Goal: Task Accomplishment & Management: Complete application form

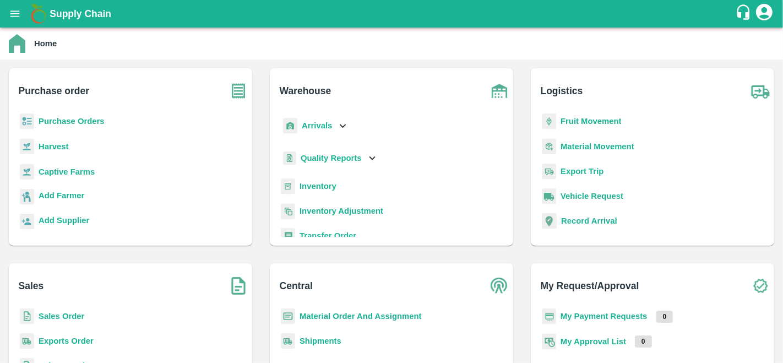
click at [62, 117] on b "Purchase Orders" at bounding box center [72, 121] width 66 height 9
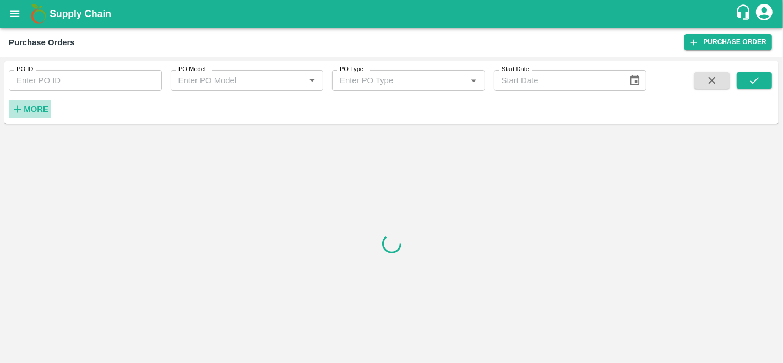
click at [32, 106] on strong "More" at bounding box center [36, 109] width 25 height 9
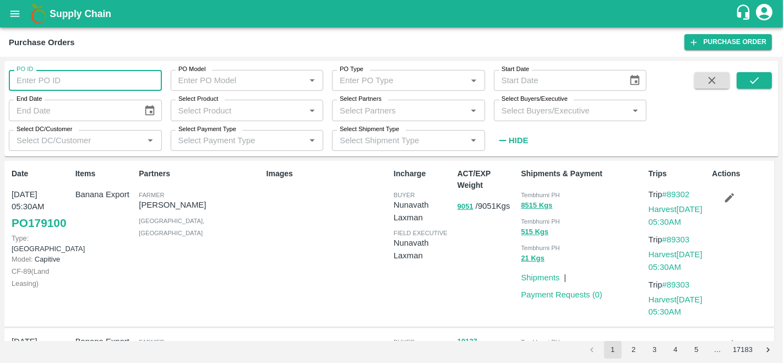
click at [66, 84] on input "PO ID" at bounding box center [85, 80] width 153 height 21
type input "177544"
click at [748, 83] on icon "submit" at bounding box center [754, 80] width 12 height 12
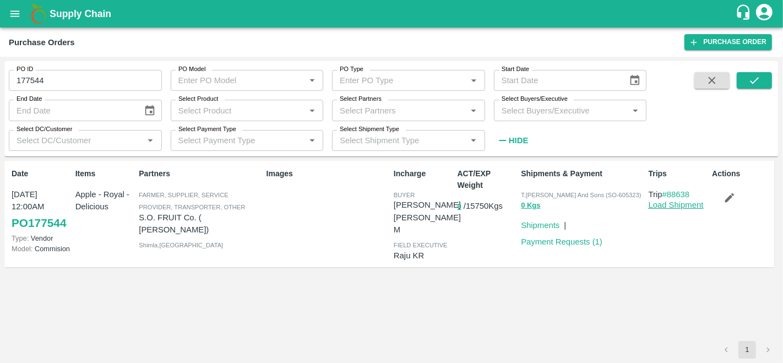
click at [655, 205] on link "Load Shipment" at bounding box center [675, 204] width 55 height 9
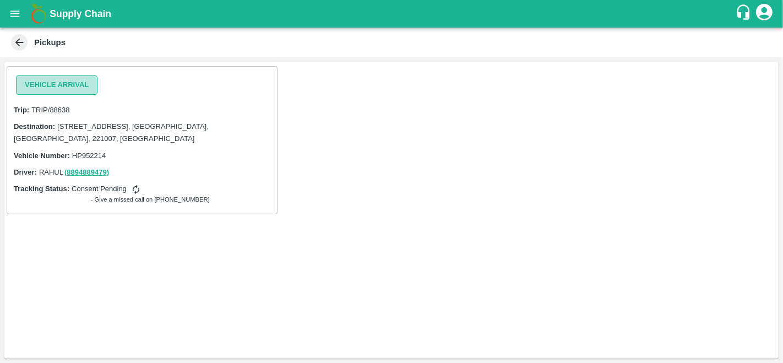
click at [61, 83] on button "Vehicle Arrival" at bounding box center [56, 84] width 81 height 19
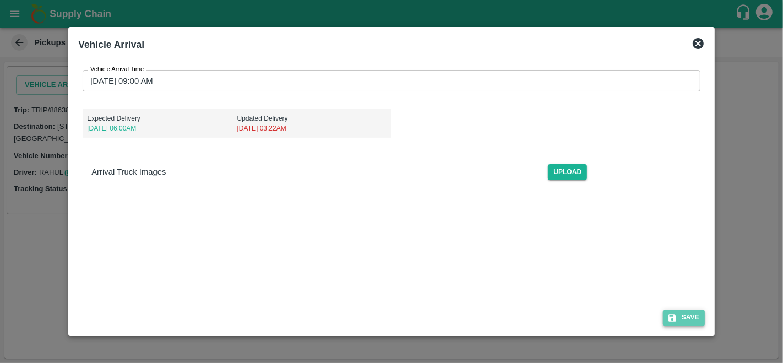
click at [674, 314] on icon "submit" at bounding box center [672, 318] width 10 height 10
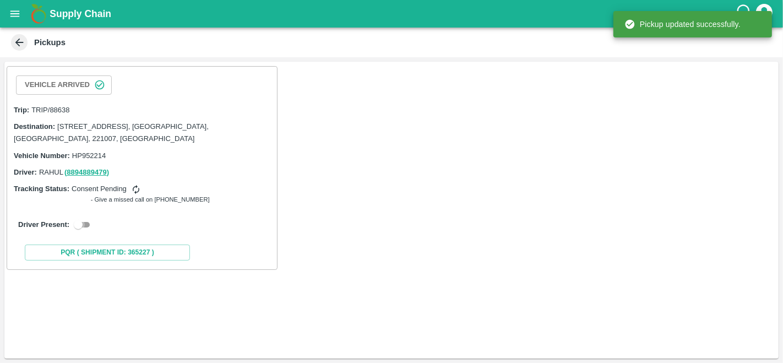
click at [83, 223] on input "checkbox" at bounding box center [78, 224] width 40 height 13
checkbox input "true"
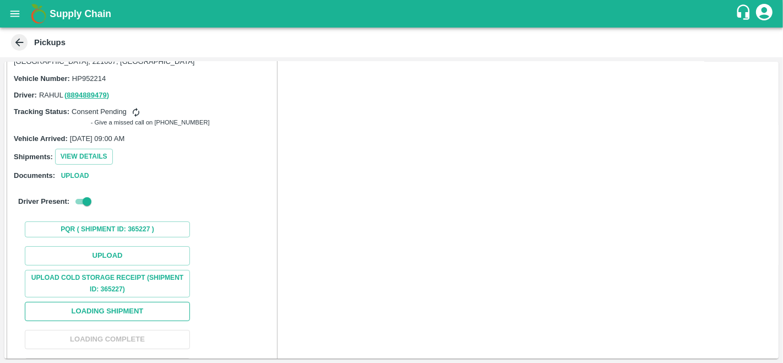
scroll to position [79, 0]
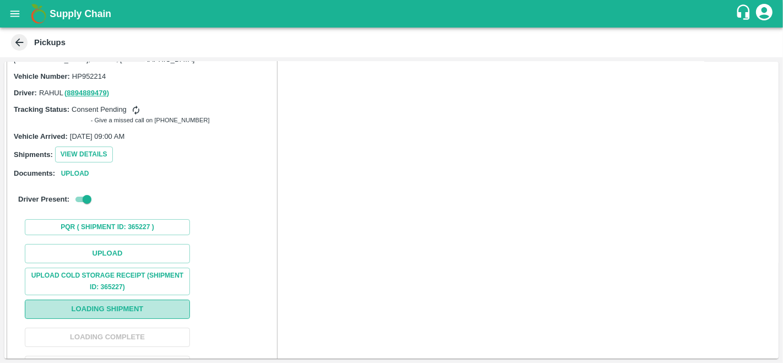
click at [99, 305] on button "Loading Shipment" at bounding box center [107, 308] width 165 height 19
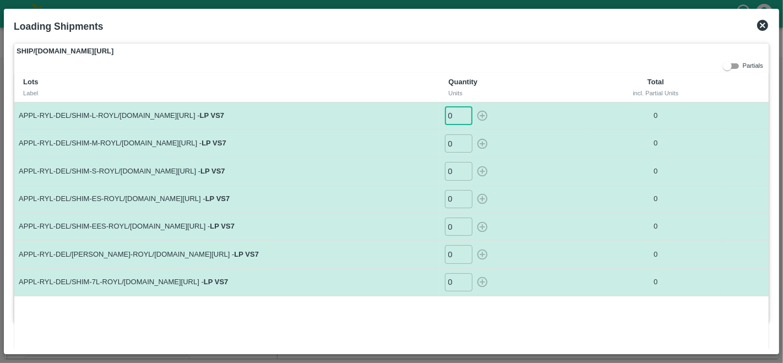
click at [450, 116] on input "0" at bounding box center [459, 116] width 28 height 18
type input "9"
click at [480, 116] on icon "button" at bounding box center [482, 116] width 10 height 10
type input "0"
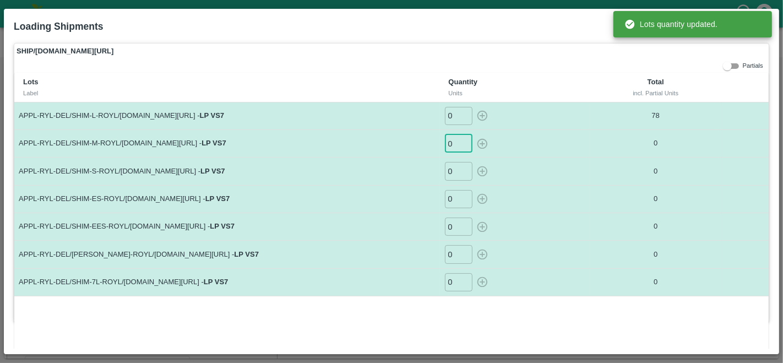
click at [454, 147] on input "0" at bounding box center [459, 143] width 28 height 18
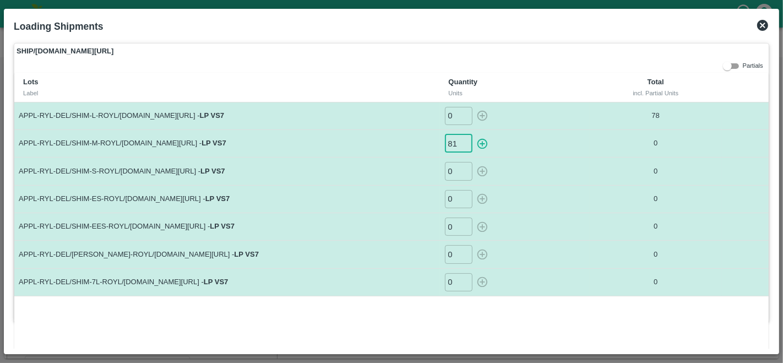
type input "81"
click at [452, 172] on input "0" at bounding box center [459, 171] width 28 height 18
type input "7"
click at [480, 174] on icon "button" at bounding box center [482, 171] width 12 height 12
type input "0"
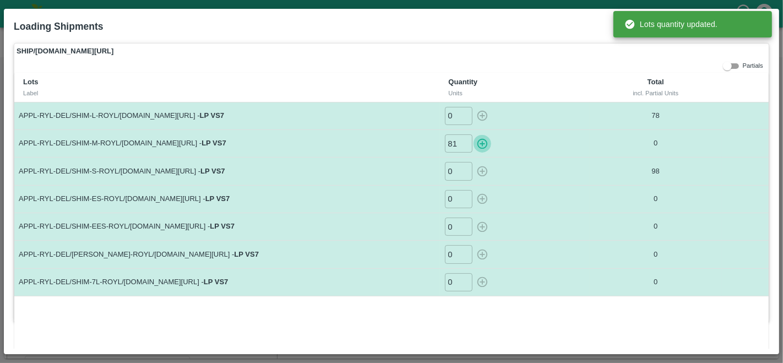
click at [481, 145] on icon "button" at bounding box center [482, 144] width 12 height 12
type input "0"
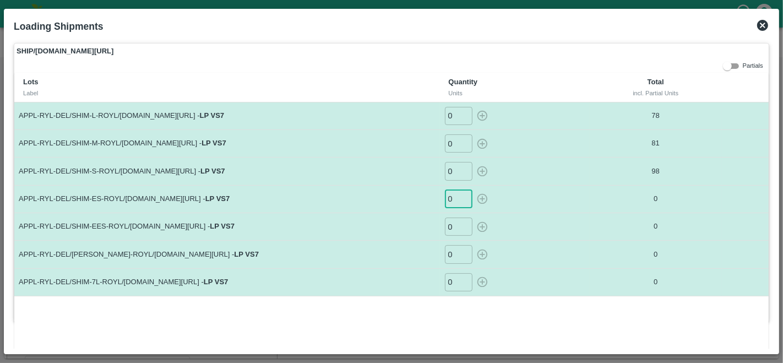
click at [454, 196] on input "0" at bounding box center [459, 199] width 28 height 18
type input "70"
click at [449, 222] on input "0" at bounding box center [459, 226] width 28 height 18
click at [481, 224] on icon "button" at bounding box center [482, 226] width 10 height 10
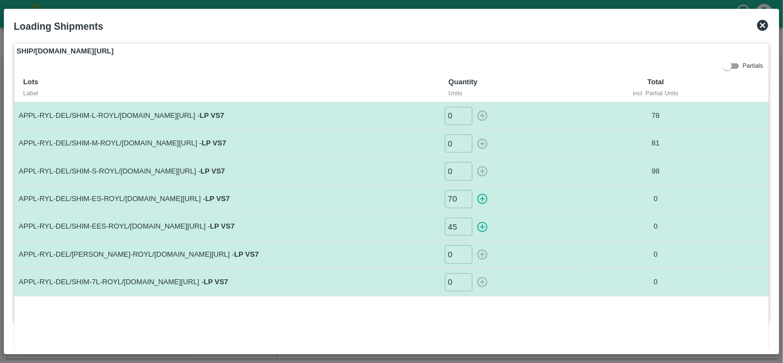
type input "0"
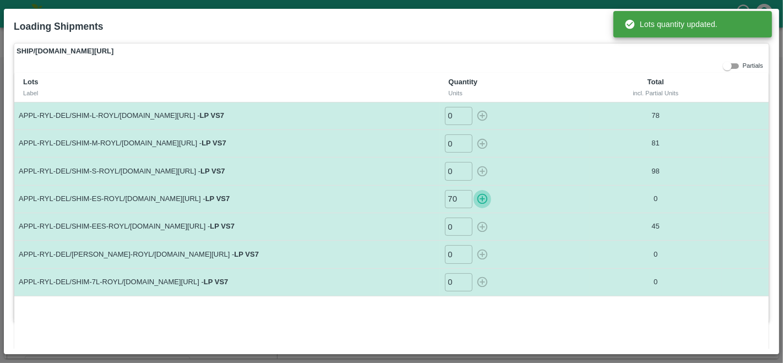
click at [481, 198] on icon "button" at bounding box center [482, 199] width 10 height 10
type input "0"
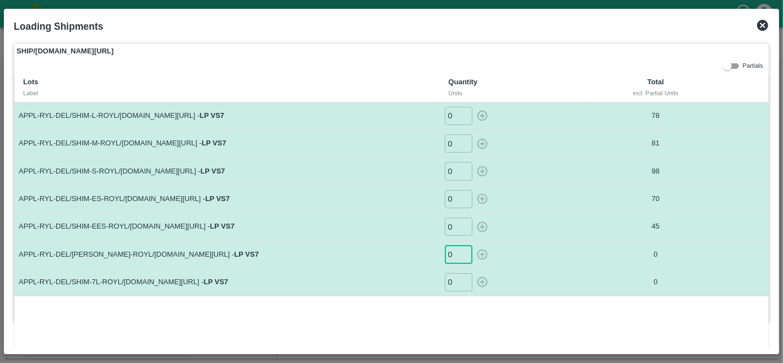
click at [452, 255] on input "0" at bounding box center [459, 254] width 28 height 18
click at [482, 254] on icon "button" at bounding box center [482, 254] width 12 height 12
type input "0"
click at [447, 195] on input "0" at bounding box center [459, 199] width 28 height 18
click at [482, 197] on icon "button" at bounding box center [482, 199] width 12 height 12
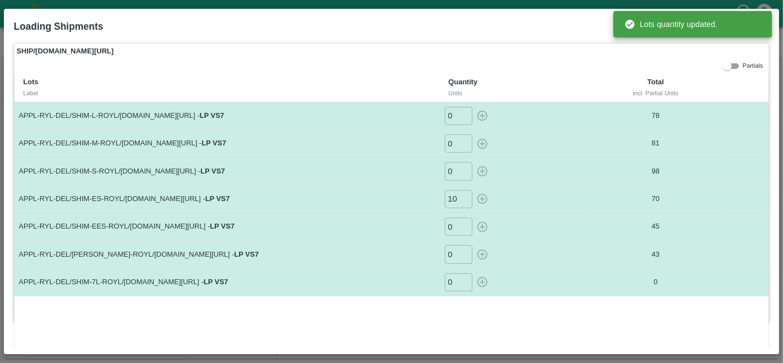
type input "0"
click at [455, 227] on input "0" at bounding box center [459, 226] width 28 height 18
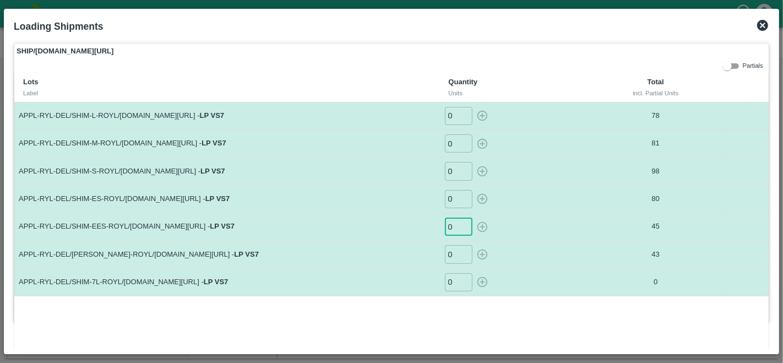
click at [455, 227] on input "0" at bounding box center [459, 226] width 28 height 18
click at [478, 228] on icon "button" at bounding box center [482, 227] width 12 height 12
type input "0"
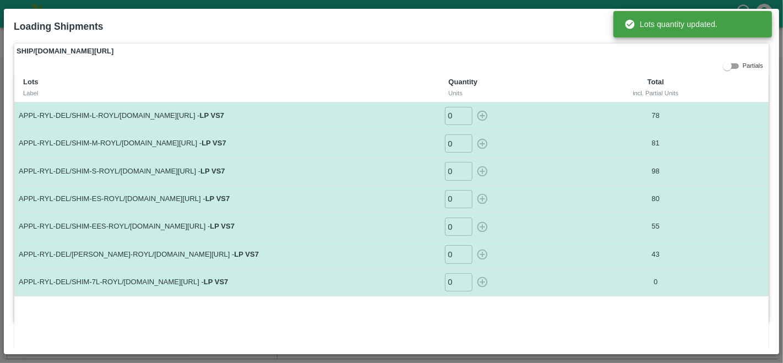
click at [478, 228] on div "0 ​" at bounding box center [514, 226] width 141 height 18
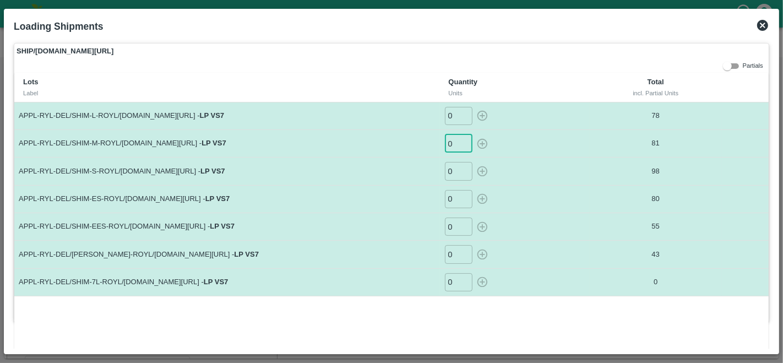
click at [445, 141] on input "0" at bounding box center [459, 143] width 28 height 18
click at [478, 143] on icon "button" at bounding box center [482, 144] width 12 height 12
type input "0"
click at [451, 116] on input "0" at bounding box center [459, 116] width 28 height 18
click at [482, 112] on icon "button" at bounding box center [482, 116] width 12 height 12
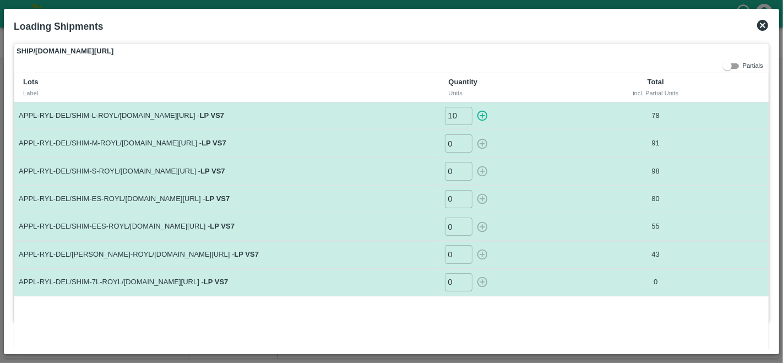
type input "0"
click at [452, 281] on input "0" at bounding box center [459, 282] width 28 height 18
click at [484, 281] on icon "button" at bounding box center [482, 282] width 12 height 12
type input "0"
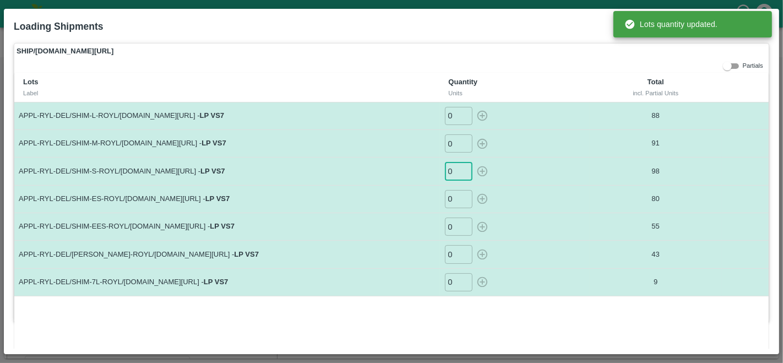
click at [450, 170] on input "0" at bounding box center [459, 171] width 28 height 18
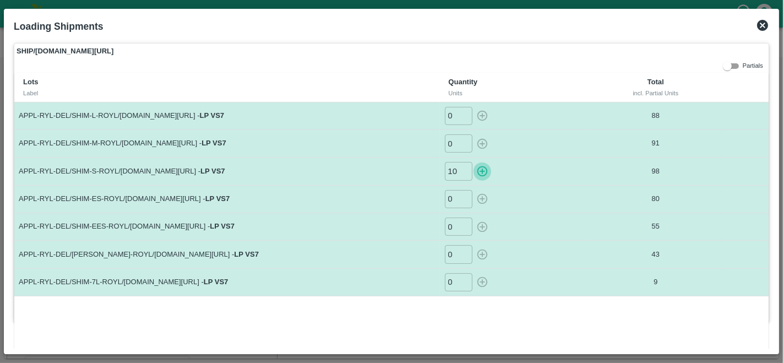
click at [478, 171] on icon "button" at bounding box center [482, 171] width 10 height 10
type input "0"
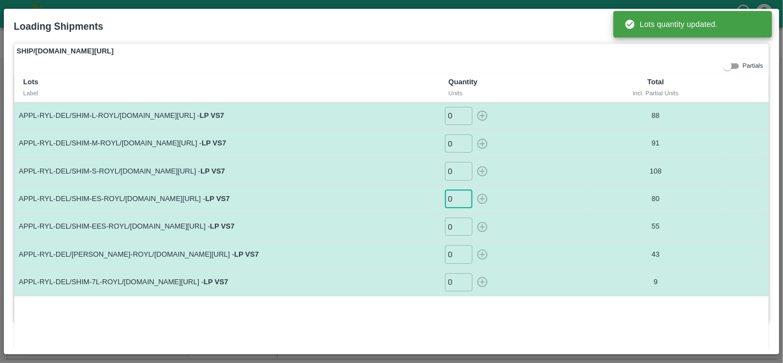
click at [445, 199] on input "0" at bounding box center [459, 199] width 28 height 18
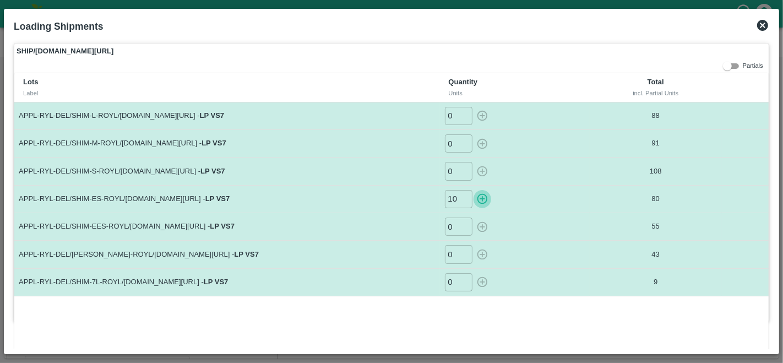
click at [479, 197] on icon "button" at bounding box center [482, 199] width 12 height 12
type input "0"
click at [498, 302] on div "Lots Label Quantity Units Total incl. Partial Units APPL-RYL-DEL/SHIM-L-ROYL/F-…" at bounding box center [391, 211] width 754 height 277
click at [764, 26] on icon at bounding box center [762, 25] width 13 height 13
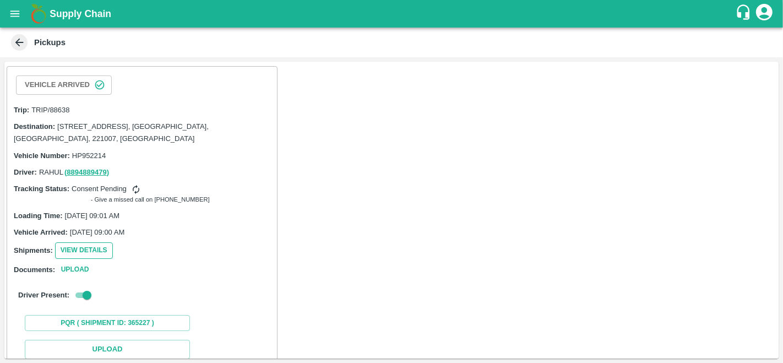
click at [85, 246] on button "View Details" at bounding box center [84, 250] width 58 height 16
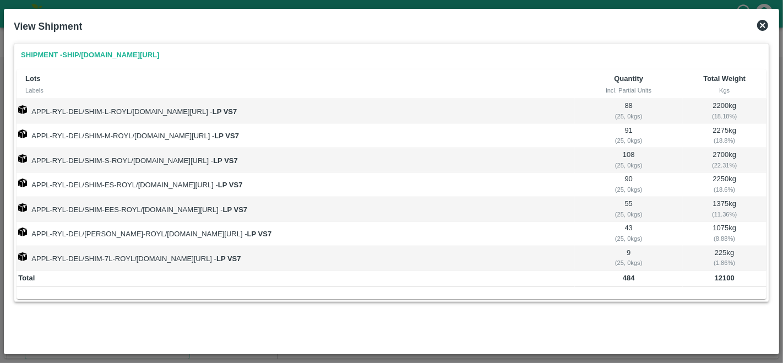
click at [762, 19] on icon at bounding box center [762, 25] width 13 height 13
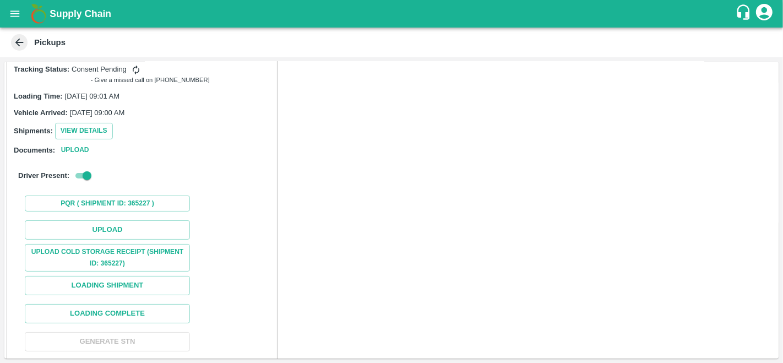
scroll to position [151, 0]
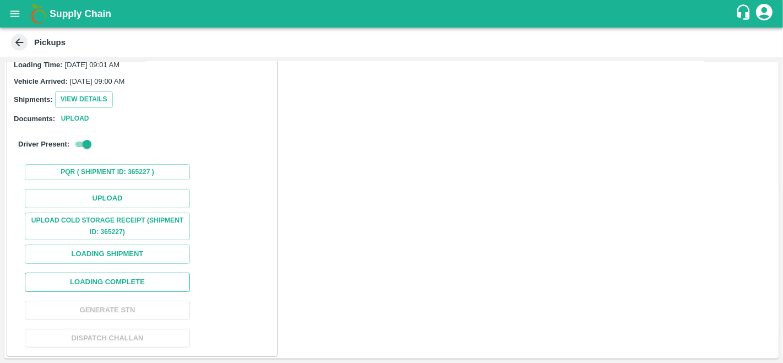
click at [104, 286] on button "Loading Complete" at bounding box center [107, 281] width 165 height 19
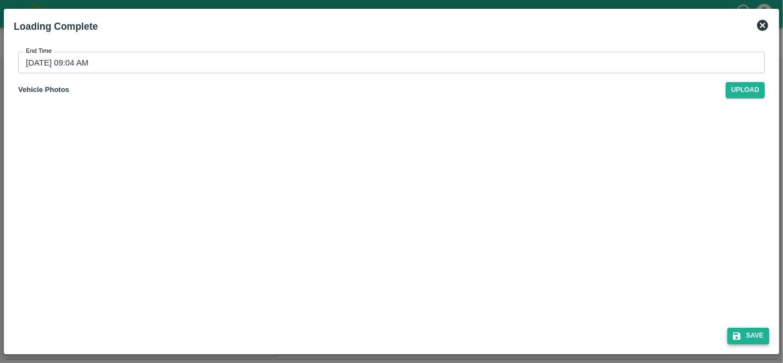
click at [747, 340] on button "Save" at bounding box center [748, 335] width 42 height 16
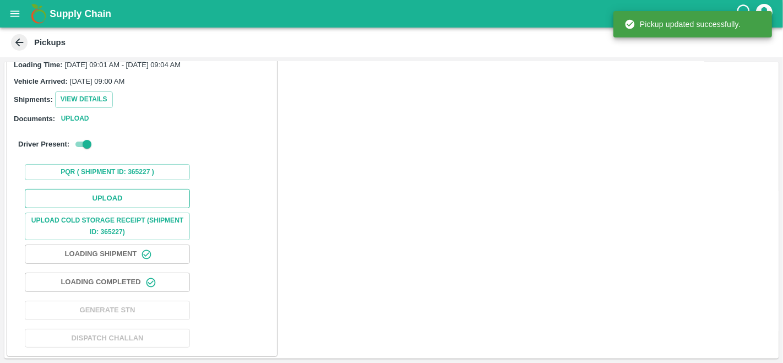
click at [95, 199] on button "Upload" at bounding box center [107, 198] width 165 height 19
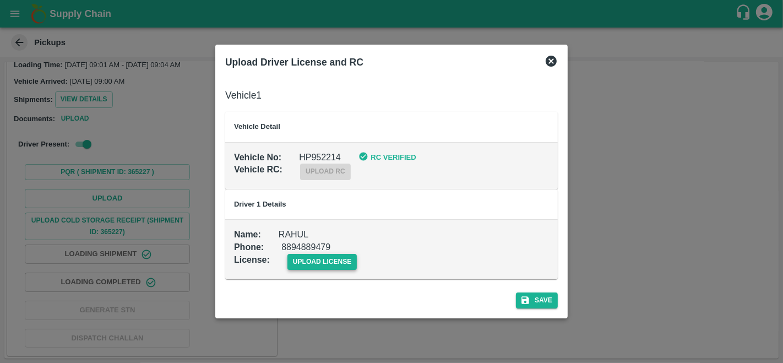
click at [333, 261] on span "upload license" at bounding box center [322, 262] width 70 height 16
click at [0, 0] on input "upload license" at bounding box center [0, 0] width 0 height 0
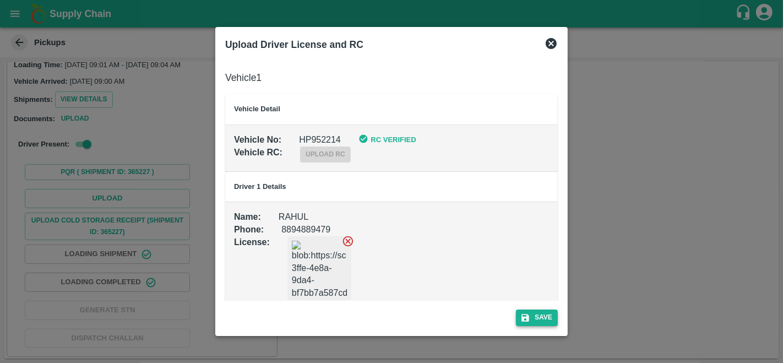
click at [527, 316] on icon "submit" at bounding box center [525, 318] width 8 height 8
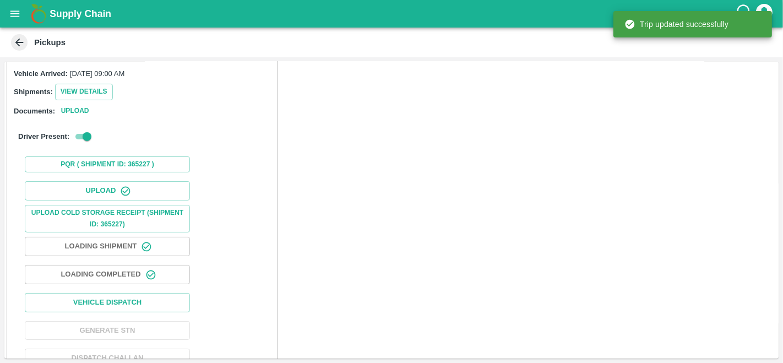
scroll to position [178, 0]
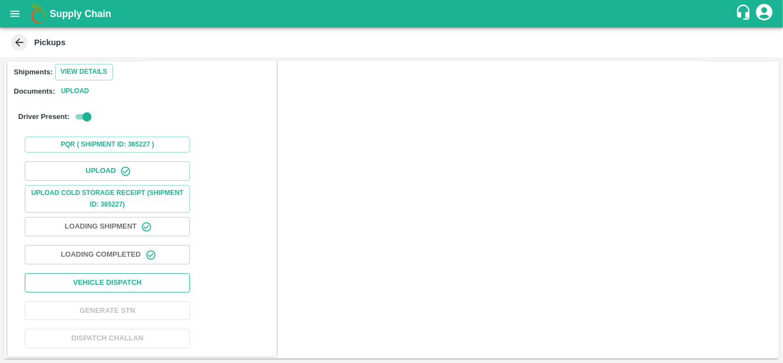
click at [149, 278] on button "Vehicle Dispatch" at bounding box center [107, 282] width 165 height 19
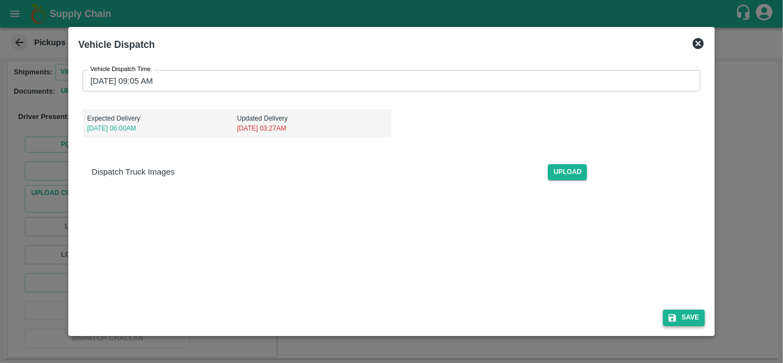
click at [685, 320] on button "Save" at bounding box center [684, 317] width 42 height 16
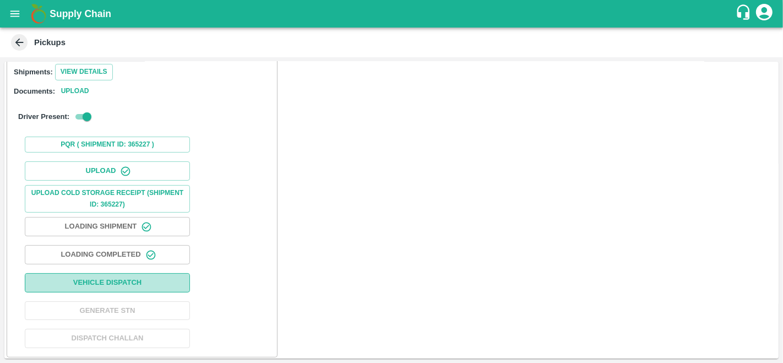
click at [145, 280] on button "Vehicle Dispatch" at bounding box center [107, 282] width 165 height 19
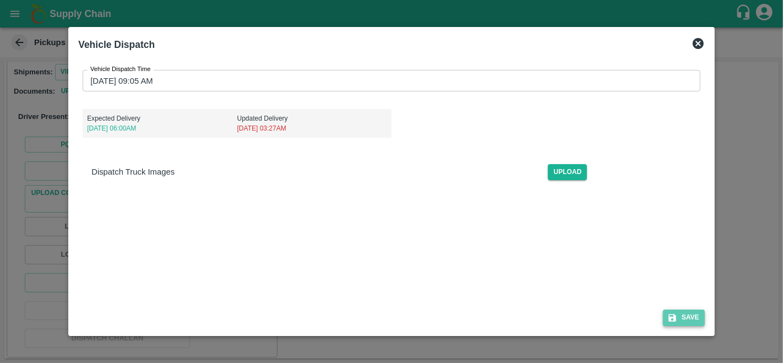
click at [680, 315] on button "Save" at bounding box center [684, 317] width 42 height 16
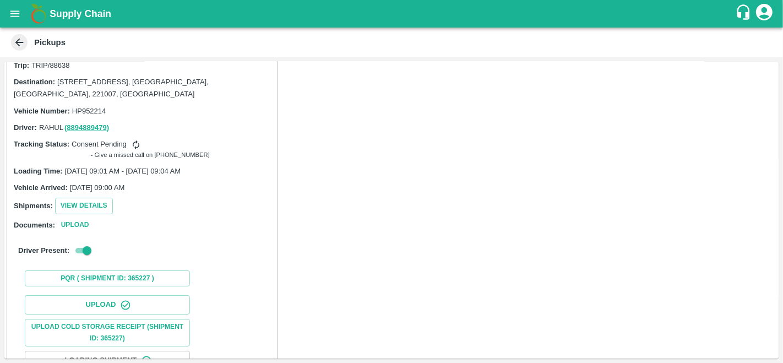
scroll to position [0, 0]
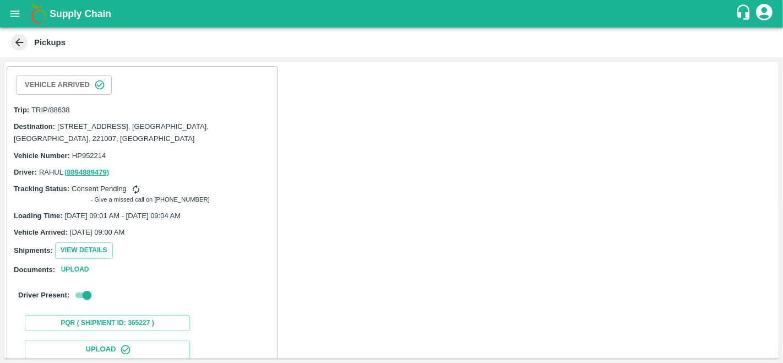
click at [24, 38] on icon at bounding box center [19, 42] width 12 height 12
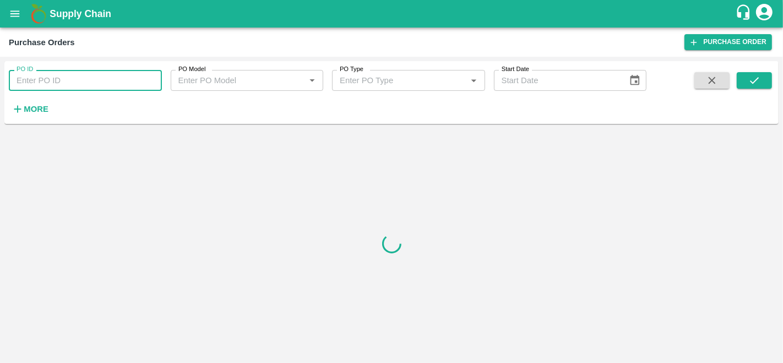
click at [58, 87] on input "PO ID" at bounding box center [85, 80] width 153 height 21
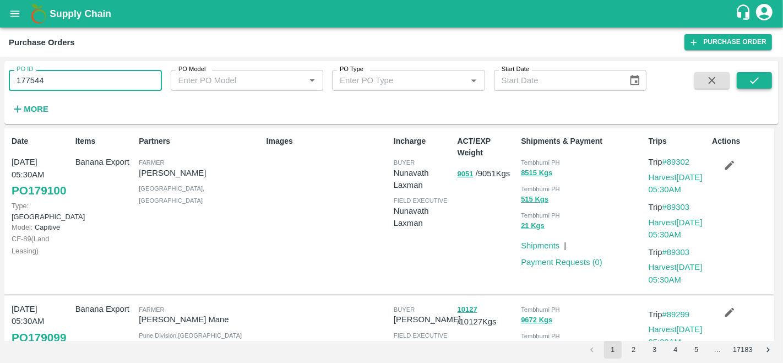
type input "177544"
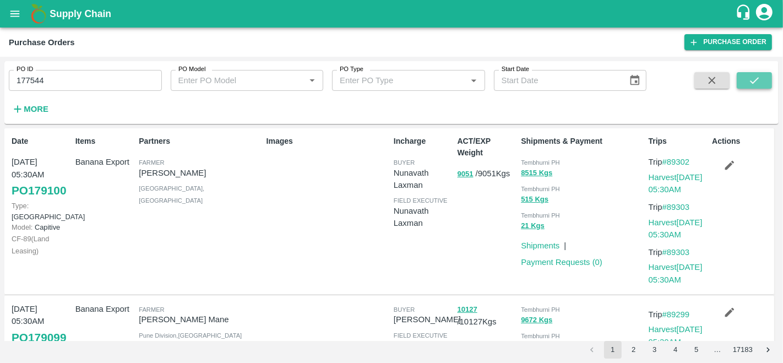
click at [756, 86] on button "submit" at bounding box center [753, 80] width 35 height 17
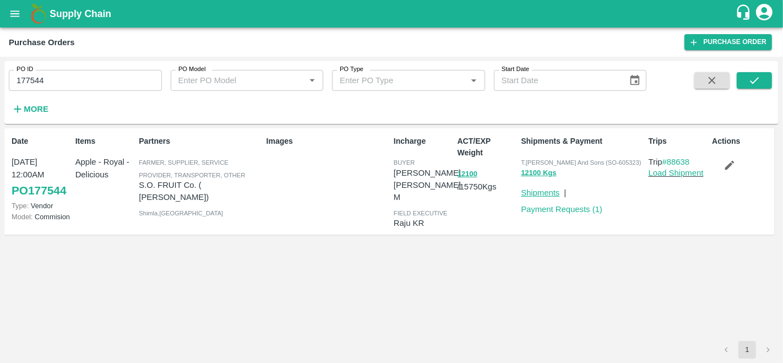
click at [553, 190] on link "Shipments" at bounding box center [540, 192] width 39 height 9
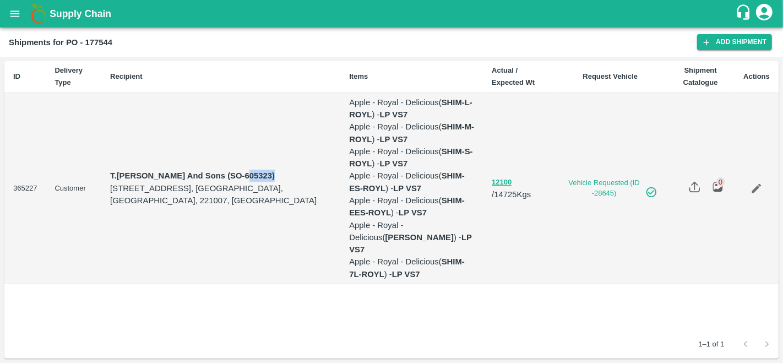
drag, startPoint x: 236, startPoint y: 161, endPoint x: 265, endPoint y: 163, distance: 29.2
click at [265, 171] on strong "T.[PERSON_NAME] And Sons (SO-605323)" at bounding box center [192, 175] width 165 height 9
copy strong "605323"
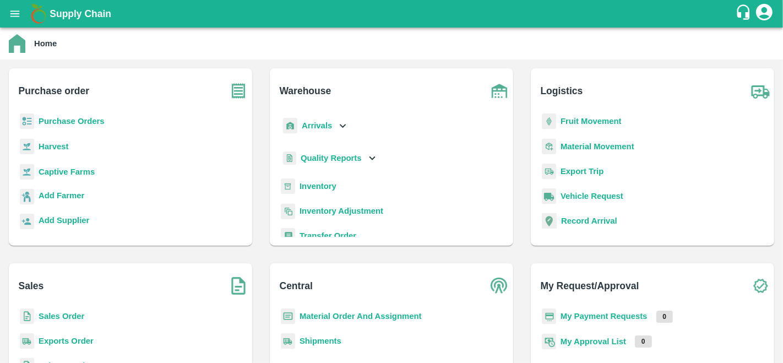
click at [72, 315] on b "Sales Order" at bounding box center [62, 316] width 46 height 9
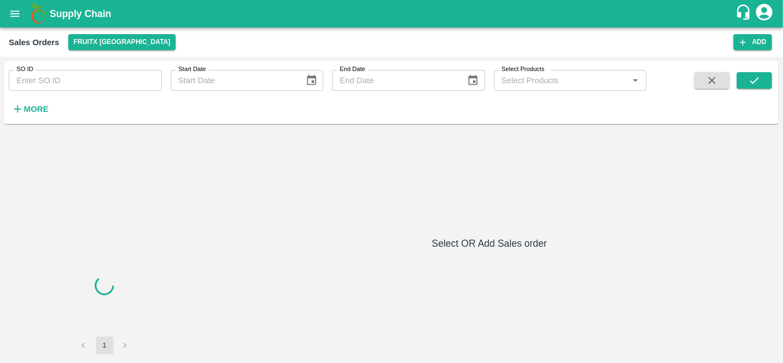
click at [77, 77] on input "SO ID" at bounding box center [85, 80] width 153 height 21
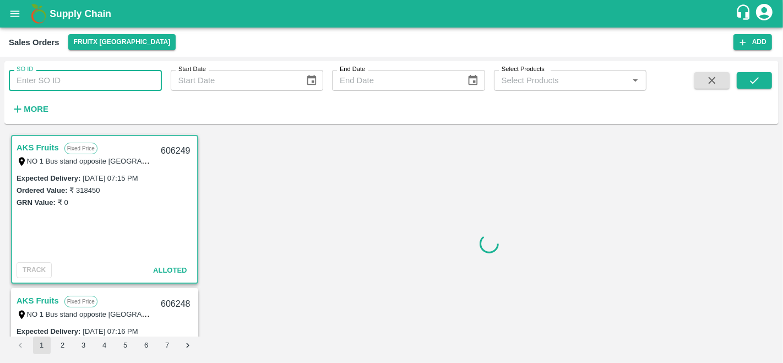
paste input "605323"
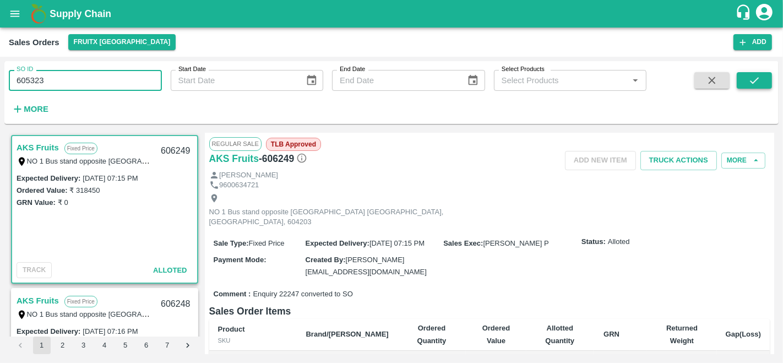
type input "605323"
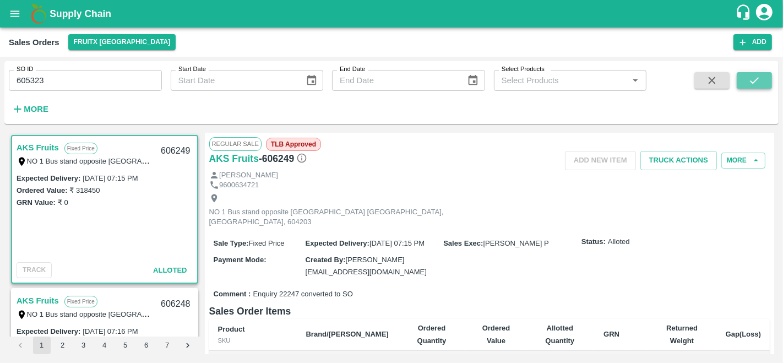
click at [757, 83] on icon "submit" at bounding box center [754, 80] width 12 height 12
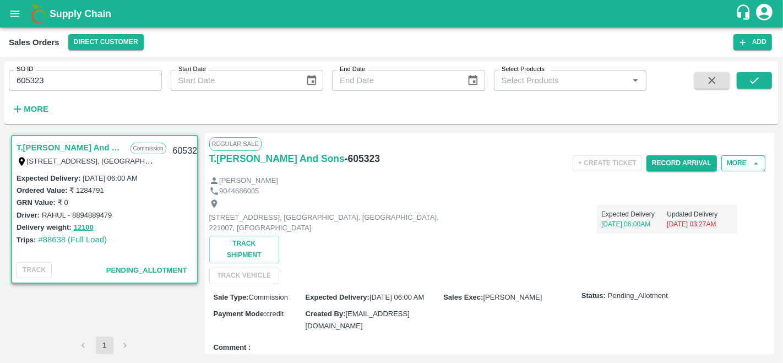
click at [739, 168] on button "More" at bounding box center [743, 163] width 44 height 16
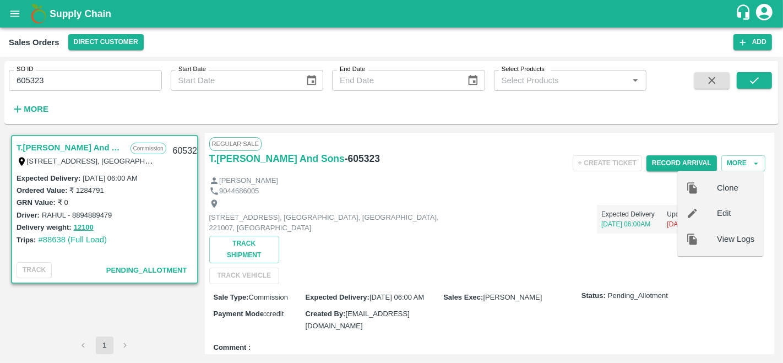
click at [717, 218] on span "Edit" at bounding box center [735, 213] width 37 height 12
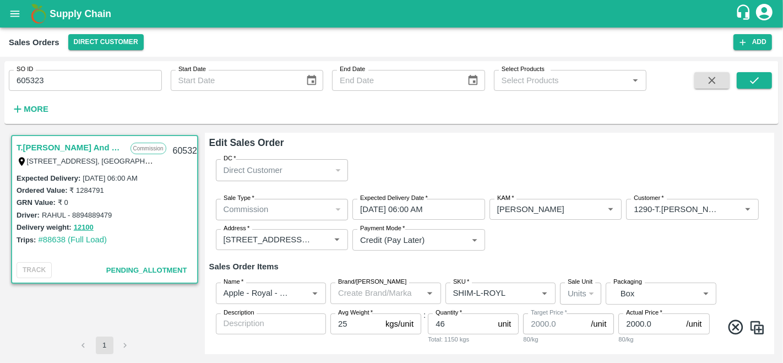
click at [369, 206] on input "23/09/2025 06:00 AM" at bounding box center [414, 209] width 125 height 21
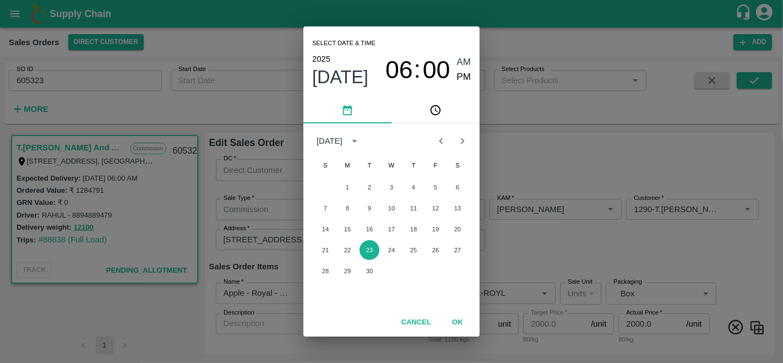
click at [465, 144] on icon "Next month" at bounding box center [462, 141] width 12 height 12
click at [349, 208] on button "6" at bounding box center [347, 208] width 20 height 20
type input "06/10/2025 06:00 AM"
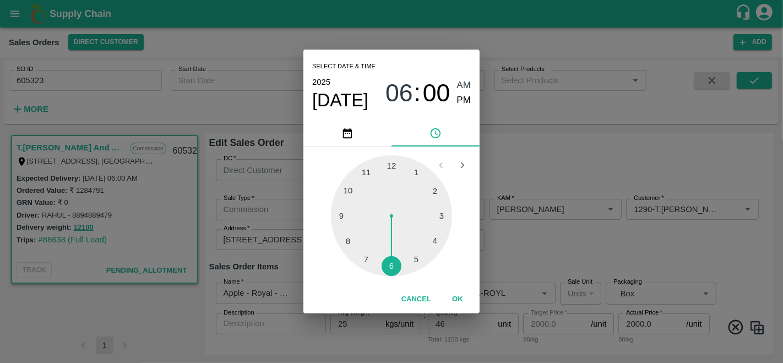
click at [459, 296] on button "OK" at bounding box center [457, 298] width 35 height 19
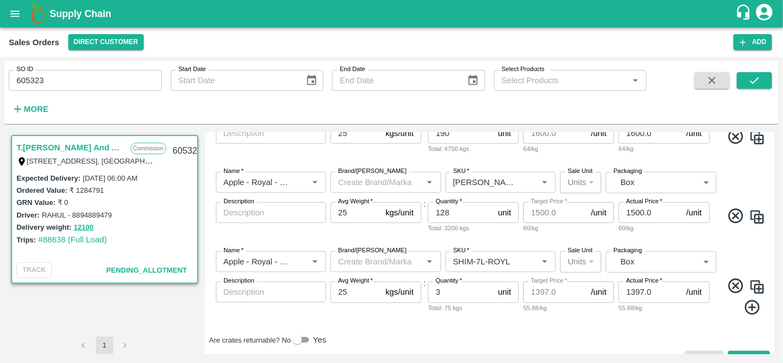
scroll to position [526, 0]
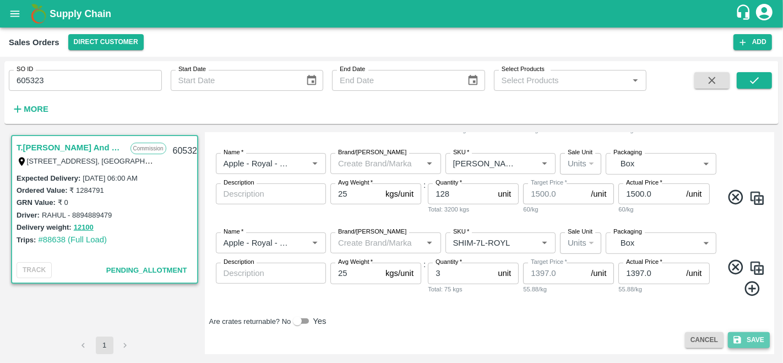
click at [739, 335] on icon "submit" at bounding box center [737, 340] width 10 height 10
click at [740, 340] on button "Save" at bounding box center [749, 340] width 42 height 16
click at [734, 338] on icon "submit" at bounding box center [737, 340] width 10 height 10
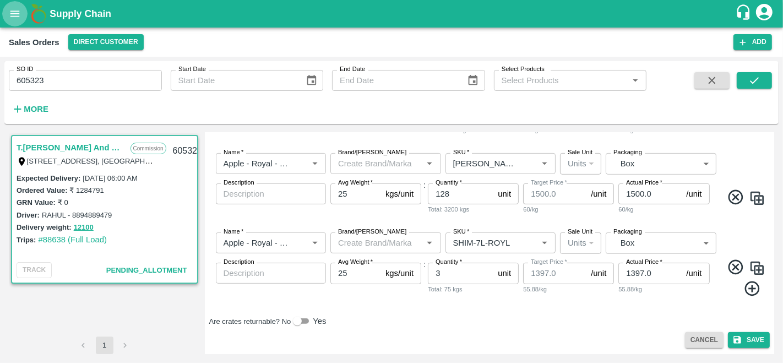
click at [15, 13] on icon "open drawer" at bounding box center [15, 14] width 12 height 12
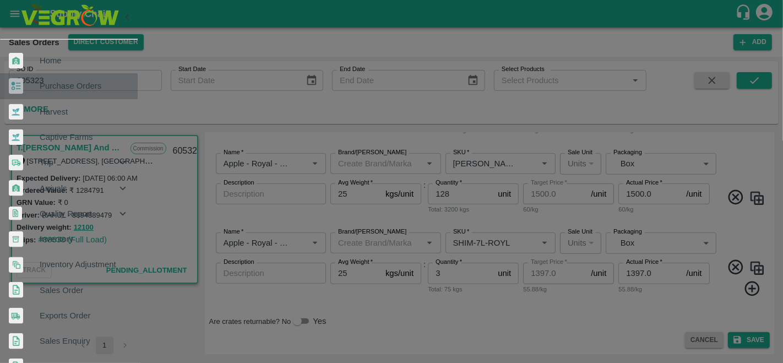
click at [83, 80] on span "Purchase Orders" at bounding box center [84, 86] width 89 height 12
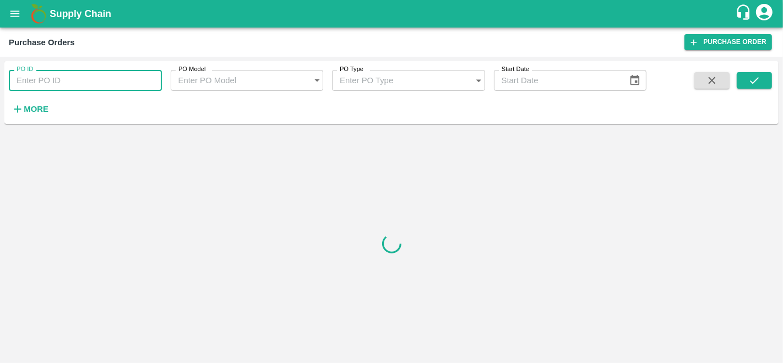
click at [83, 81] on input "PO ID" at bounding box center [85, 80] width 153 height 21
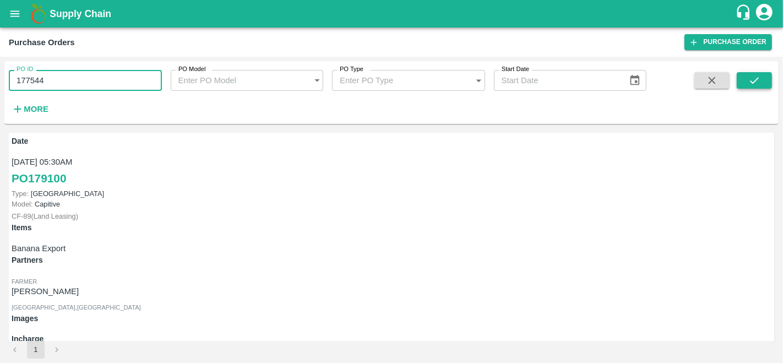
type input "177544"
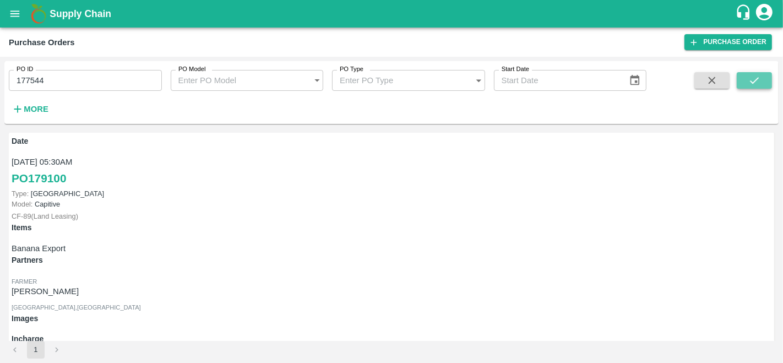
click at [751, 74] on icon "submit" at bounding box center [754, 80] width 12 height 12
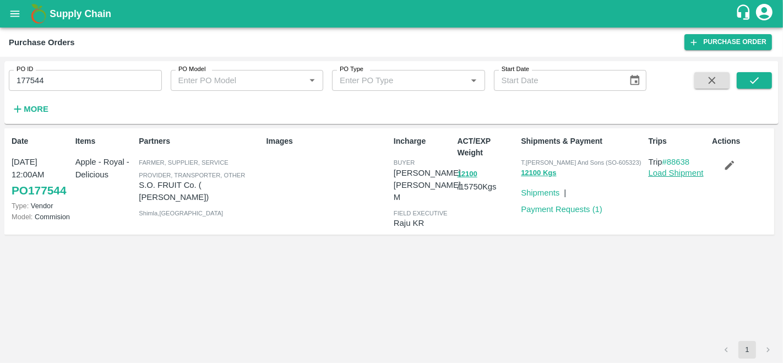
click at [681, 175] on link "Load Shipment" at bounding box center [675, 172] width 55 height 9
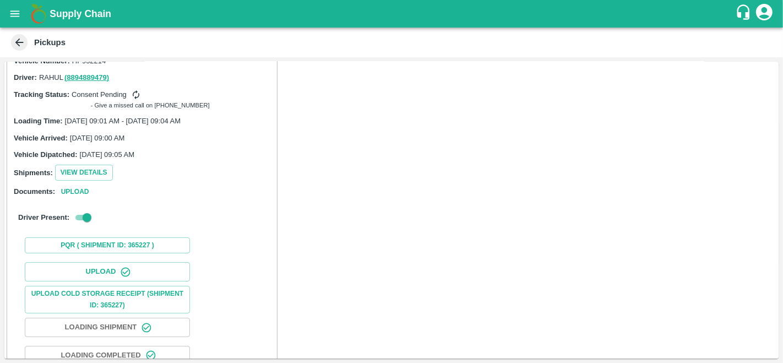
scroll to position [86, 0]
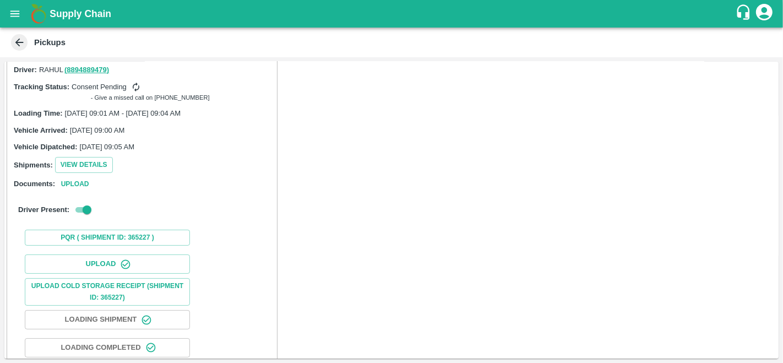
click at [91, 316] on button "Loading Shipment" at bounding box center [107, 319] width 165 height 19
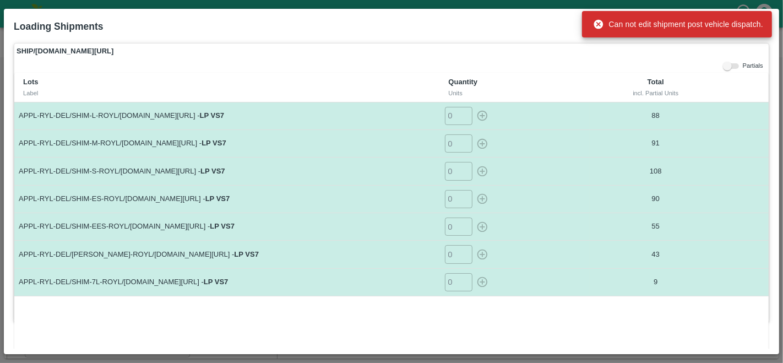
click at [559, 50] on label "SHIP/[DOMAIN_NAME][URL]" at bounding box center [391, 50] width 754 height 15
click at [596, 23] on icon at bounding box center [598, 24] width 9 height 9
click at [506, 32] on div "Loading Shipments" at bounding box center [378, 24] width 746 height 29
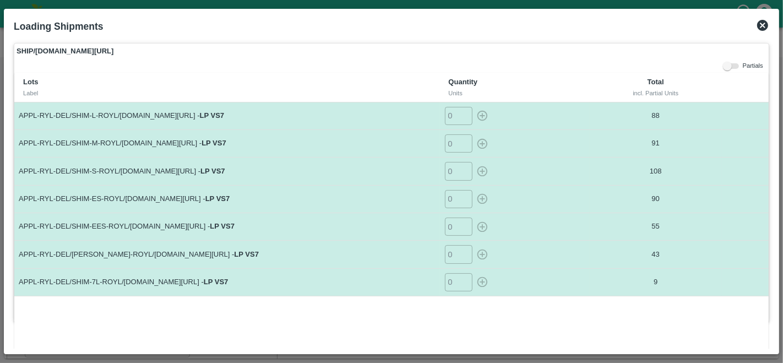
click at [762, 22] on icon at bounding box center [762, 25] width 11 height 11
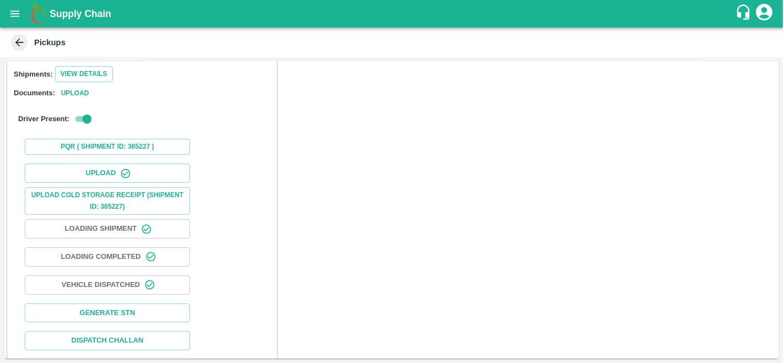
scroll to position [173, 0]
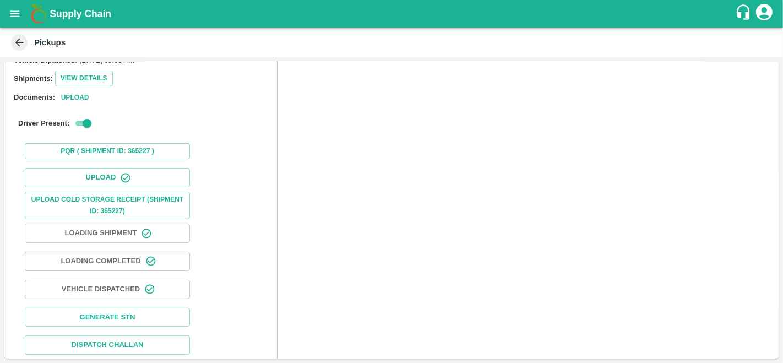
click at [15, 11] on icon "open drawer" at bounding box center [14, 13] width 9 height 6
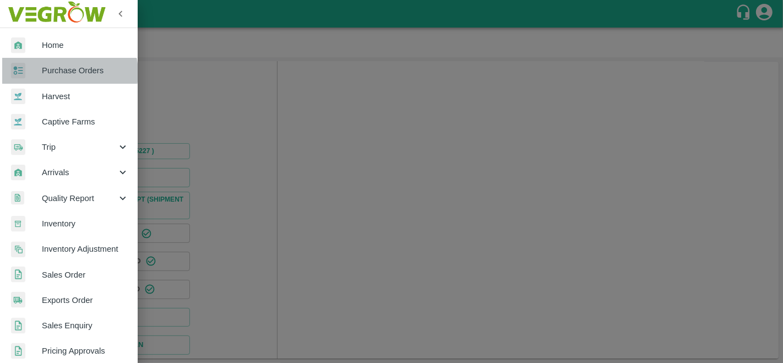
click at [64, 73] on span "Purchase Orders" at bounding box center [85, 70] width 87 height 12
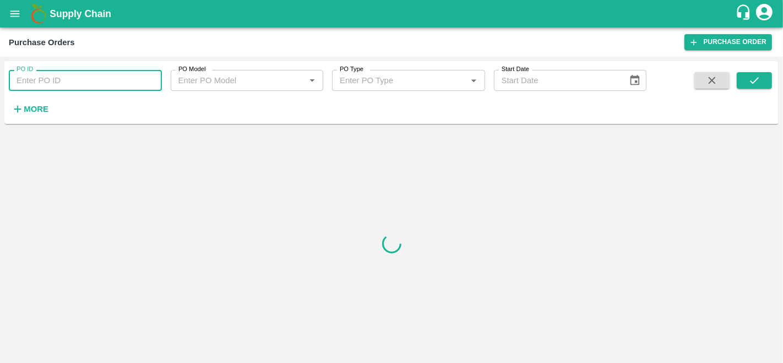
click at [41, 78] on input "PO ID" at bounding box center [85, 80] width 153 height 21
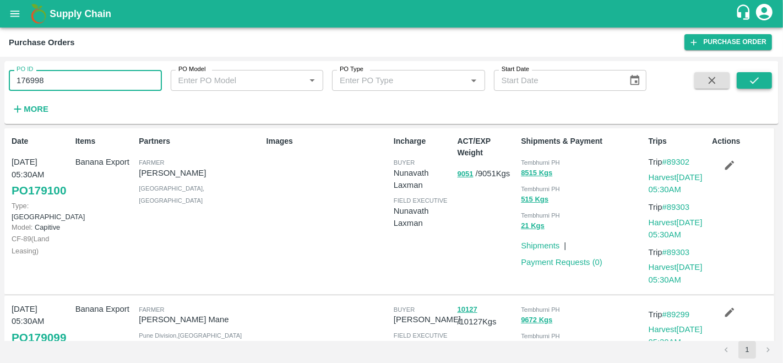
type input "176998"
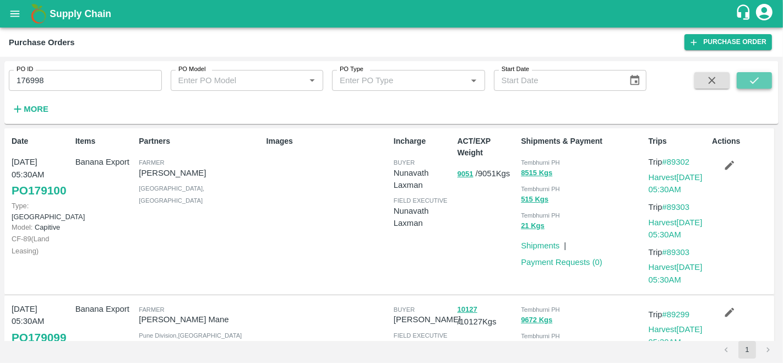
click at [750, 79] on icon "submit" at bounding box center [754, 80] width 12 height 12
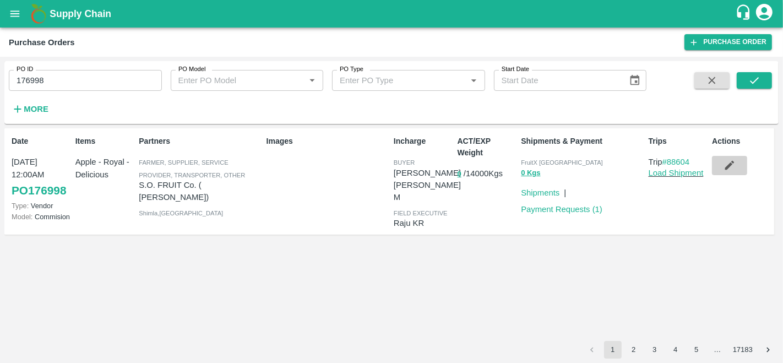
click at [728, 165] on icon "button" at bounding box center [729, 165] width 9 height 9
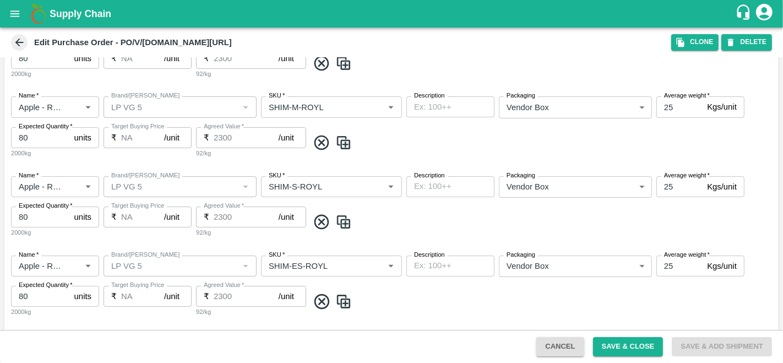
scroll to position [243, 0]
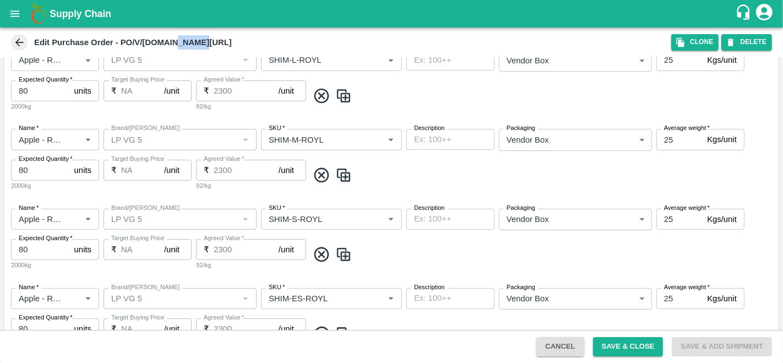
drag, startPoint x: 210, startPoint y: 42, endPoint x: 172, endPoint y: 40, distance: 38.1
click at [172, 40] on div "Edit Purchase Order - PO/V/[DOMAIN_NAME][URL]" at bounding box center [340, 42] width 662 height 17
copy b "176998"
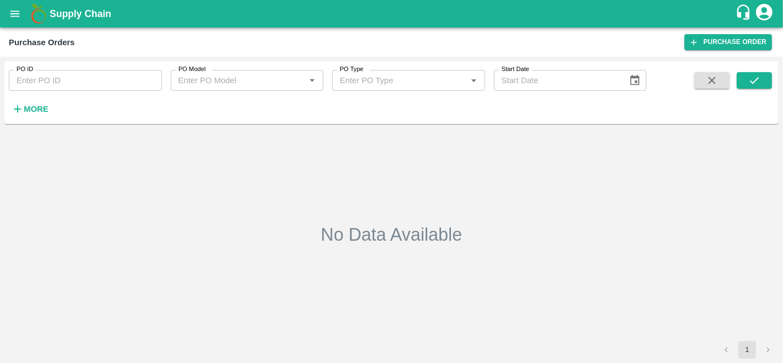
type input "176998"
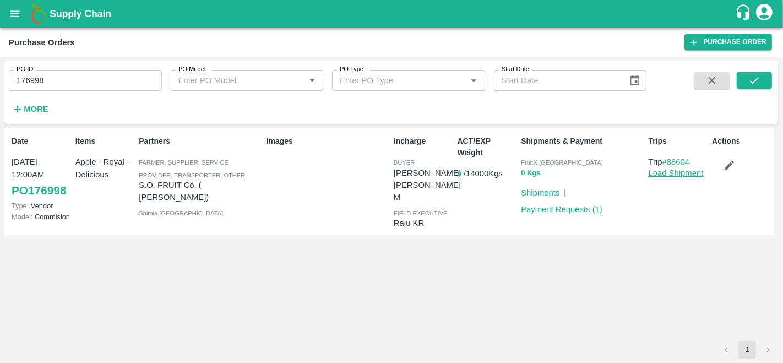
click at [674, 171] on link "Load Shipment" at bounding box center [675, 172] width 55 height 9
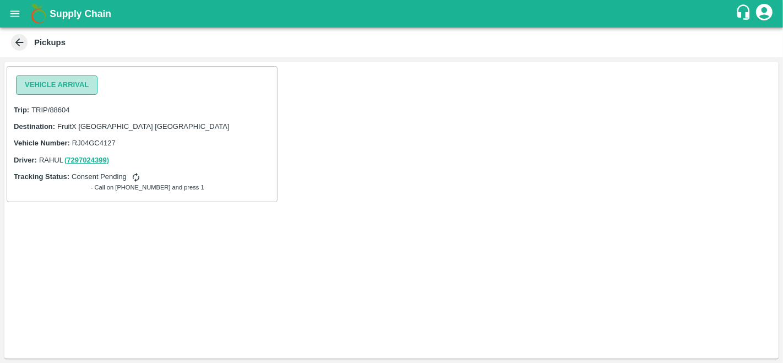
click at [64, 84] on button "Vehicle Arrival" at bounding box center [56, 84] width 81 height 19
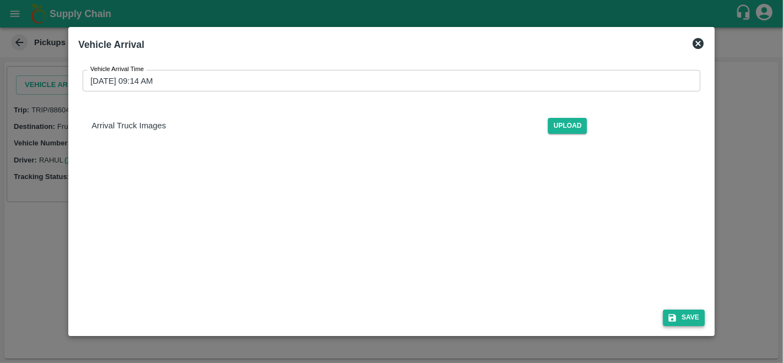
click at [679, 323] on button "Save" at bounding box center [684, 317] width 42 height 16
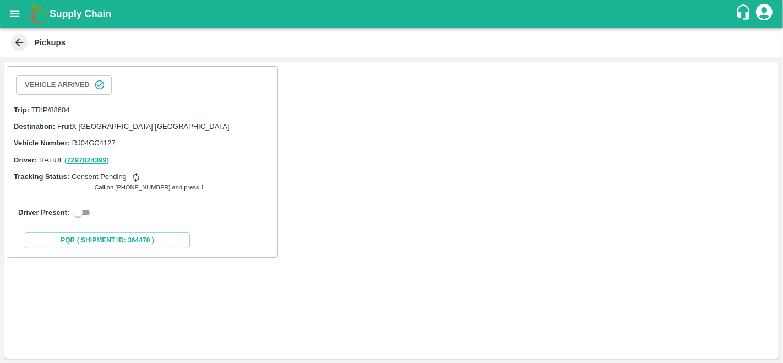
click at [56, 86] on button "Vehicle Arrived" at bounding box center [64, 84] width 96 height 19
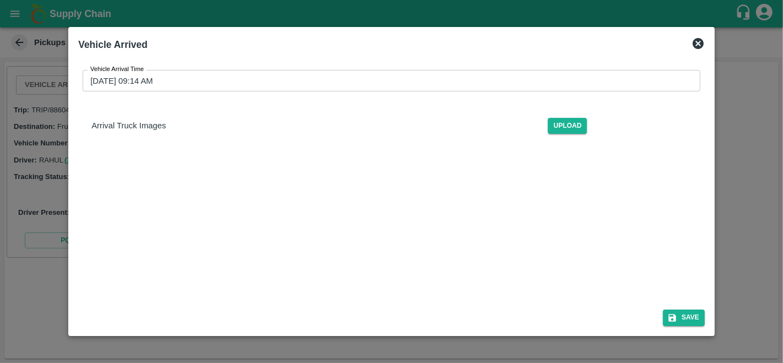
click at [113, 77] on input "02/10/2025 09:14 AM" at bounding box center [388, 80] width 610 height 21
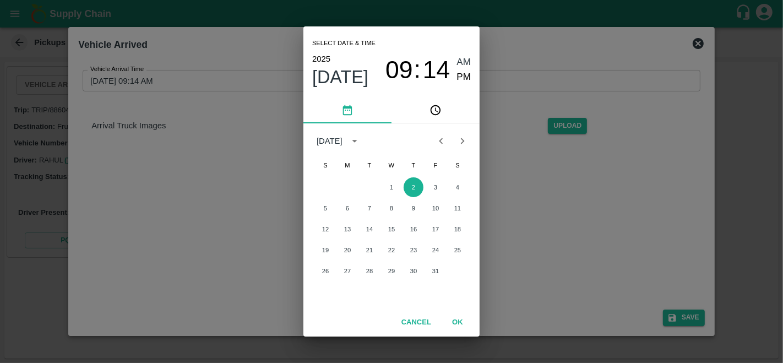
click at [438, 144] on icon "Previous month" at bounding box center [441, 141] width 12 height 12
click at [438, 252] on button "26" at bounding box center [435, 250] width 20 height 20
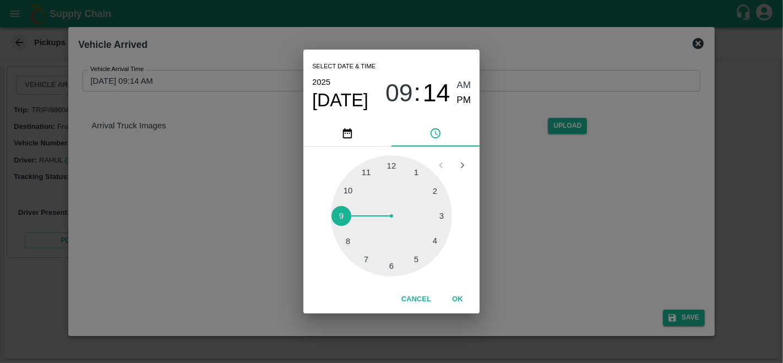
type input "26/09/2025 09:14 AM"
click at [461, 298] on button "OK" at bounding box center [457, 298] width 35 height 19
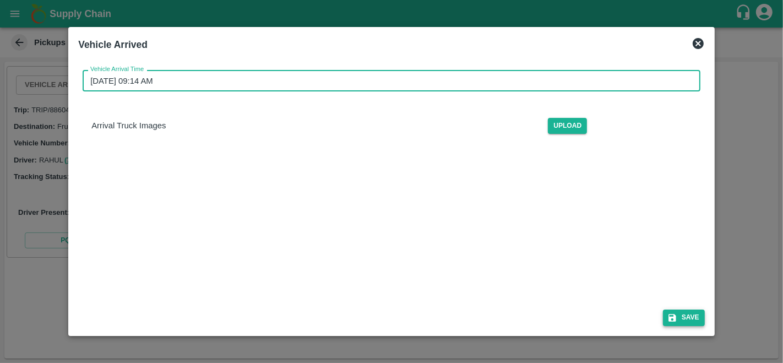
click at [689, 319] on button "Save" at bounding box center [684, 317] width 42 height 16
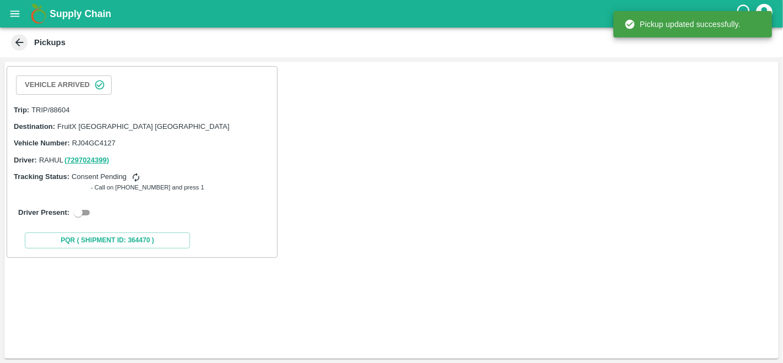
click at [85, 210] on input "checkbox" at bounding box center [78, 212] width 40 height 13
checkbox input "true"
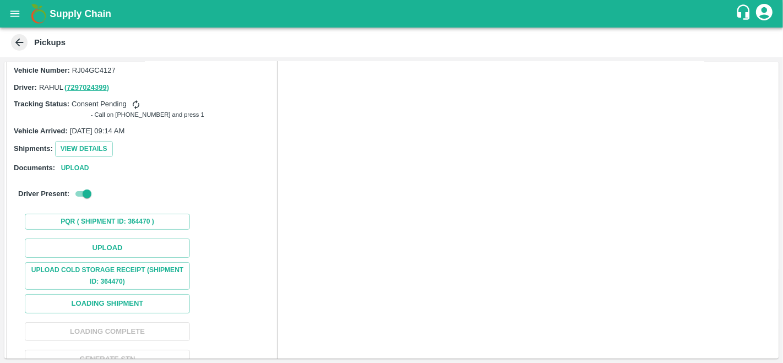
scroll to position [94, 0]
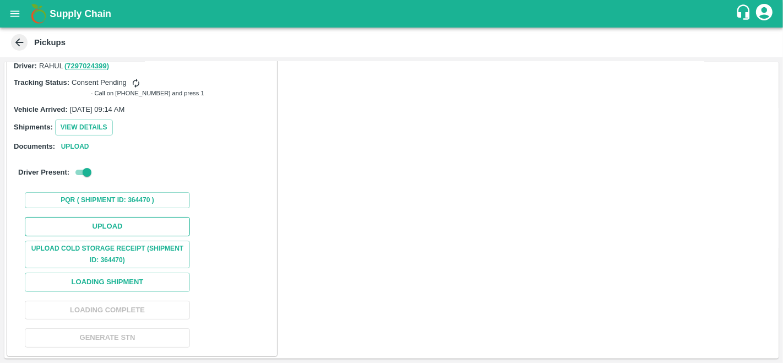
click at [128, 228] on button "Upload" at bounding box center [107, 226] width 165 height 19
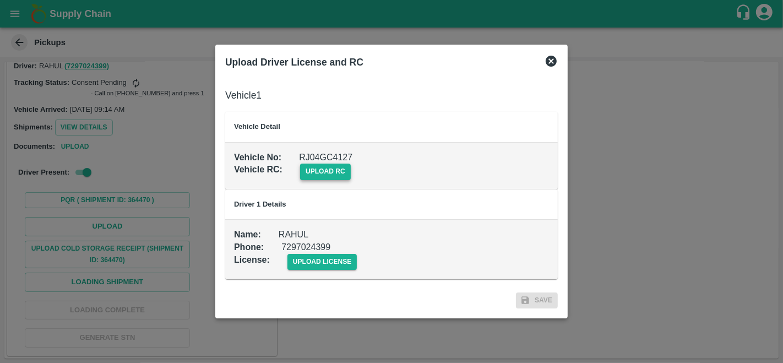
click at [335, 172] on span "upload rc" at bounding box center [325, 171] width 51 height 16
click at [0, 0] on input "upload rc" at bounding box center [0, 0] width 0 height 0
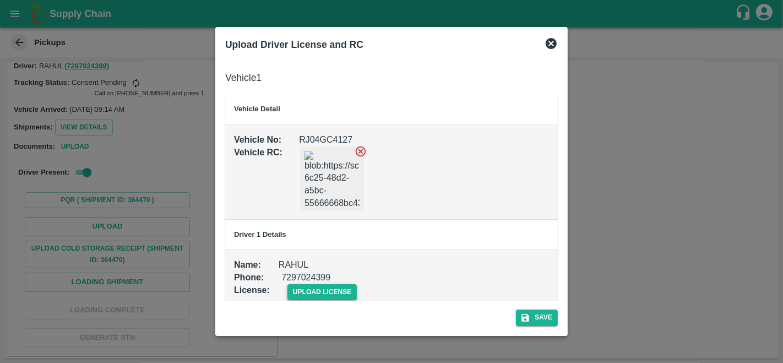
click at [315, 290] on span "upload license" at bounding box center [322, 292] width 70 height 16
click at [0, 0] on input "upload license" at bounding box center [0, 0] width 0 height 0
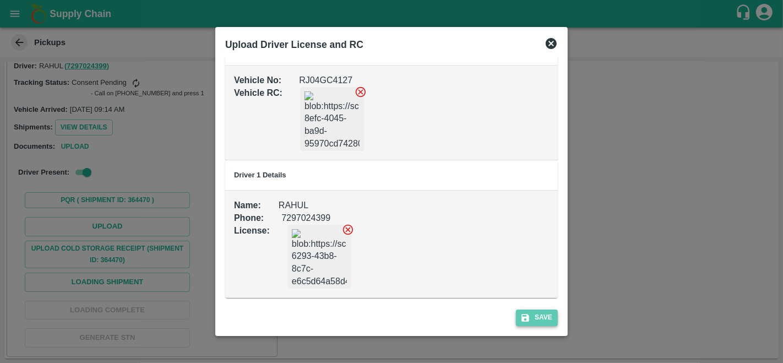
click at [539, 315] on button "Save" at bounding box center [537, 317] width 42 height 16
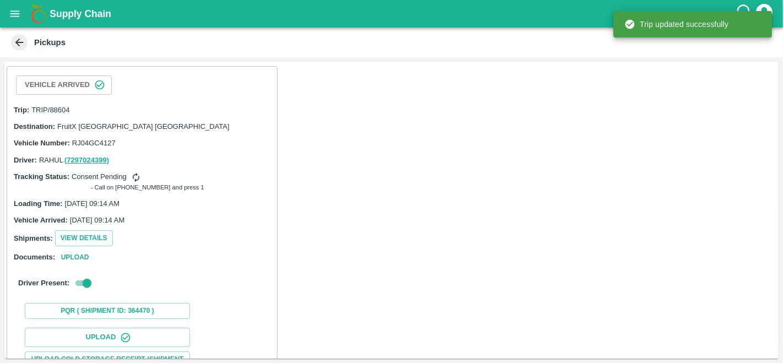
click at [176, 234] on div "Shipments: View Details" at bounding box center [142, 238] width 256 height 16
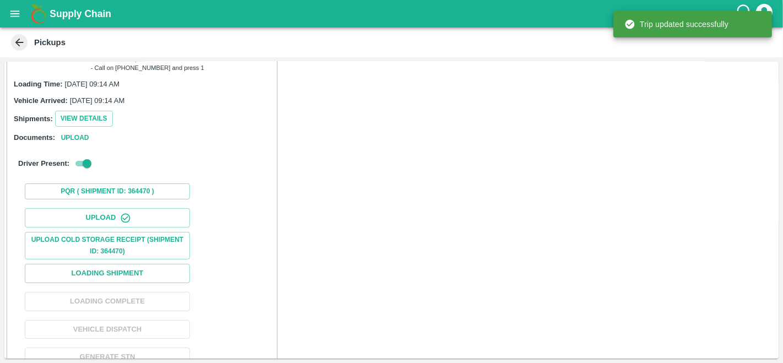
scroll to position [138, 0]
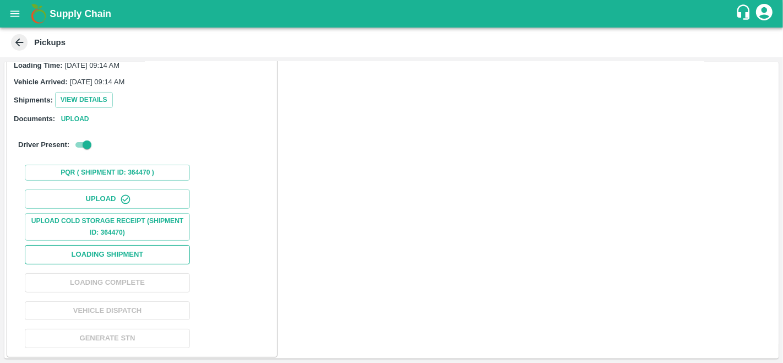
click at [136, 248] on button "Loading Shipment" at bounding box center [107, 254] width 165 height 19
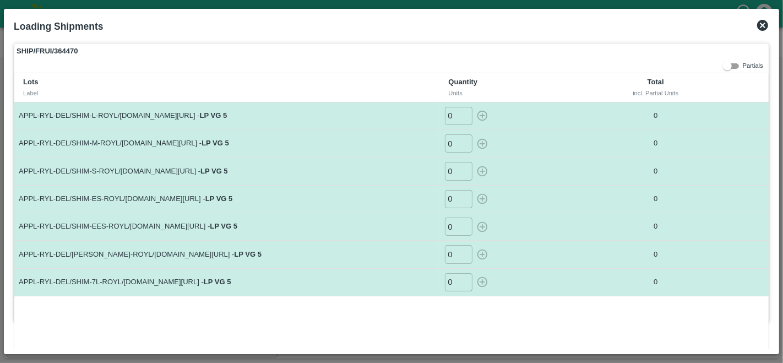
click at [454, 113] on input "0" at bounding box center [459, 116] width 28 height 18
type input "67"
click at [452, 140] on input "0" at bounding box center [459, 143] width 28 height 18
type input "79"
click at [454, 167] on input "0" at bounding box center [459, 171] width 28 height 18
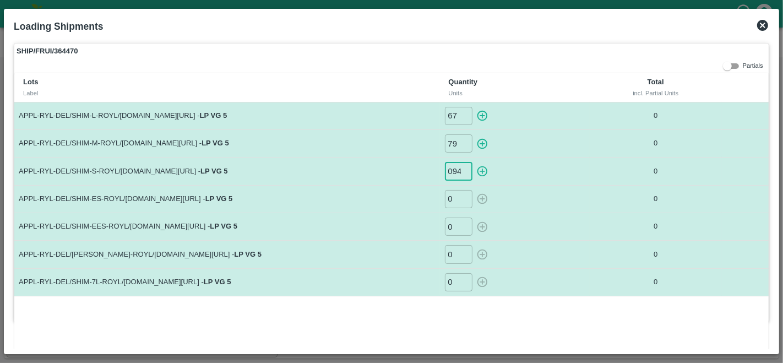
scroll to position [0, 1]
type input "094"
click at [455, 200] on input "0" at bounding box center [459, 199] width 28 height 18
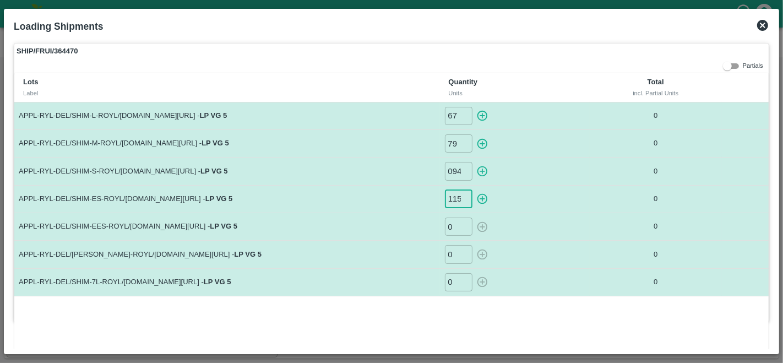
type input "0115"
click at [457, 223] on input "0" at bounding box center [459, 226] width 28 height 18
type input "0134"
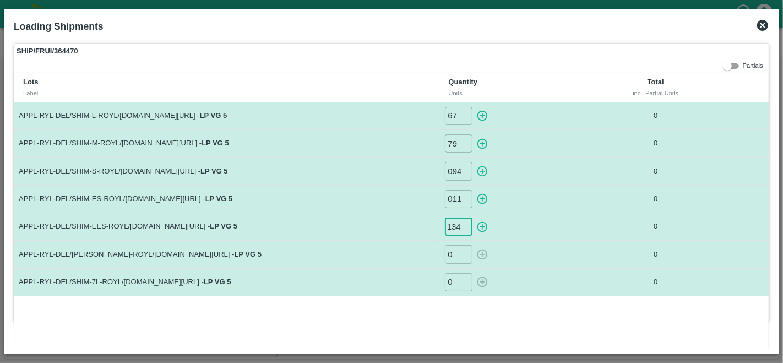
scroll to position [0, 0]
click at [454, 255] on input "0" at bounding box center [459, 254] width 28 height 18
type input "028"
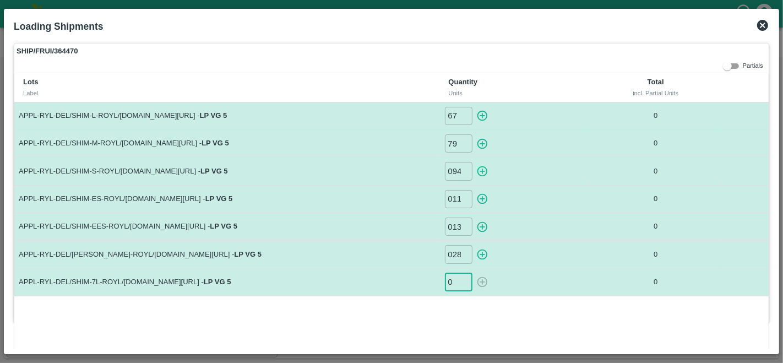
click at [452, 281] on input "0" at bounding box center [459, 282] width 28 height 18
click at [481, 280] on icon "button" at bounding box center [482, 282] width 12 height 12
type input "0"
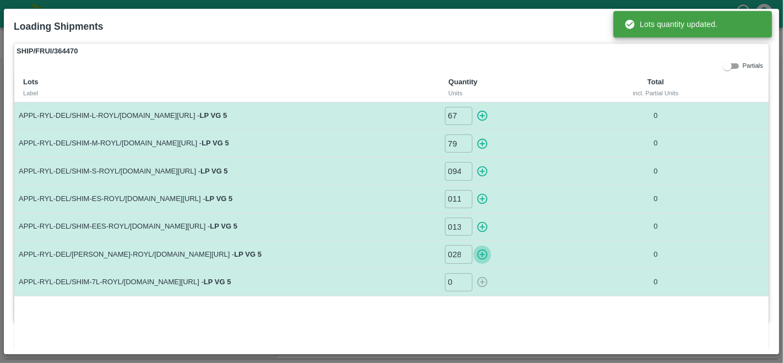
click at [483, 255] on icon "button" at bounding box center [482, 254] width 12 height 12
type input "0"
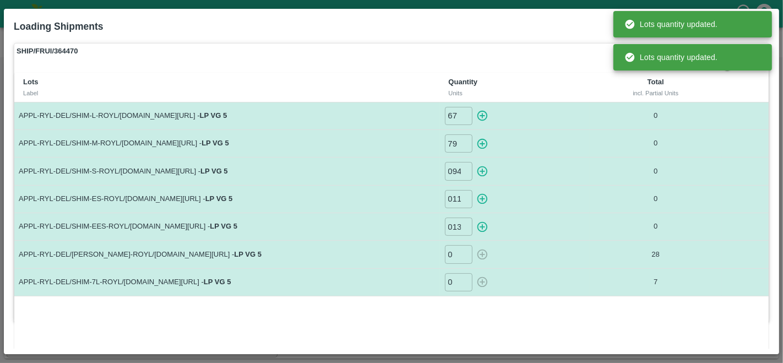
click at [484, 227] on icon "button" at bounding box center [482, 227] width 12 height 12
type input "0"
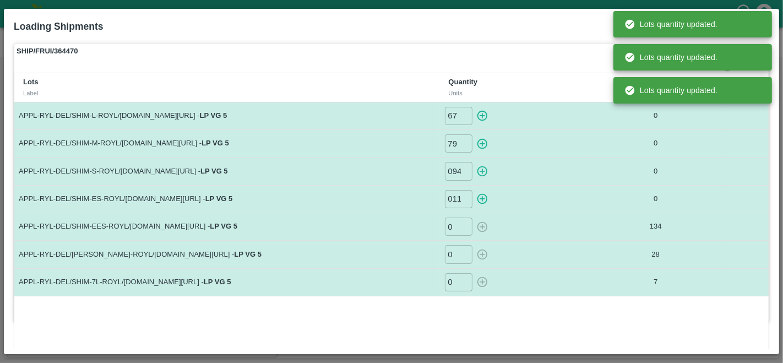
click at [480, 199] on icon "button" at bounding box center [482, 199] width 12 height 12
type input "0"
click at [481, 168] on icon "button" at bounding box center [482, 171] width 10 height 10
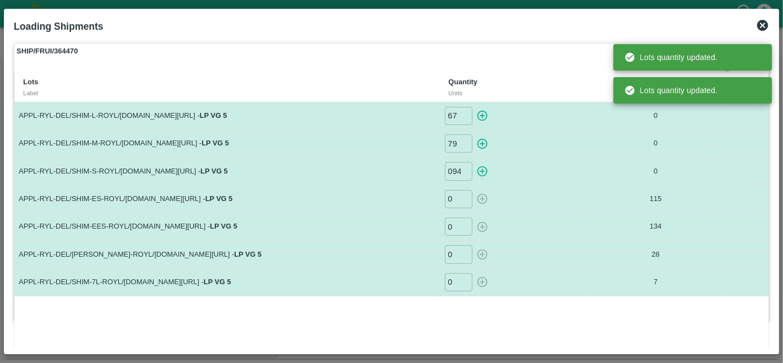
type input "0"
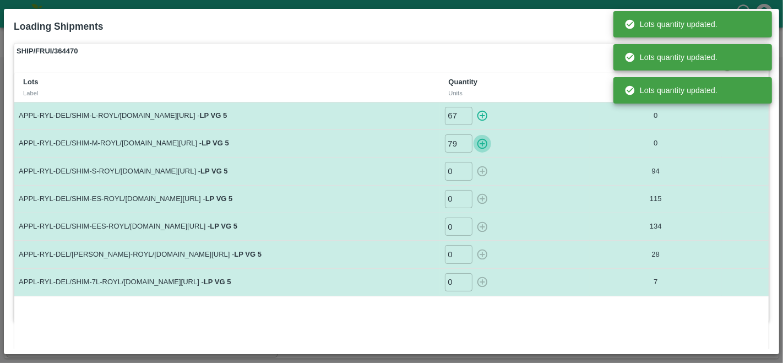
click at [483, 145] on icon "button" at bounding box center [482, 144] width 12 height 12
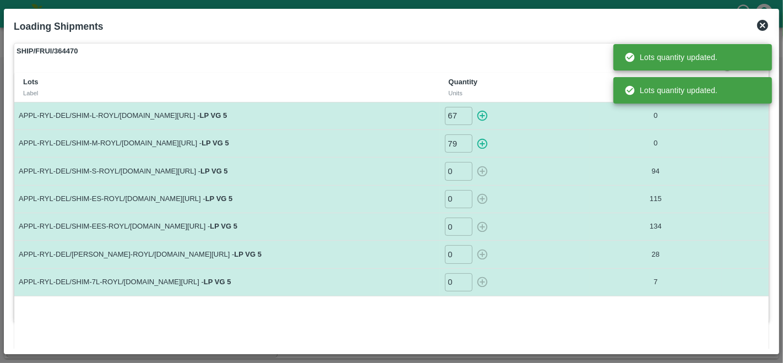
type input "0"
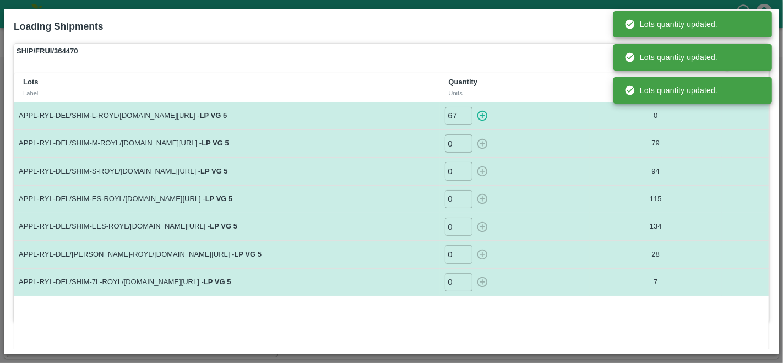
click at [483, 116] on icon "button" at bounding box center [482, 116] width 12 height 12
type input "0"
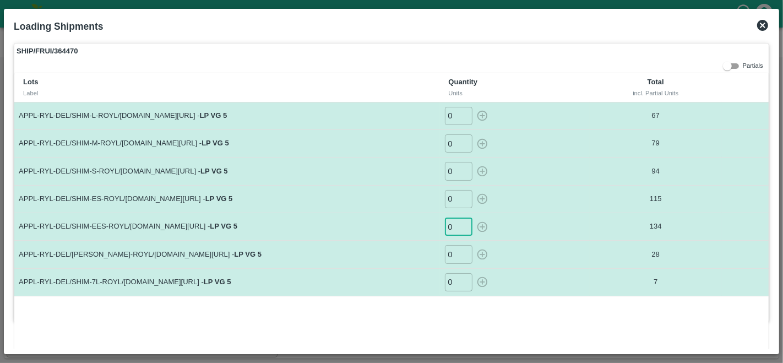
click at [456, 227] on input "0" at bounding box center [459, 226] width 28 height 18
click at [484, 224] on icon "button" at bounding box center [482, 227] width 12 height 12
type input "0"
click at [456, 198] on input "0" at bounding box center [459, 199] width 28 height 18
click at [479, 197] on icon "button" at bounding box center [482, 199] width 12 height 12
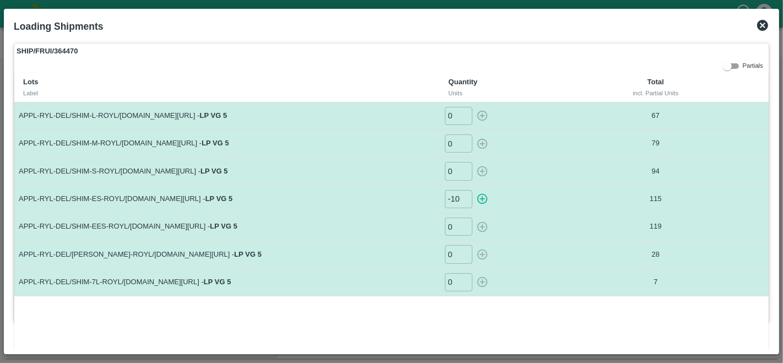
type input "0"
click at [452, 172] on input "0" at bounding box center [459, 171] width 28 height 18
click at [481, 166] on icon "button" at bounding box center [482, 171] width 10 height 10
type input "0"
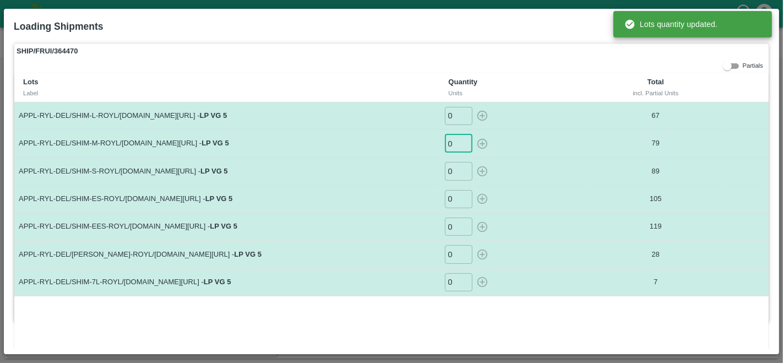
click at [454, 146] on input "0" at bounding box center [459, 143] width 28 height 18
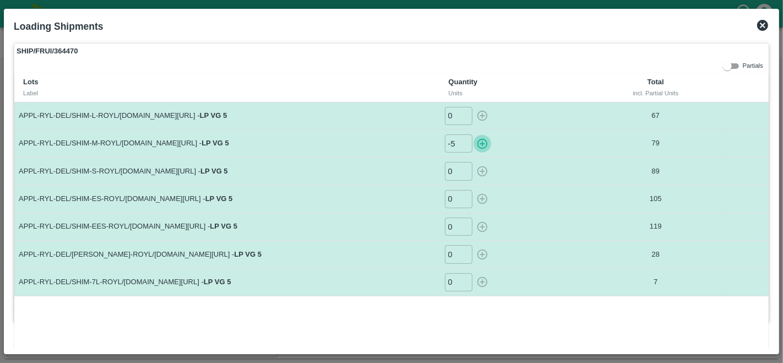
click at [483, 145] on icon "button" at bounding box center [482, 144] width 12 height 12
type input "0"
click at [455, 281] on input "0" at bounding box center [459, 282] width 28 height 18
click at [480, 282] on icon "button" at bounding box center [482, 282] width 12 height 12
type input "0"
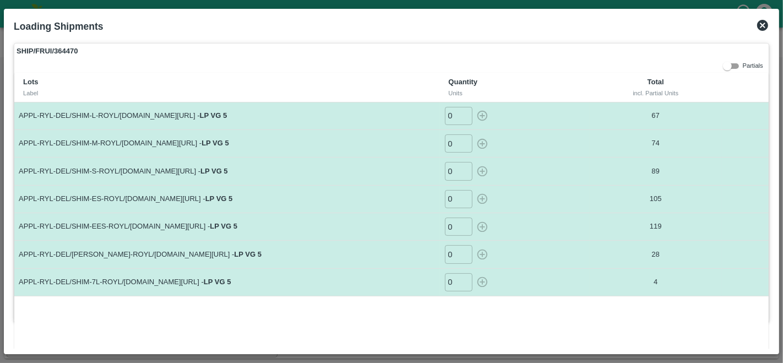
click at [764, 24] on icon at bounding box center [762, 25] width 11 height 11
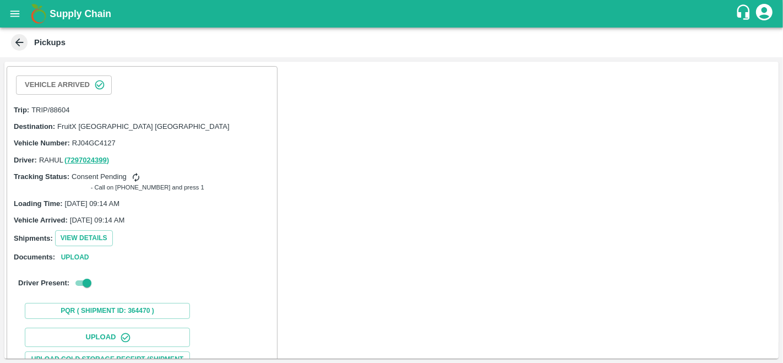
scroll to position [138, 0]
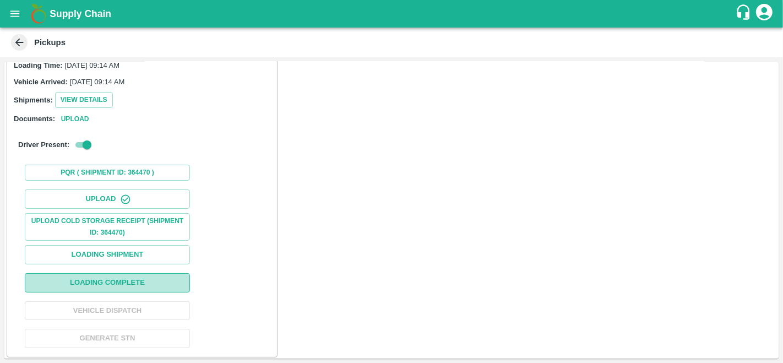
click at [139, 279] on button "Loading Complete" at bounding box center [107, 282] width 165 height 19
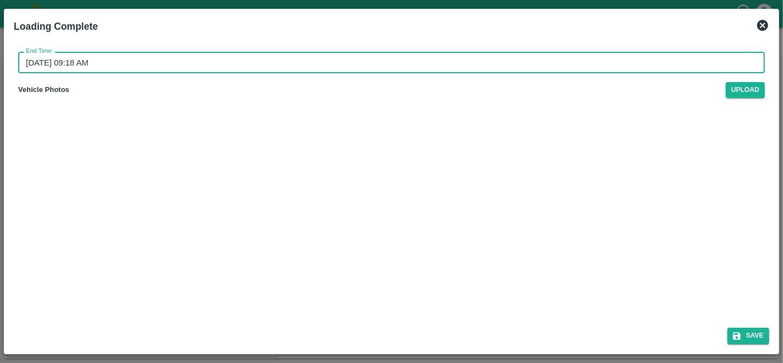
click at [75, 59] on input "02/10/2025 09:18 AM" at bounding box center [387, 62] width 739 height 21
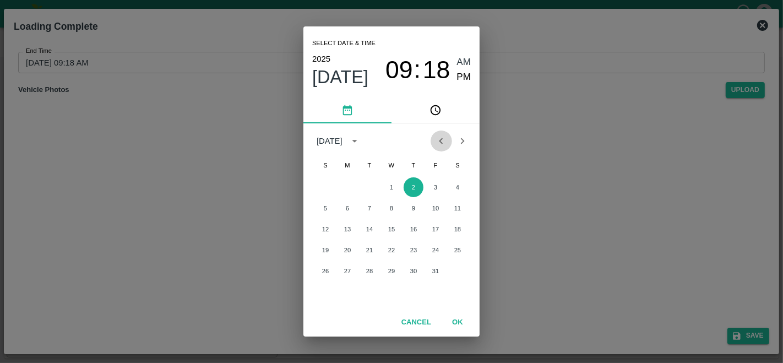
click at [441, 135] on icon "Previous month" at bounding box center [441, 141] width 12 height 12
click at [451, 249] on button "27" at bounding box center [457, 250] width 20 height 20
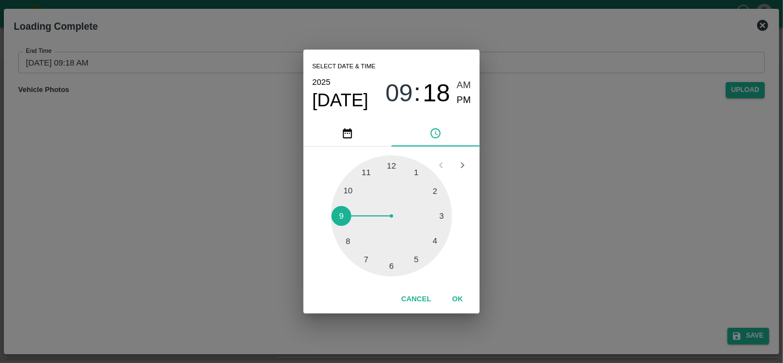
click at [664, 282] on div "Select date & time 2025 Sep 27 09 : 18 AM PM 1 2 3 4 5 6 7 8 9 10 11 12 Cancel …" at bounding box center [391, 181] width 783 height 363
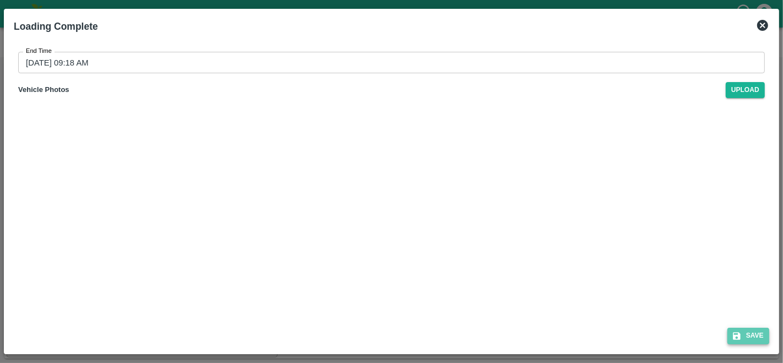
click at [748, 336] on button "Save" at bounding box center [748, 335] width 42 height 16
type input "02/10/2025 09:19 AM"
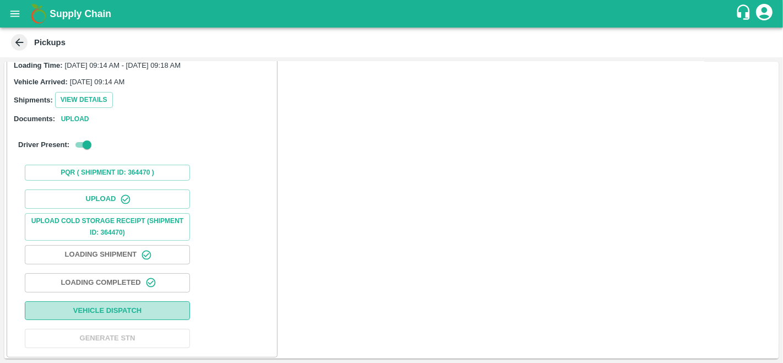
click at [139, 304] on button "Vehicle Dispatch" at bounding box center [107, 310] width 165 height 19
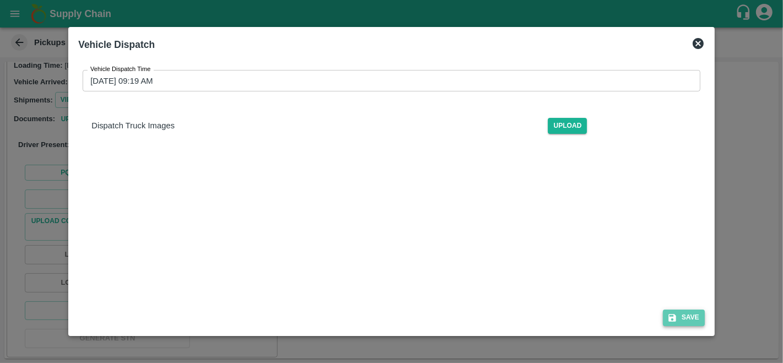
click at [686, 315] on button "Save" at bounding box center [684, 317] width 42 height 16
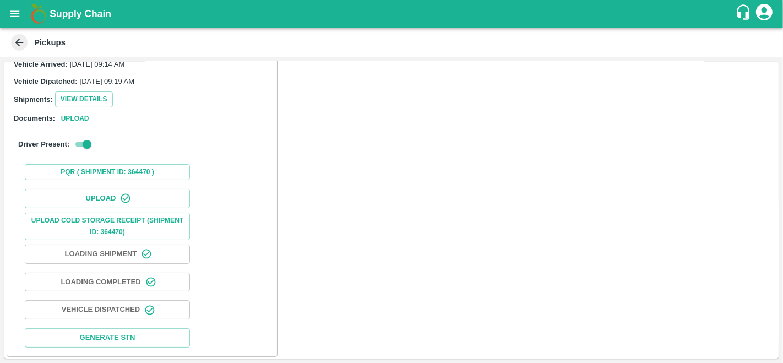
scroll to position [0, 0]
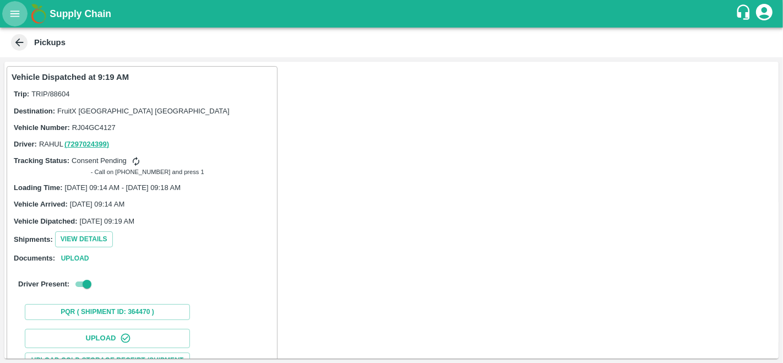
click at [14, 13] on icon "open drawer" at bounding box center [15, 14] width 12 height 12
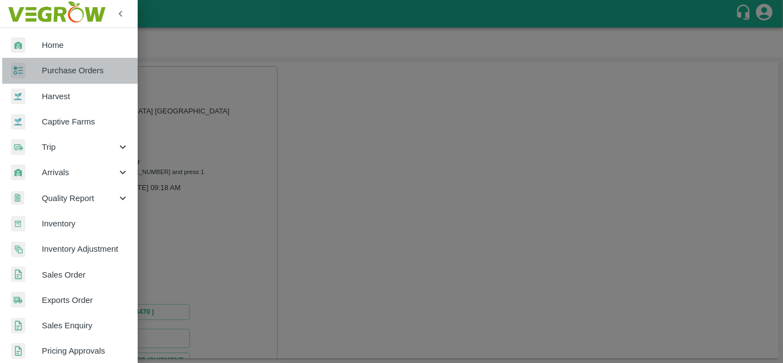
click at [83, 74] on span "Purchase Orders" at bounding box center [85, 70] width 87 height 12
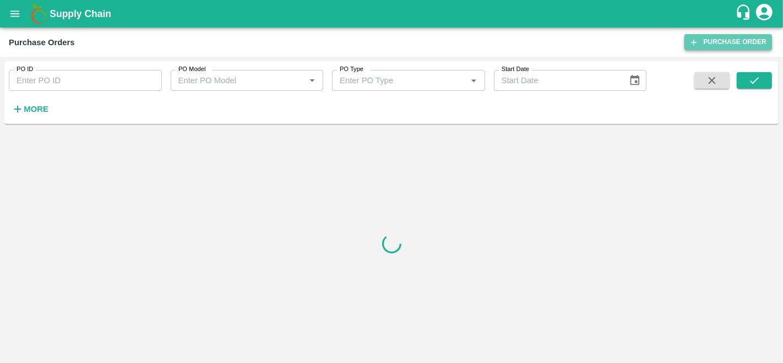
click at [736, 48] on link "Purchase Order" at bounding box center [728, 42] width 88 height 16
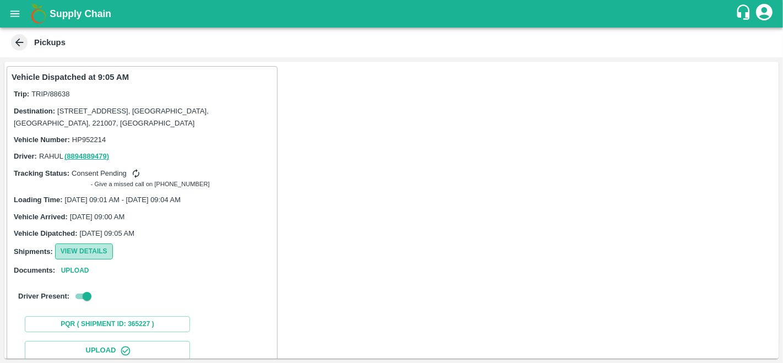
click at [94, 254] on button "View Details" at bounding box center [84, 251] width 58 height 16
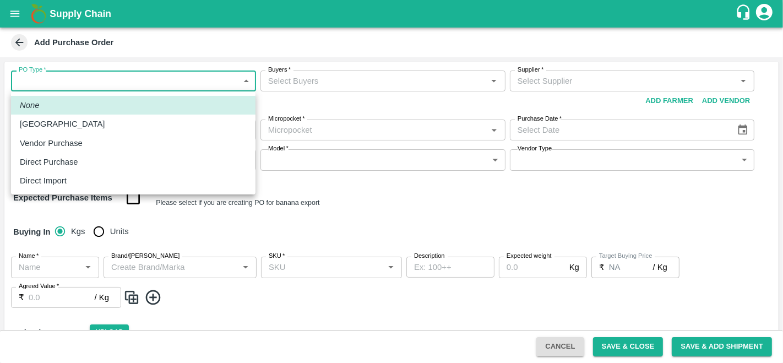
click at [67, 80] on body "Supply Chain Add Purchase Order PO Type   * ​ PO Type Buyers   * Buyers   * Sup…" at bounding box center [391, 181] width 783 height 363
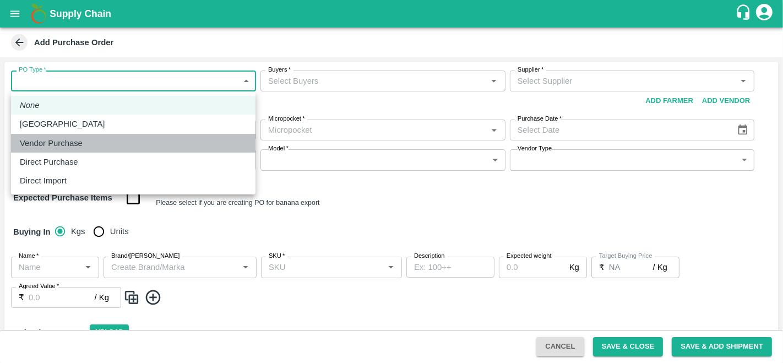
click at [72, 142] on p "Vendor Purchase" at bounding box center [51, 143] width 63 height 12
type input "2"
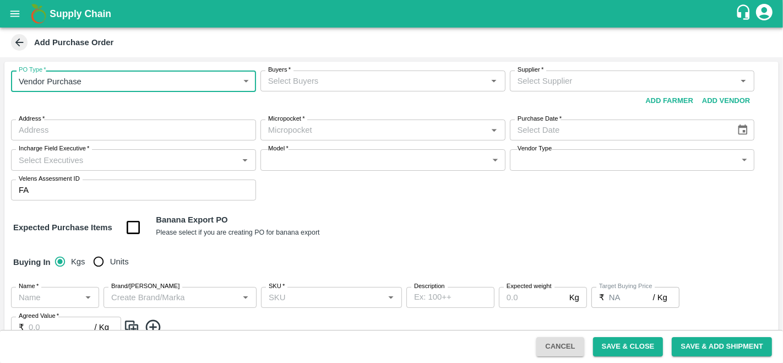
click at [356, 79] on input "Buyers   *" at bounding box center [374, 81] width 220 height 14
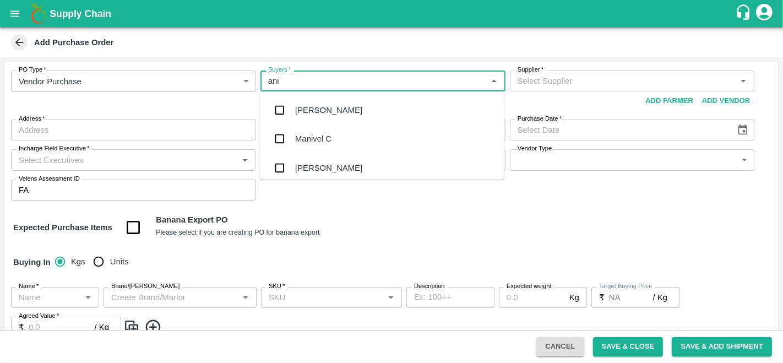
type input "anil"
click at [324, 103] on div "[PERSON_NAME]" at bounding box center [382, 110] width 244 height 29
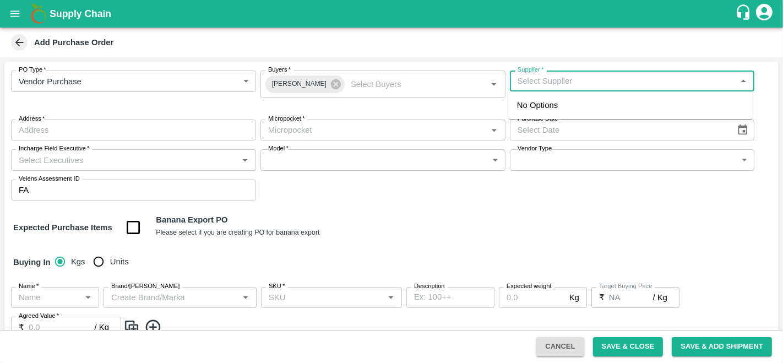
click at [584, 87] on input "Supplier   *" at bounding box center [623, 81] width 220 height 14
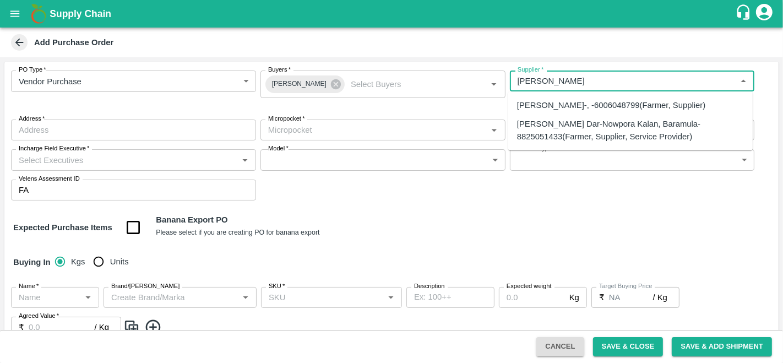
click at [574, 127] on div "Amir Ayoub Dar-Nowpora Kalan, Baramula-8825051433(Farmer, Supplier, Service Pro…" at bounding box center [630, 130] width 227 height 25
type input "Amir Ayoub Dar-Nowpora Kalan, Baramula-8825051433(Farmer, Supplier, Service Pro…"
type input "Nowpora Kalan, Baramula, Sopore, Jammu and Kashmir"
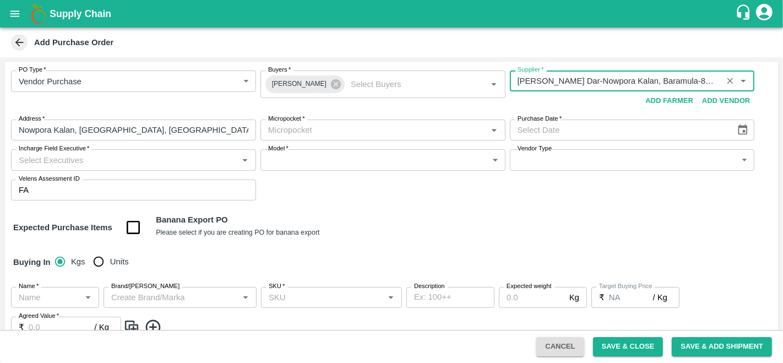
type input "Amir Ayoub Dar-Nowpora Kalan, Baramula-8825051433(Farmer, Supplier, Service Pro…"
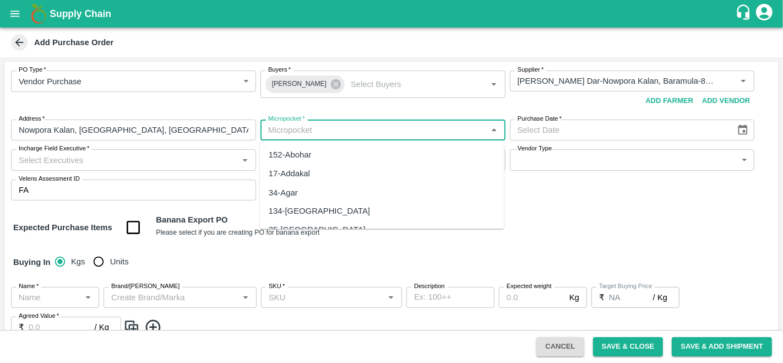
click at [368, 128] on input "Micropocket   *" at bounding box center [374, 130] width 220 height 14
click at [314, 156] on div "84-Delhi" at bounding box center [382, 154] width 244 height 19
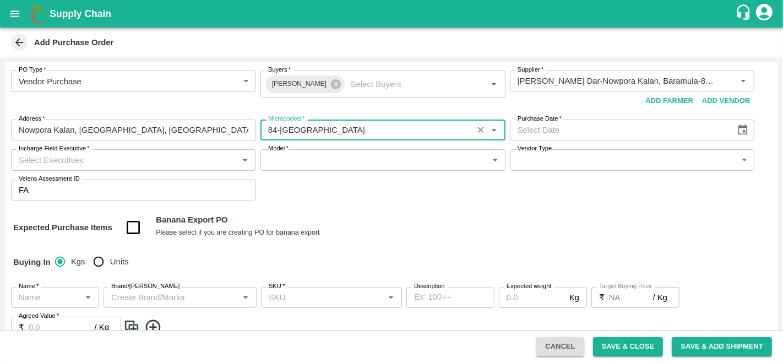
type input "84-Delhi"
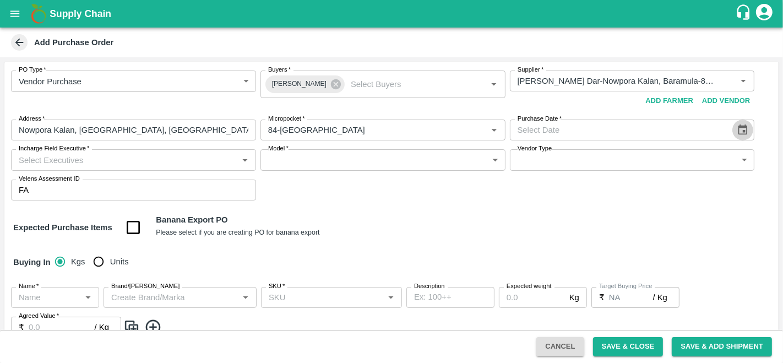
click at [739, 133] on icon "Choose date" at bounding box center [742, 130] width 12 height 12
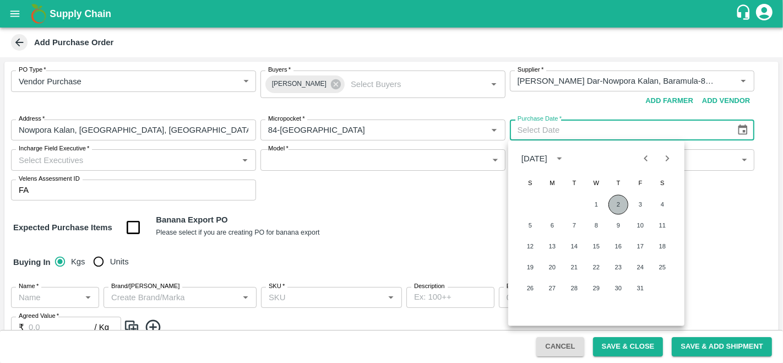
click at [619, 206] on button "2" at bounding box center [618, 205] width 20 height 20
type input "02/10/2025"
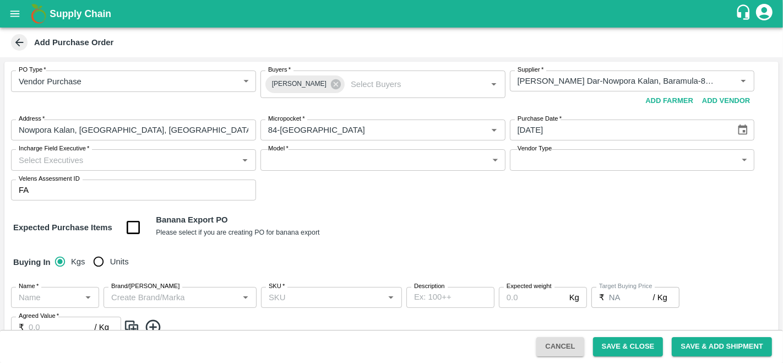
click at [491, 227] on div "Expected Purchase Items Banana Export PO Please select if you are creating PO f…" at bounding box center [391, 228] width 756 height 28
click at [108, 165] on input "Incharge Field Executive   *" at bounding box center [124, 159] width 220 height 14
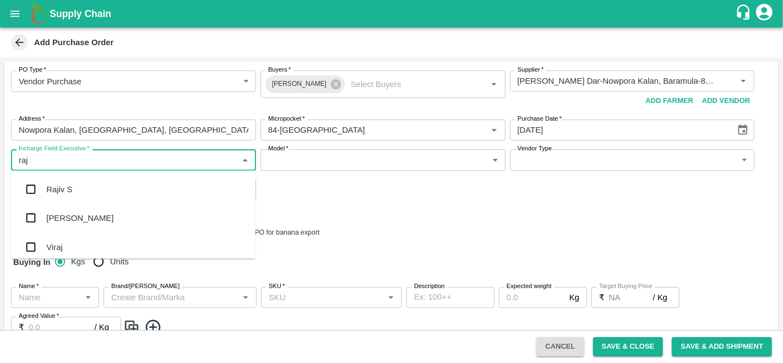
type input "raju"
click at [73, 212] on div "Raju KR" at bounding box center [61, 218] width 30 height 12
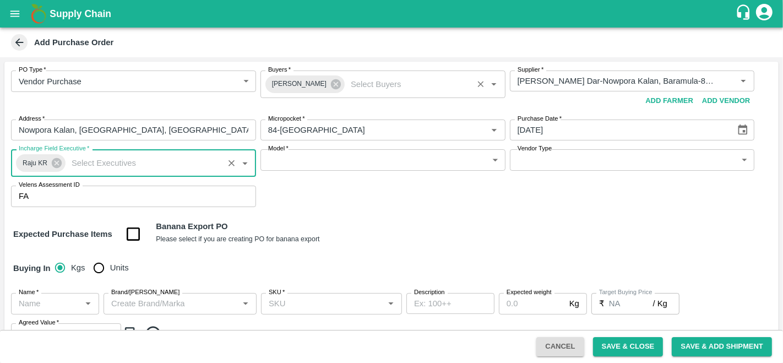
click at [346, 83] on input "Buyers   *" at bounding box center [407, 84] width 123 height 14
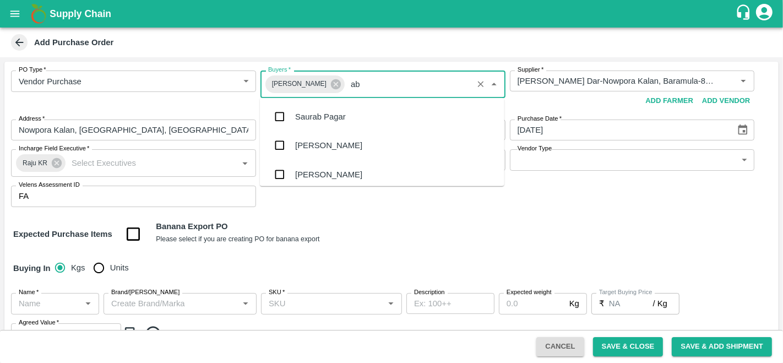
type input "abu"
click at [349, 114] on div "Abu Irshad M" at bounding box center [382, 116] width 244 height 29
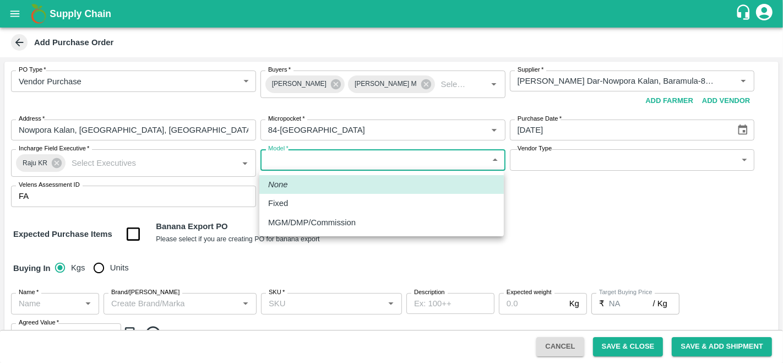
click at [342, 163] on body "Supply Chain Add Purchase Order PO Type   * Vendor Purchase 2 PO Type Buyers   …" at bounding box center [391, 181] width 783 height 363
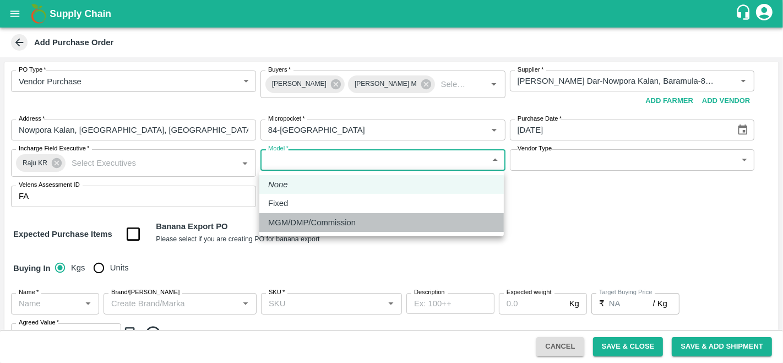
click at [314, 225] on p "MGM/DMP/Commission" at bounding box center [312, 222] width 88 height 12
type input "Commision"
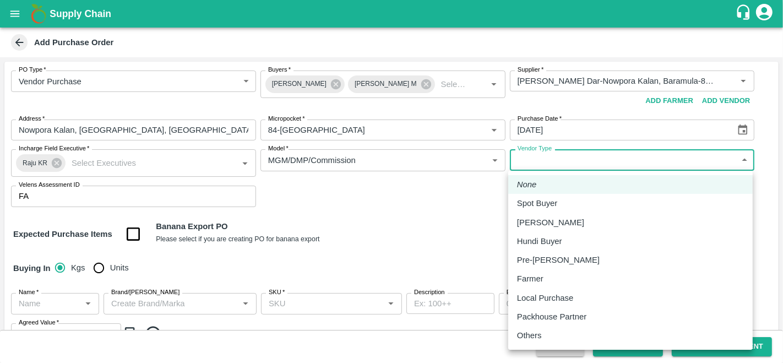
click at [610, 162] on body "Supply Chain Add Purchase Order PO Type   * Vendor Purchase 2 PO Type Buyers   …" at bounding box center [391, 181] width 783 height 363
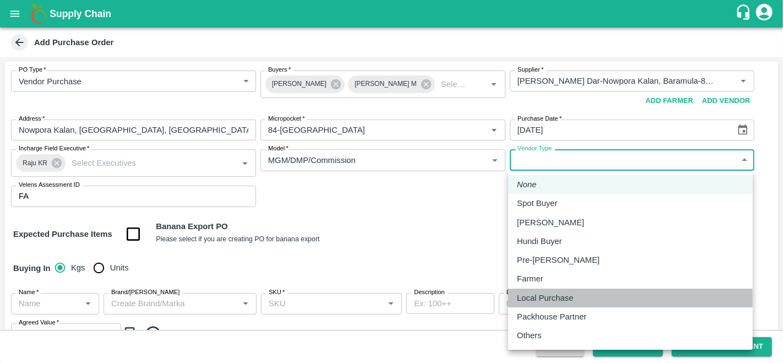
click at [562, 299] on p "Local Purchase" at bounding box center [545, 298] width 56 height 12
type input "LOCAL_PURCHASE"
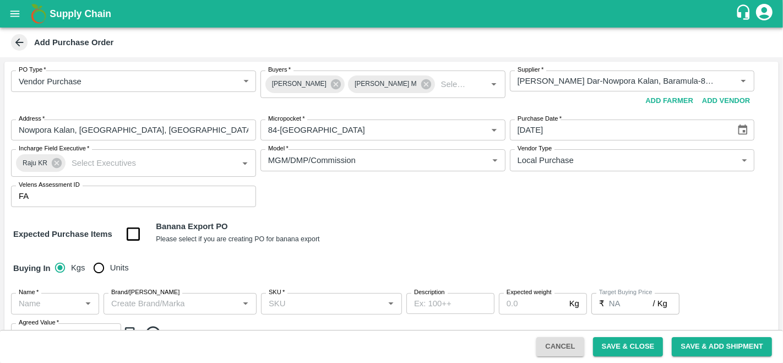
click at [408, 224] on div "Expected Purchase Items Banana Export PO Please select if you are creating PO f…" at bounding box center [391, 234] width 756 height 28
click at [102, 269] on input "Units" at bounding box center [99, 267] width 22 height 22
radio input "true"
click at [358, 241] on div "Expected Purchase Items Banana Export PO Please select if you are creating PO f…" at bounding box center [391, 234] width 756 height 28
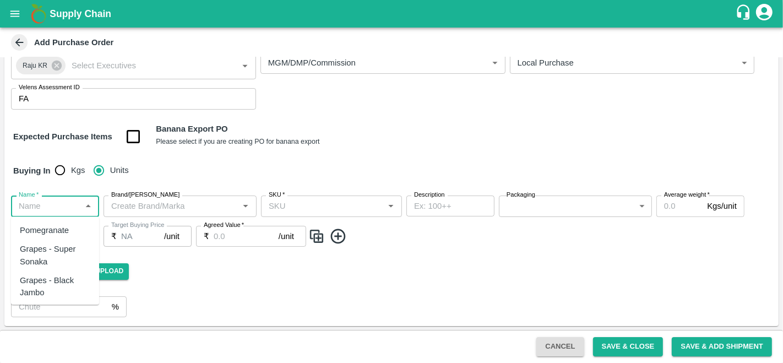
click at [39, 213] on input "Name   *" at bounding box center [45, 206] width 63 height 14
click at [49, 259] on div "Apple- Kullu Delicious" at bounding box center [55, 255] width 70 height 25
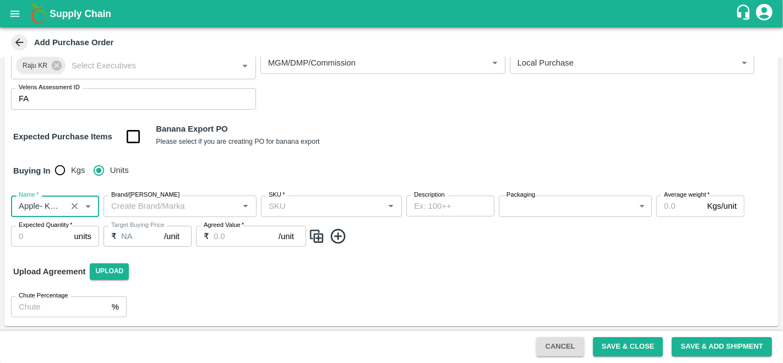
type input "Apple- Kullu Delicious"
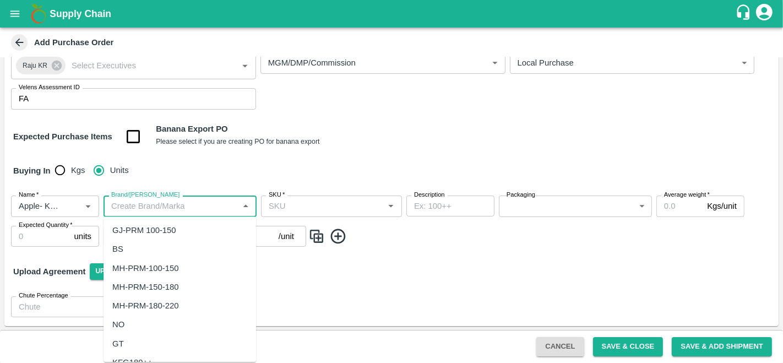
click at [190, 208] on input "Brand/Marka" at bounding box center [171, 206] width 128 height 14
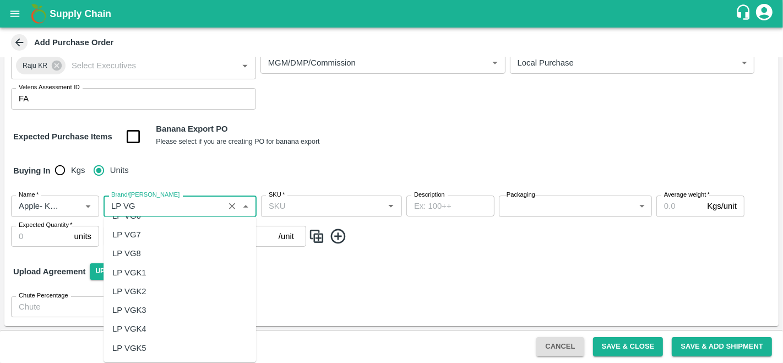
scroll to position [0, 0]
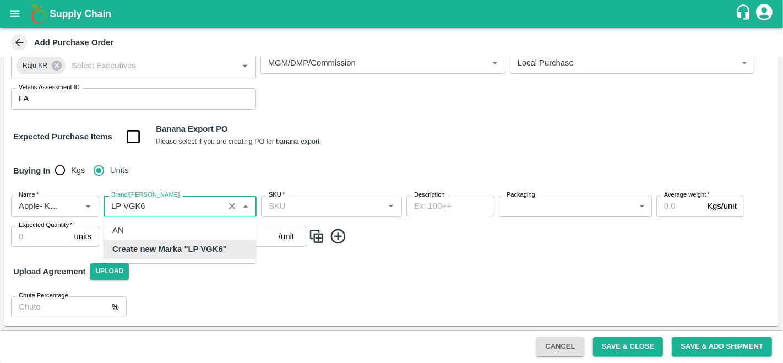
click at [213, 248] on b "Create new Marka "LP VGK6"" at bounding box center [169, 249] width 114 height 12
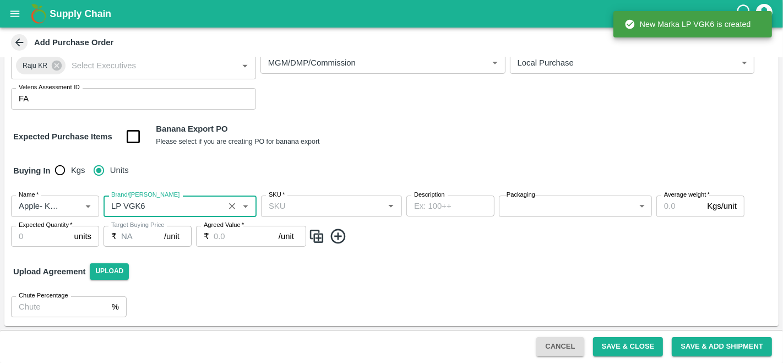
type input "LP VGK6"
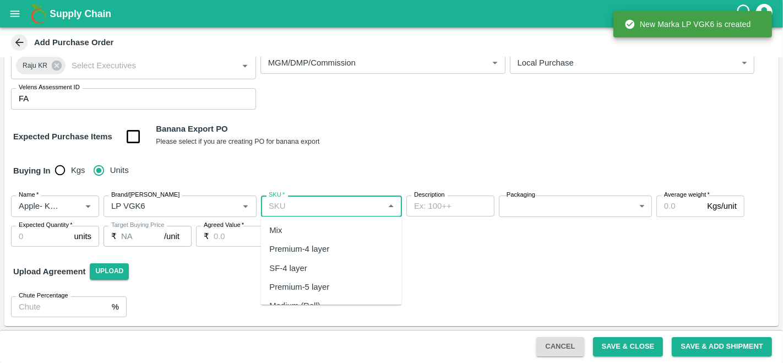
click at [297, 207] on input "SKU   *" at bounding box center [322, 206] width 116 height 14
click at [323, 244] on div "Premium-4 layer" at bounding box center [299, 249] width 60 height 12
type input "Premium-4 layer"
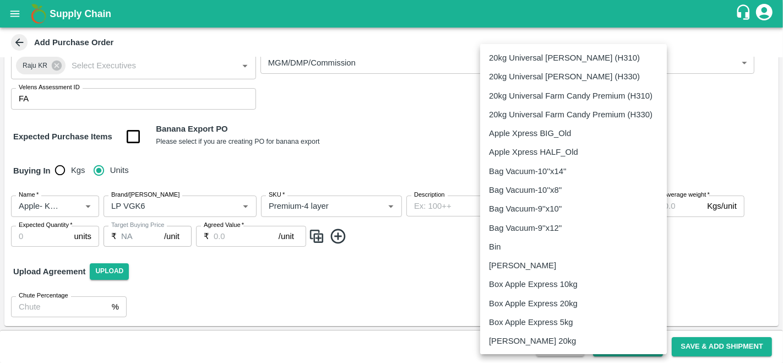
click at [526, 214] on body "Supply Chain Add Purchase Order PO Type   * Vendor Purchase 2 PO Type Buyers   …" at bounding box center [391, 181] width 783 height 363
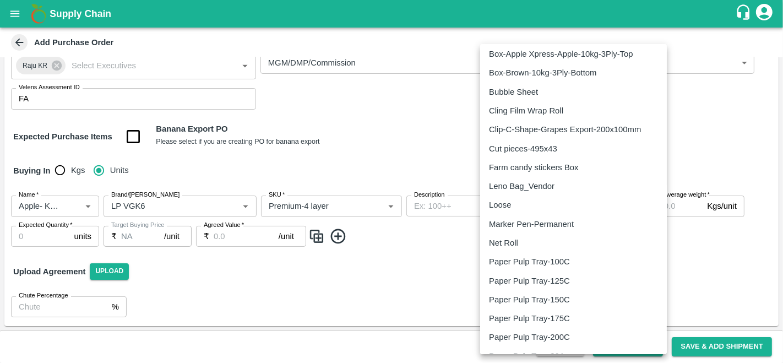
scroll to position [680, 0]
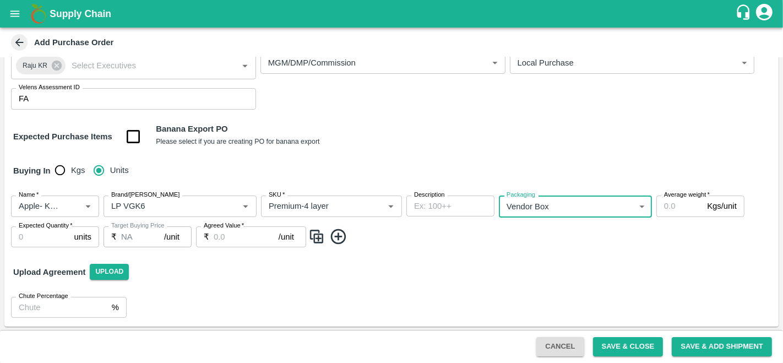
type input "276"
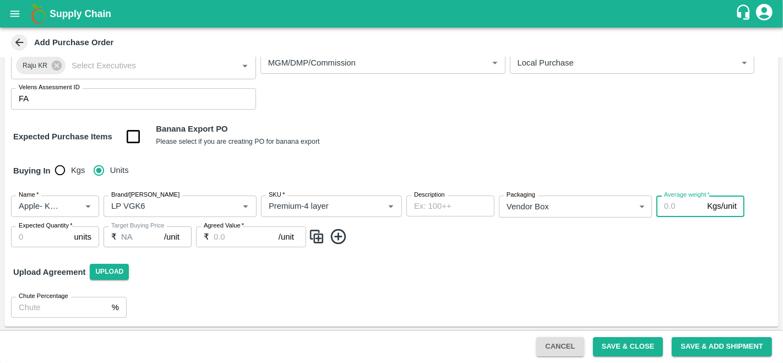
click at [678, 204] on input "Average weight   *" at bounding box center [679, 205] width 46 height 21
type input "16"
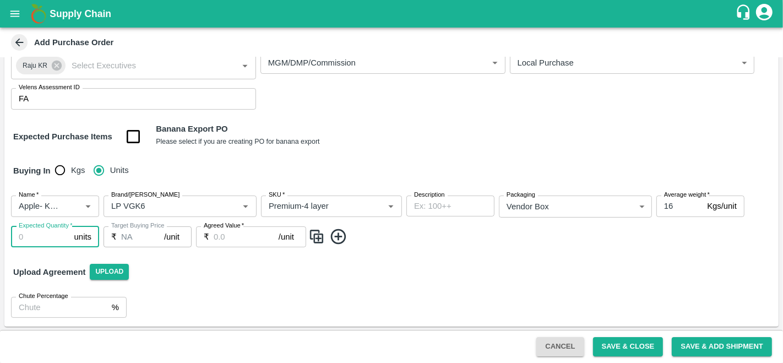
click at [35, 233] on input "Expected Quantity   *" at bounding box center [40, 236] width 59 height 21
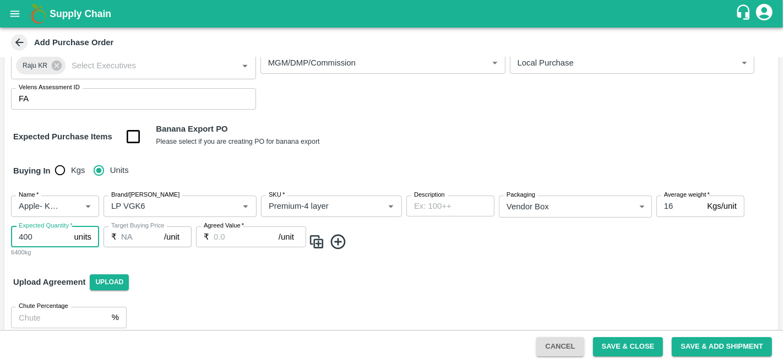
type input "400"
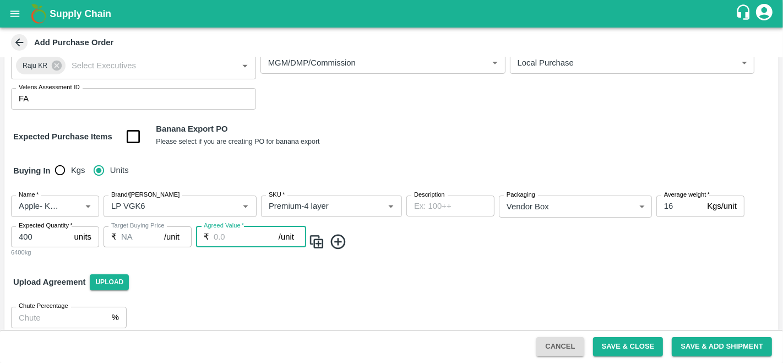
click at [229, 235] on input "Agreed Value   *" at bounding box center [246, 236] width 65 height 21
type input "1100"
click at [318, 240] on img at bounding box center [316, 242] width 17 height 18
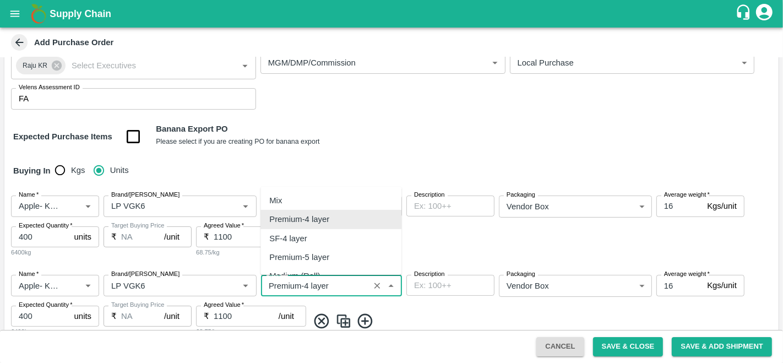
click at [307, 286] on input "SKU   *" at bounding box center [315, 285] width 102 height 14
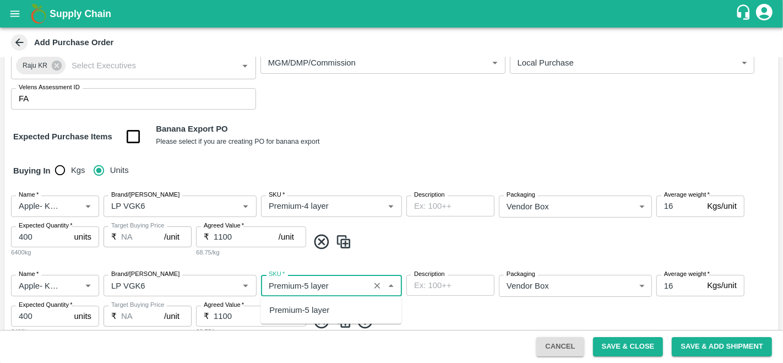
click at [340, 311] on div "Premium-5 layer" at bounding box center [330, 310] width 141 height 19
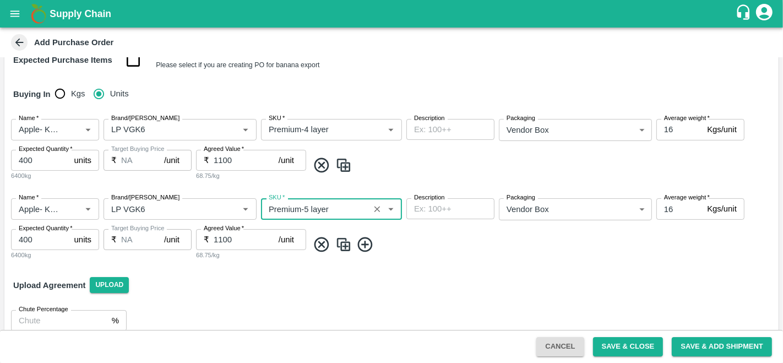
scroll to position [178, 0]
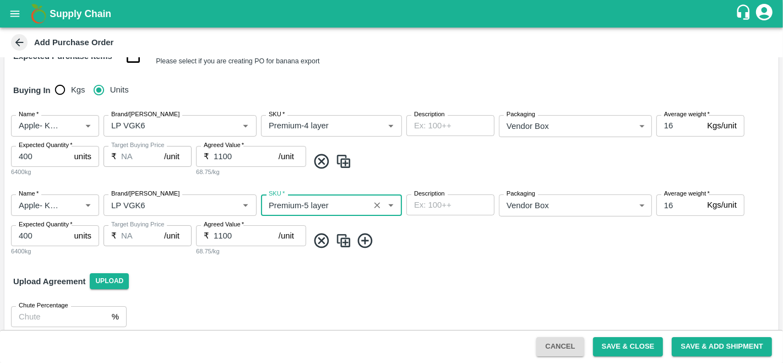
type input "Premium-5 layer"
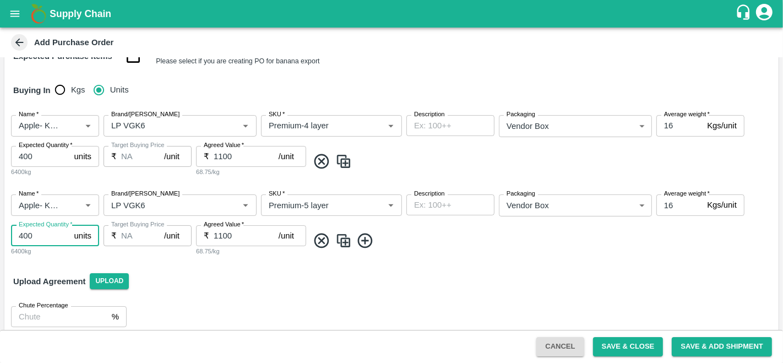
click at [24, 231] on input "400" at bounding box center [40, 235] width 59 height 21
type input "500"
click at [343, 239] on img at bounding box center [343, 241] width 17 height 18
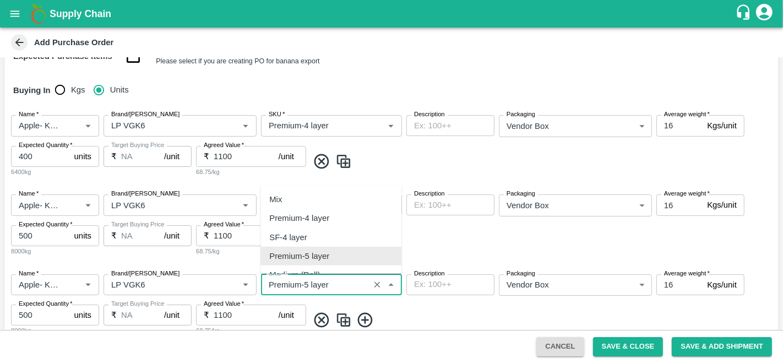
click at [309, 283] on input "SKU   *" at bounding box center [315, 284] width 102 height 14
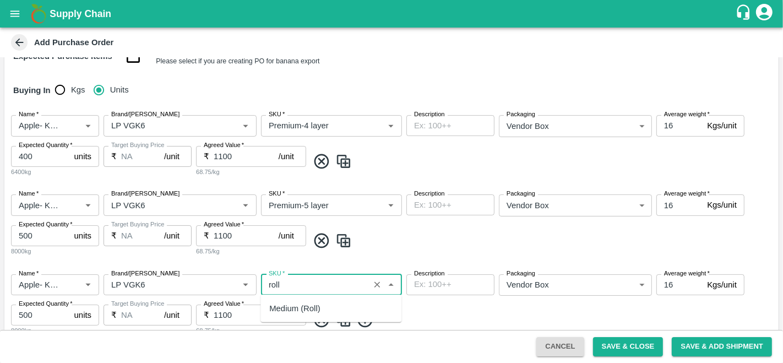
click at [307, 311] on div "Medium (Roll)" at bounding box center [294, 308] width 51 height 12
type input "Medium (Roll)"
click at [459, 316] on span at bounding box center [541, 320] width 466 height 18
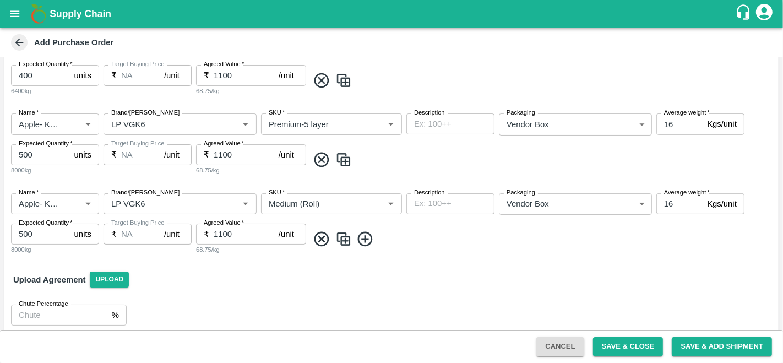
scroll to position [266, 0]
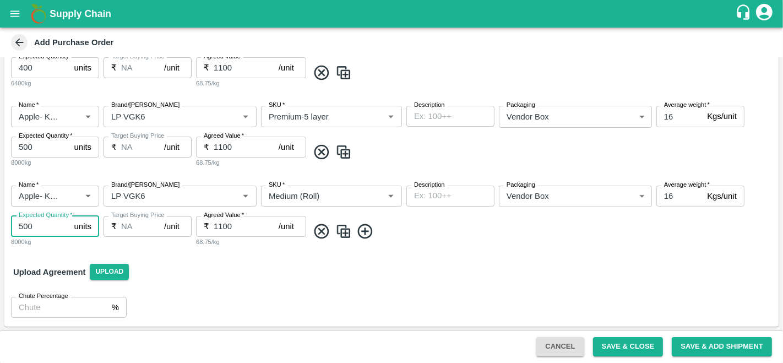
click at [22, 226] on input "500" at bounding box center [40, 226] width 59 height 21
type input "90"
click at [230, 285] on div "Upload Agreement Upload" at bounding box center [391, 272] width 774 height 32
click at [559, 254] on div "Name   * Name   * Brand/Marka Brand/Marka SKU   * SKU   * Description x Descrip…" at bounding box center [391, 216] width 774 height 79
click at [302, 298] on div "Chute Percentage % Chute Percentage" at bounding box center [391, 307] width 774 height 39
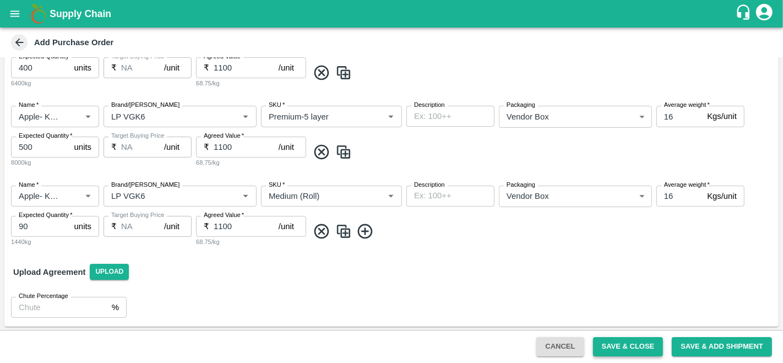
click at [618, 345] on button "Save & Close" at bounding box center [628, 346] width 70 height 19
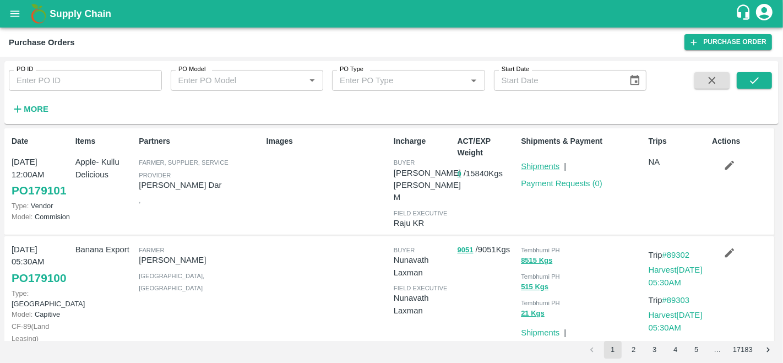
click at [547, 166] on link "Shipments" at bounding box center [540, 166] width 39 height 9
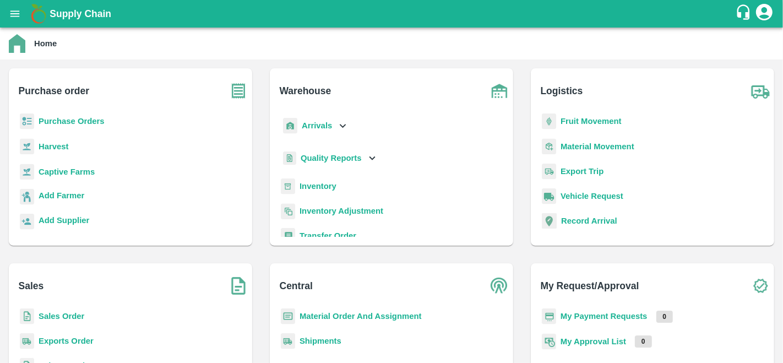
click at [331, 314] on b "Material Order And Assignment" at bounding box center [360, 316] width 122 height 9
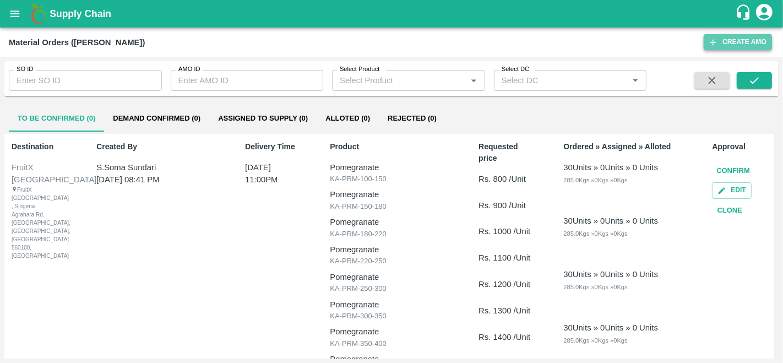
click at [732, 39] on button "Create AMO" at bounding box center [737, 42] width 68 height 16
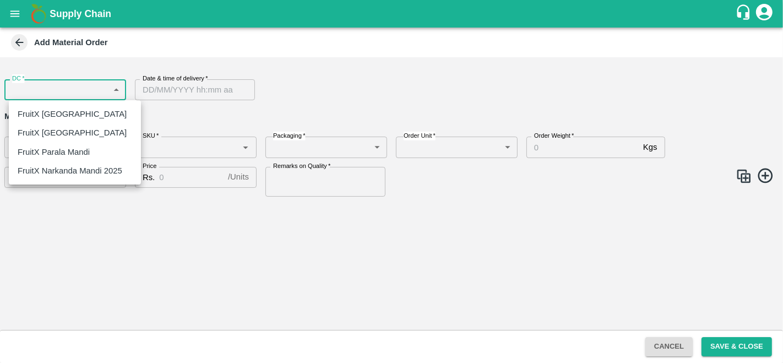
click at [97, 90] on body "Supply Chain Add Material Order DC   * ​ DC Date & time of delivery   * Date & …" at bounding box center [391, 181] width 783 height 363
click at [52, 116] on p "FruitX [GEOGRAPHIC_DATA]" at bounding box center [72, 114] width 109 height 12
type input "147"
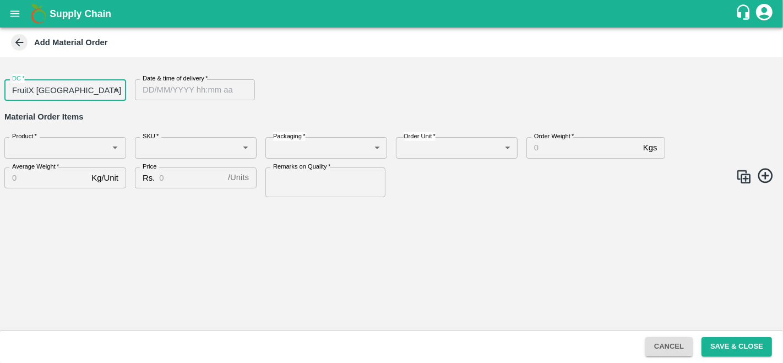
type input "DD/MM/YYYY hh:mm aa"
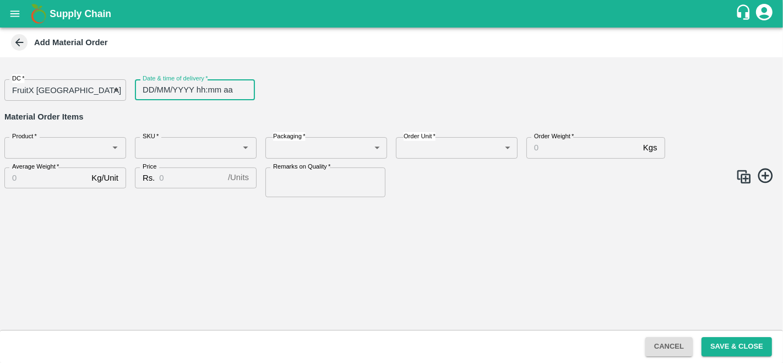
click at [194, 85] on input "DD/MM/YYYY hh:mm aa" at bounding box center [191, 89] width 112 height 21
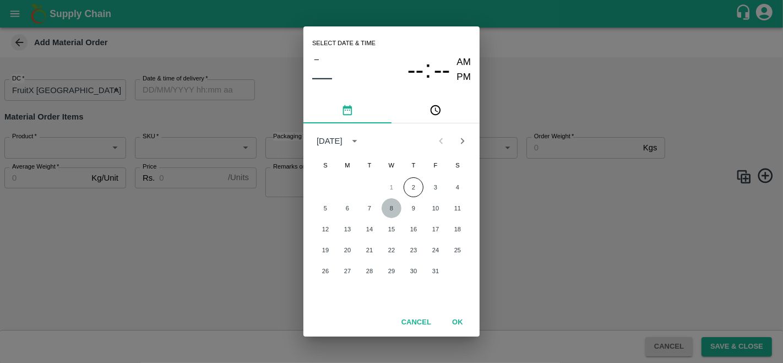
click at [394, 210] on button "8" at bounding box center [391, 208] width 20 height 20
type input "08/10/2025 12:00 AM"
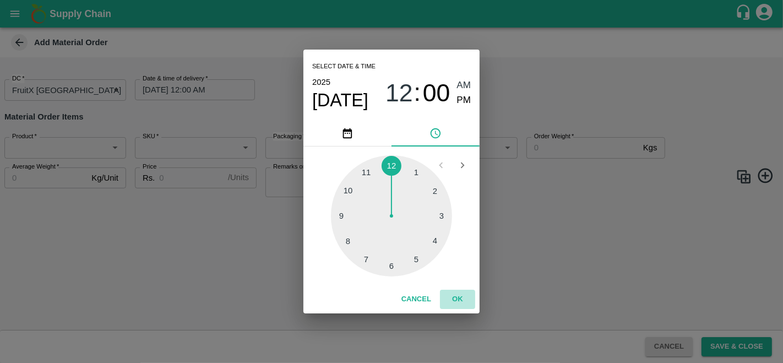
click at [461, 301] on button "OK" at bounding box center [457, 298] width 35 height 19
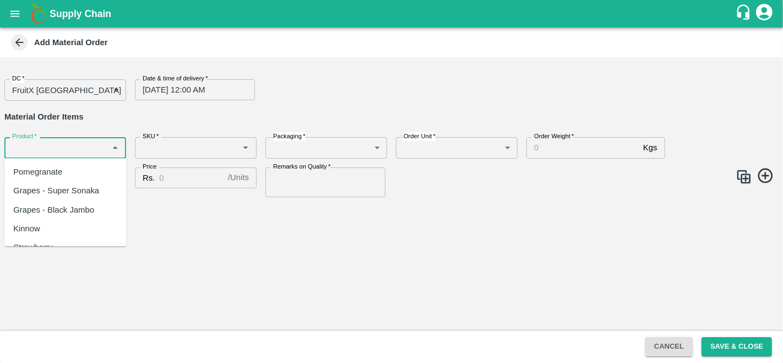
click at [84, 147] on input "Product   *" at bounding box center [56, 147] width 97 height 14
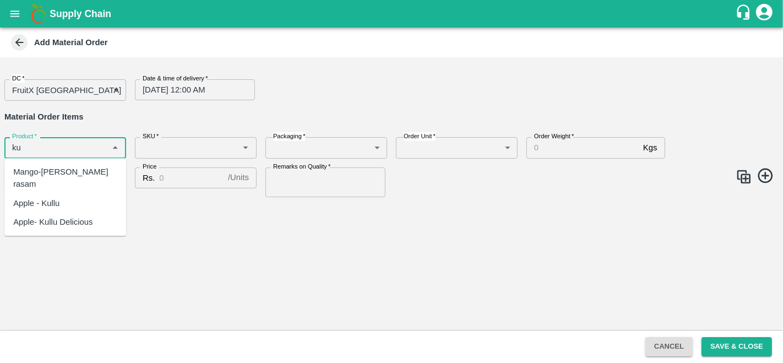
click at [69, 216] on div "Apple- Kullu Delicious" at bounding box center [52, 222] width 79 height 12
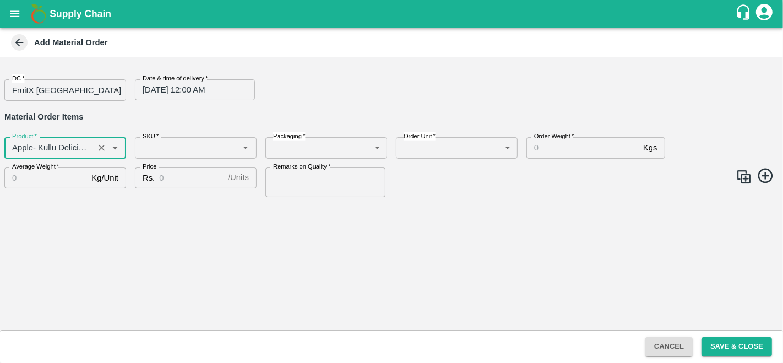
type input "Apple- Kullu Delicious"
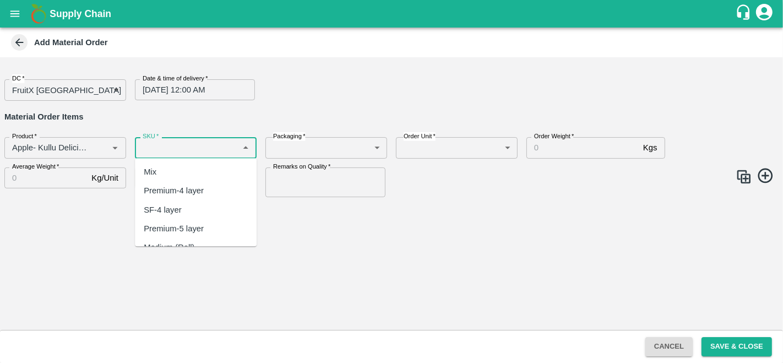
click at [165, 147] on input "SKU   *" at bounding box center [186, 147] width 97 height 14
click at [188, 188] on div "Premium-4 layer" at bounding box center [174, 191] width 60 height 12
type input "Premium-4 layer"
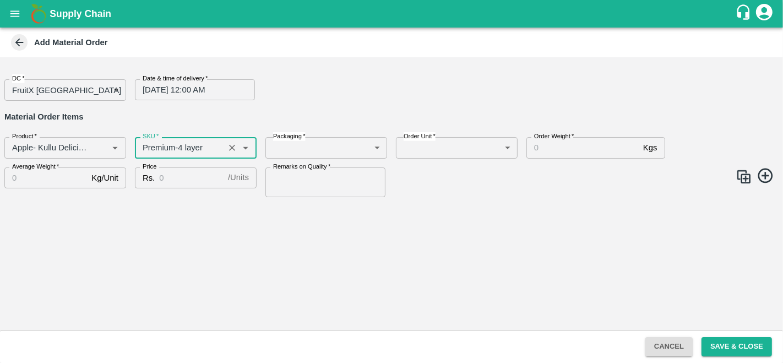
click at [313, 150] on body "Supply Chain Add Material Order DC   * FruitX Bangalore 147 DC Date & time of d…" at bounding box center [391, 181] width 783 height 363
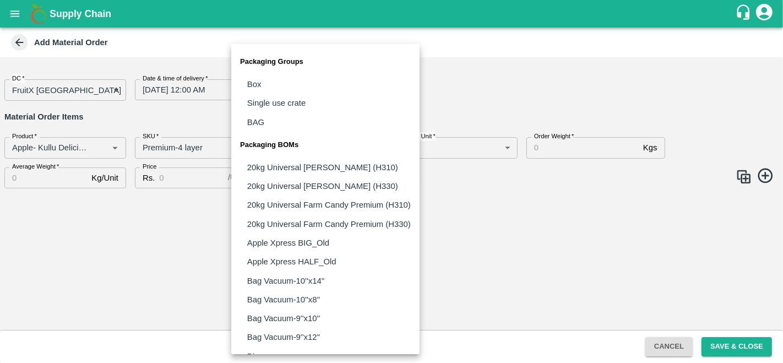
scroll to position [789, 0]
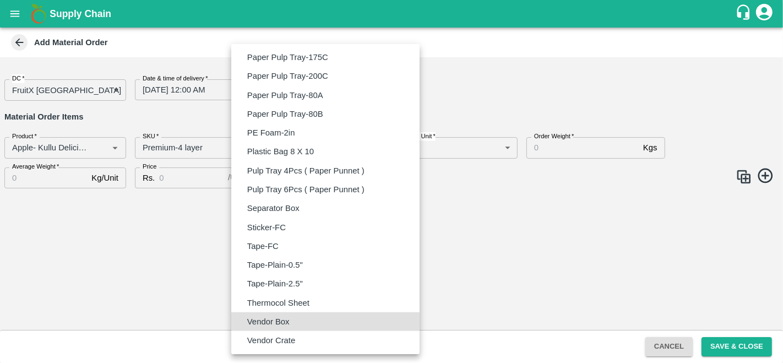
type input "BOM/276"
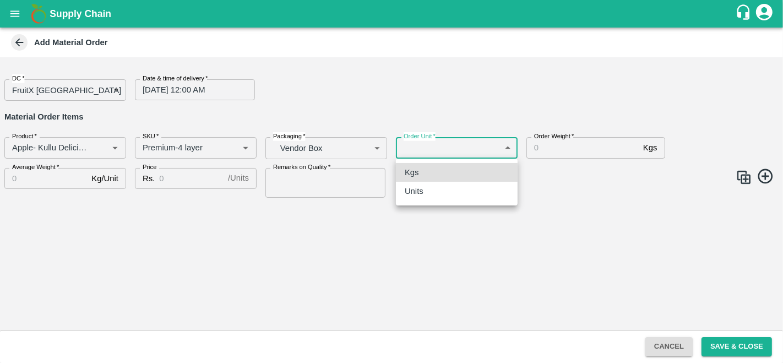
click at [423, 146] on body "Supply Chain Add Material Order DC   * FruitX Bangalore 147 DC Date & time of d…" at bounding box center [391, 181] width 783 height 363
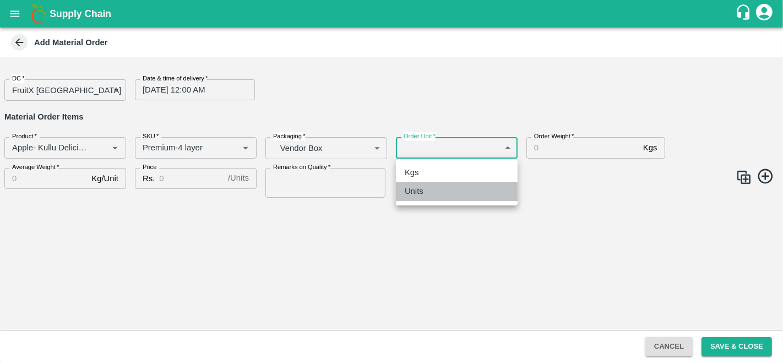
click at [421, 194] on p "Units" at bounding box center [414, 191] width 19 height 12
type input "2"
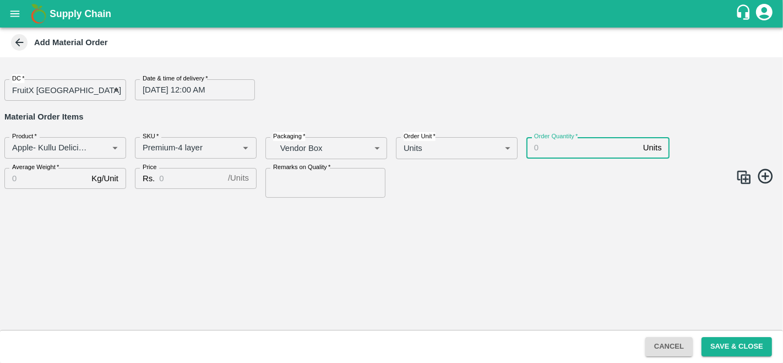
click at [591, 151] on input "Order Quantity   *" at bounding box center [582, 147] width 112 height 21
type input "400"
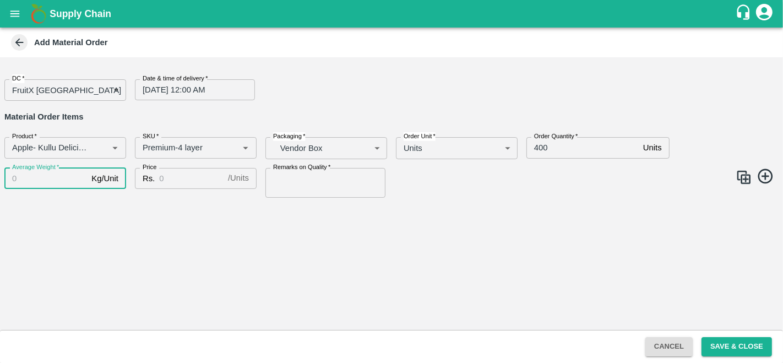
click at [41, 177] on input "Average Weight   *" at bounding box center [45, 178] width 83 height 21
type input "16"
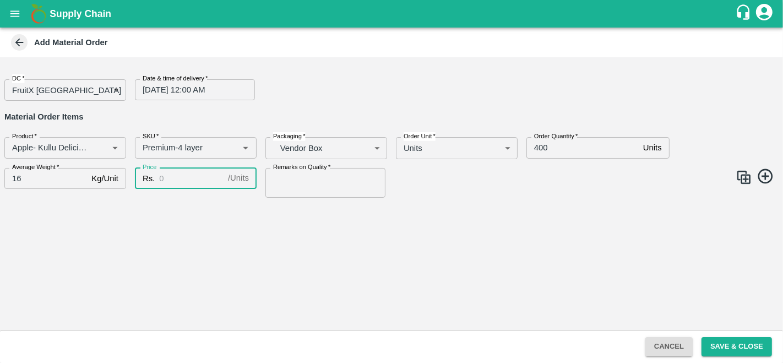
click at [175, 179] on input "Price" at bounding box center [191, 178] width 64 height 21
type input "1200"
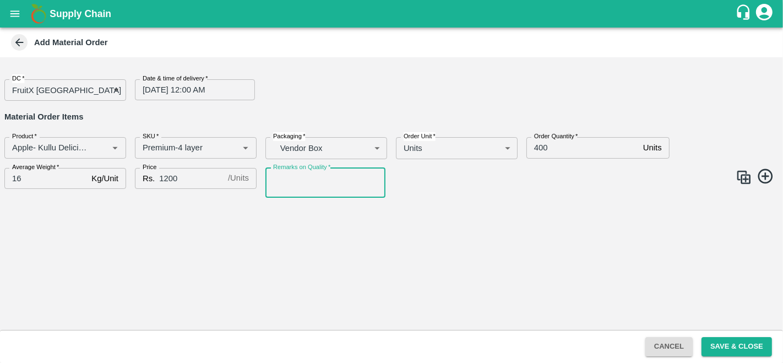
click at [319, 183] on input "Remarks on Quality   *" at bounding box center [325, 183] width 120 height 30
type input "GOOD QUALITY"
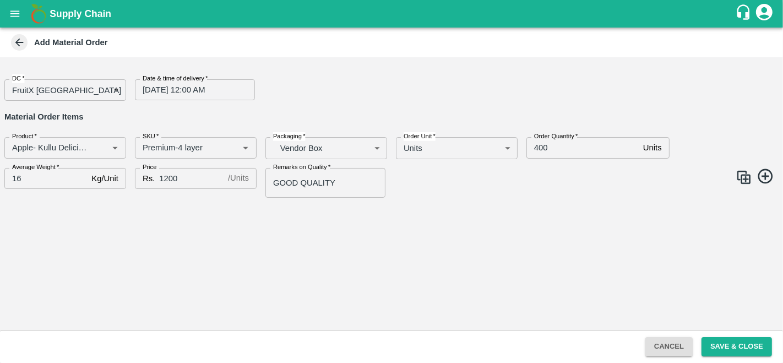
click at [744, 176] on img at bounding box center [743, 177] width 17 height 17
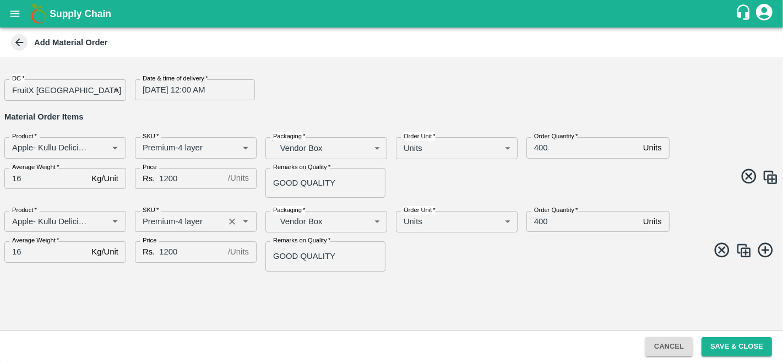
click at [183, 216] on input "SKU   *" at bounding box center [179, 221] width 83 height 14
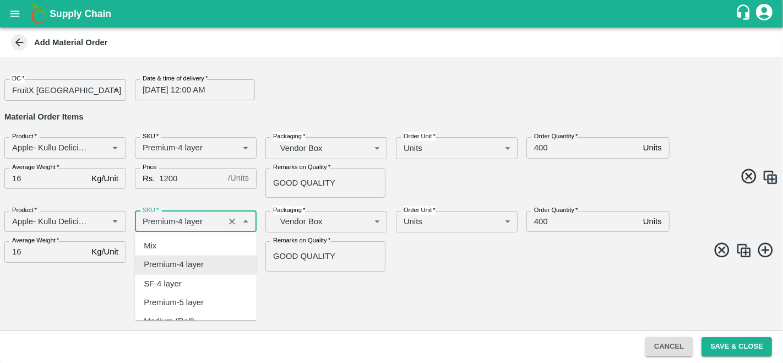
click at [183, 216] on input "SKU   *" at bounding box center [179, 221] width 83 height 14
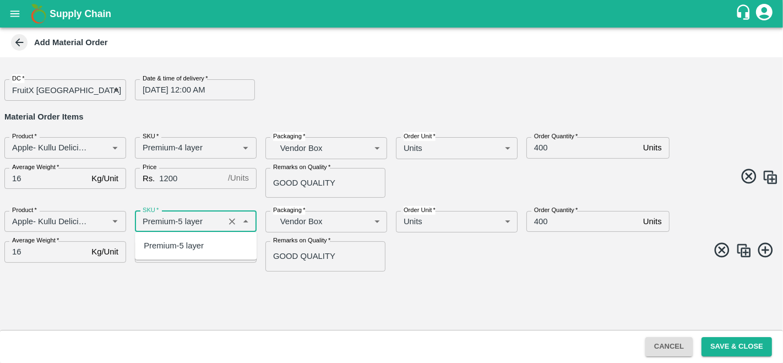
click at [188, 243] on div "Premium-5 layer" at bounding box center [174, 245] width 60 height 12
type input "Premium-5 layer"
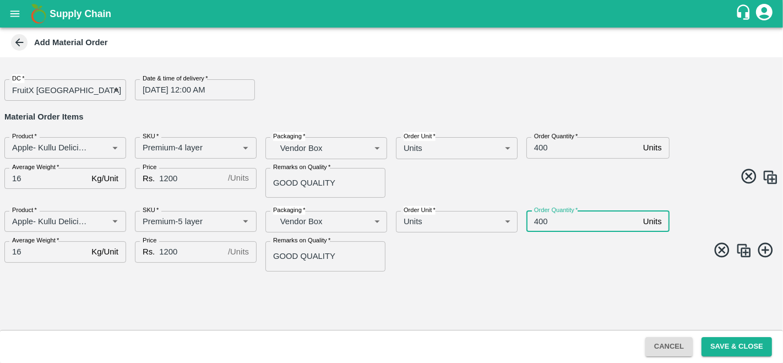
click at [538, 220] on input "400" at bounding box center [582, 221] width 112 height 21
type input "600"
click at [741, 250] on img at bounding box center [743, 250] width 17 height 17
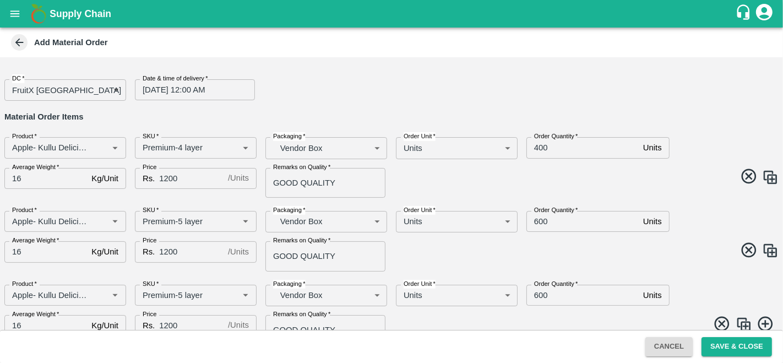
scroll to position [19, 0]
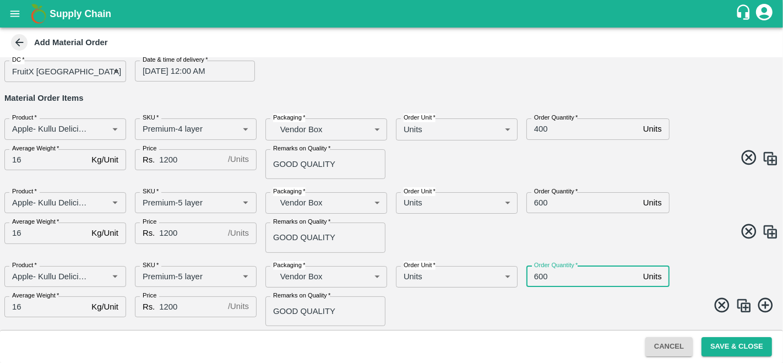
click at [539, 270] on input "600" at bounding box center [582, 276] width 112 height 21
type input "100"
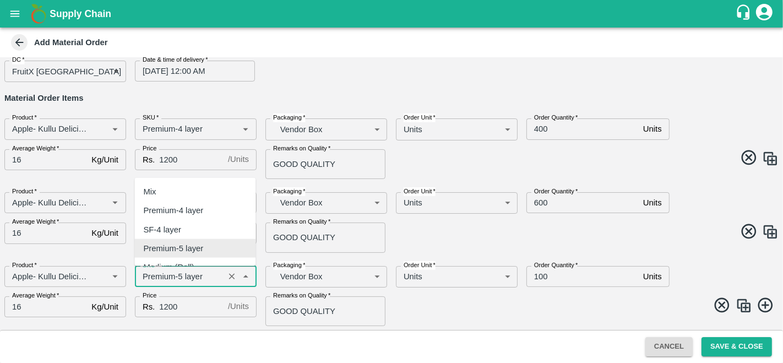
click at [177, 272] on input "SKU   *" at bounding box center [179, 276] width 83 height 14
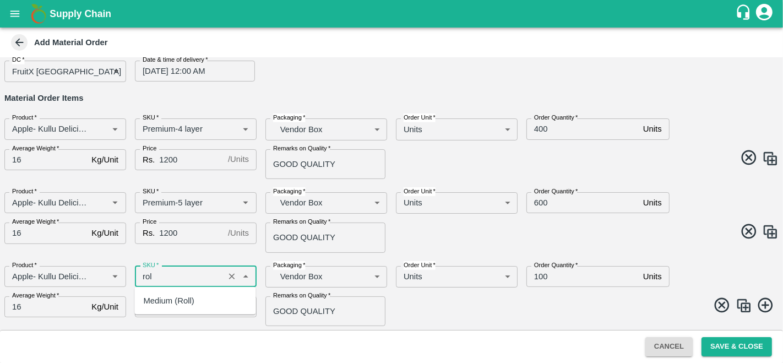
click at [184, 292] on div "Medium (Roll)" at bounding box center [194, 300] width 121 height 19
type input "Medium (Roll)"
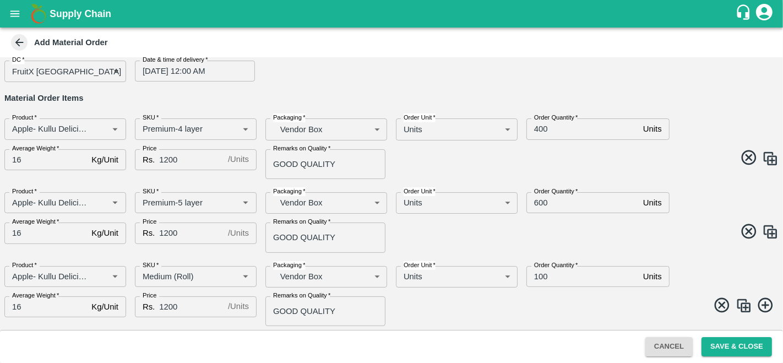
click at [489, 320] on div "Product   * Product   * SKU   * SKU   * Packaging   * Vendor Box BOM/276 Packag…" at bounding box center [387, 291] width 783 height 69
click at [718, 341] on button "Save & Close" at bounding box center [736, 346] width 70 height 19
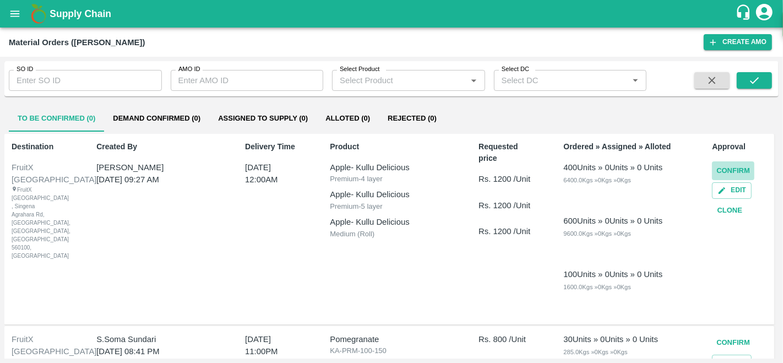
click at [736, 171] on button "Confirm" at bounding box center [733, 170] width 42 height 19
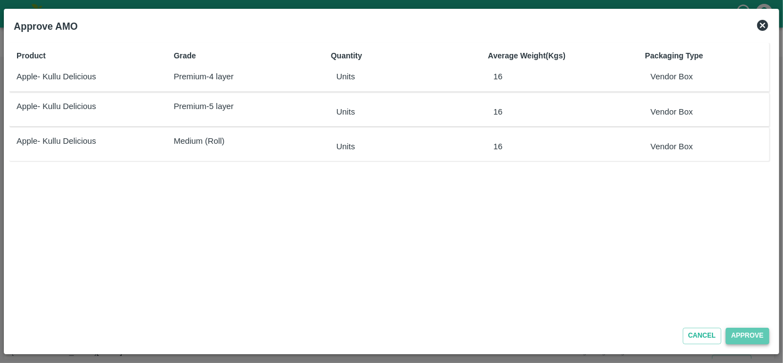
click at [735, 334] on button "Approve" at bounding box center [746, 335] width 43 height 16
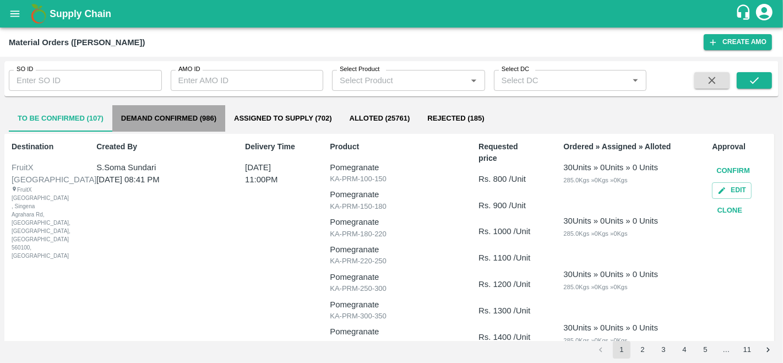
click at [166, 124] on button "Demand Confirmed (986)" at bounding box center [168, 118] width 113 height 26
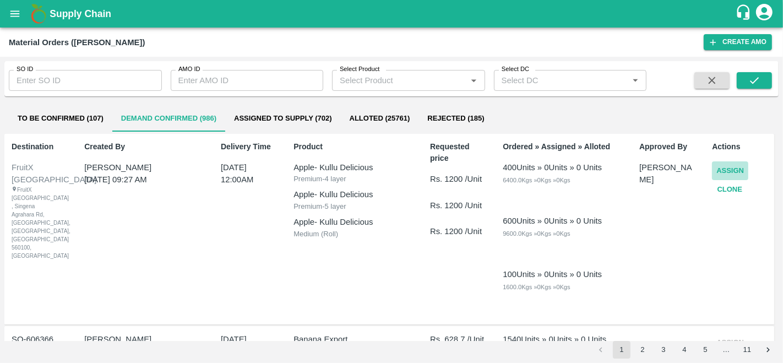
click at [728, 175] on button "Assign" at bounding box center [730, 170] width 36 height 19
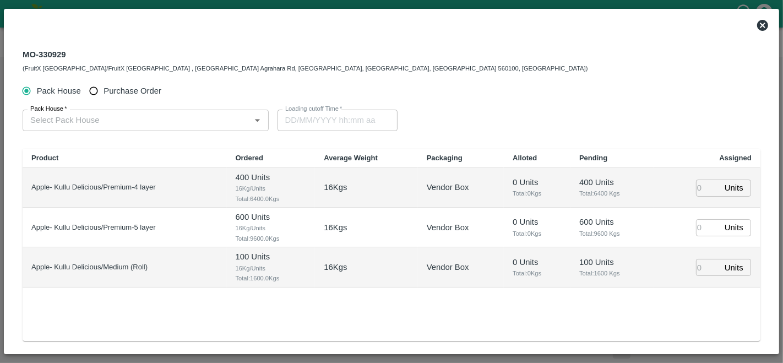
click at [109, 89] on span "Purchase Order" at bounding box center [132, 91] width 58 height 12
click at [104, 89] on input "Purchase Order" at bounding box center [94, 91] width 20 height 20
radio input "true"
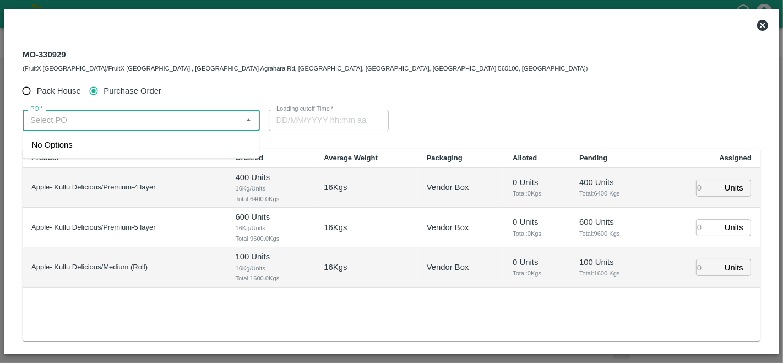
click at [104, 116] on input "PO   *" at bounding box center [132, 120] width 212 height 14
paste input "179101"
click at [125, 149] on div "PO-179101(Amir Ayoub Dar-8825051433)" at bounding box center [120, 145] width 178 height 12
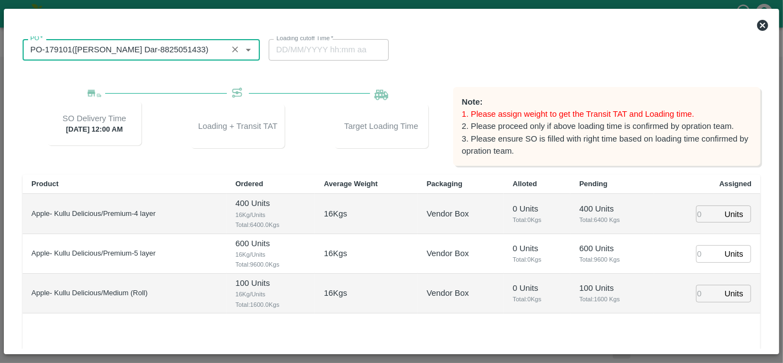
scroll to position [105, 0]
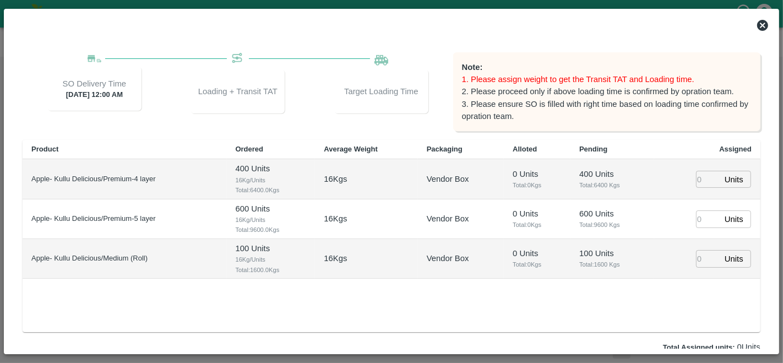
type input "PO-179101(Amir Ayoub Dar-8825051433)"
click at [696, 177] on input "number" at bounding box center [708, 179] width 24 height 17
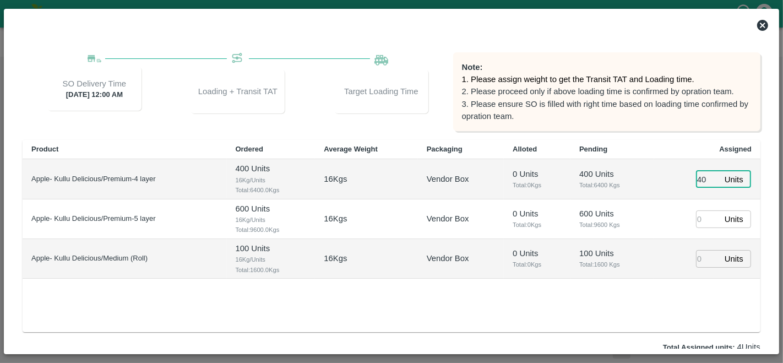
type input "400"
type input "03/10/2025 04:06 PM"
type input "400"
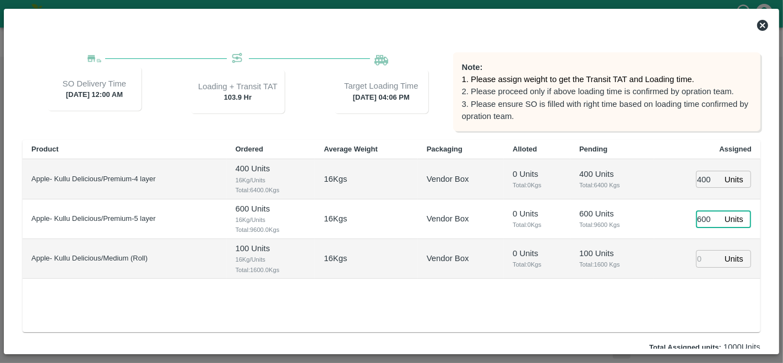
type input "600"
type input "100"
click at [685, 287] on div "Product Ordered Average Weight Packaging Alloted Pending Assigned Apple- Kullu …" at bounding box center [391, 236] width 737 height 192
type input "03/10/2025 03:06 PM"
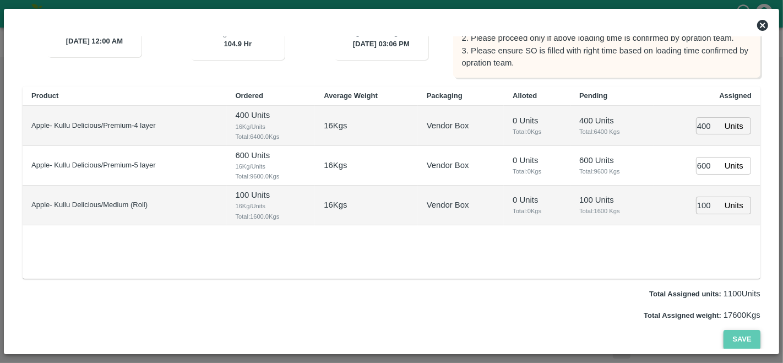
click at [741, 340] on button "Save" at bounding box center [741, 339] width 36 height 19
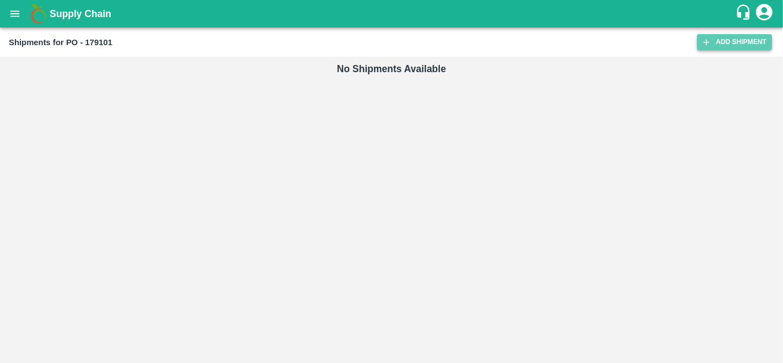
click at [729, 39] on link "Add Shipment" at bounding box center [734, 42] width 75 height 16
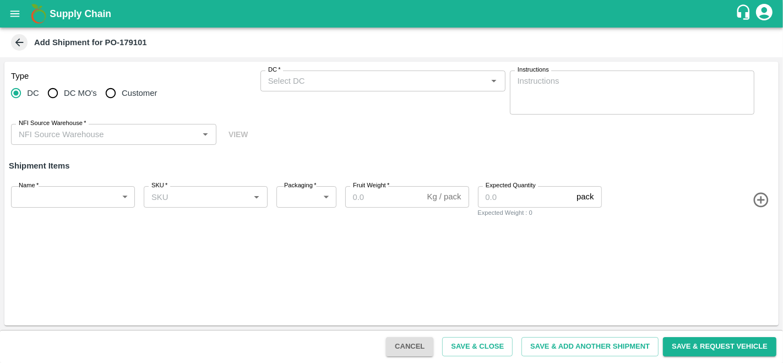
click at [77, 91] on span "DC MO's" at bounding box center [80, 93] width 33 height 12
click at [64, 91] on input "DC MO's" at bounding box center [53, 93] width 22 height 22
radio input "true"
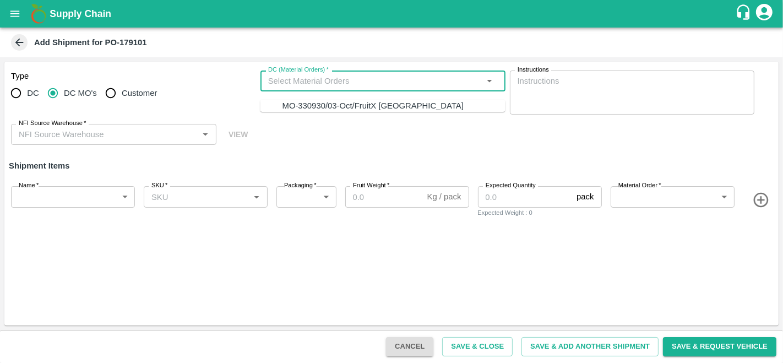
click at [385, 83] on input "DC (Material Orders)   *" at bounding box center [374, 81] width 220 height 14
click at [375, 111] on div "MO-330930/03-Oct/FruitX Bangalore" at bounding box center [393, 106] width 223 height 12
type input "MO-330930/03-Oct/FruitX Bangalore"
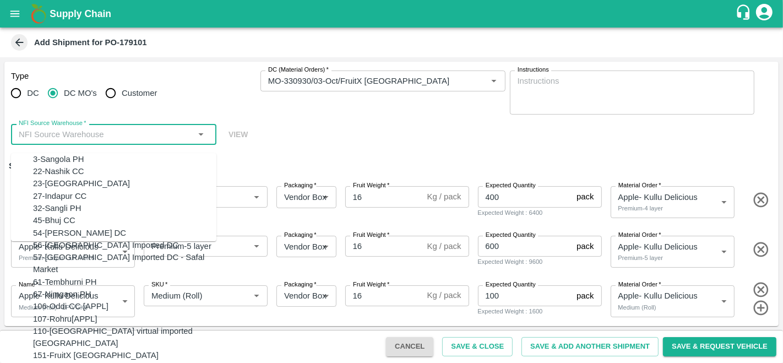
click at [97, 134] on input "NFI Source Warehouse   *" at bounding box center [104, 134] width 181 height 14
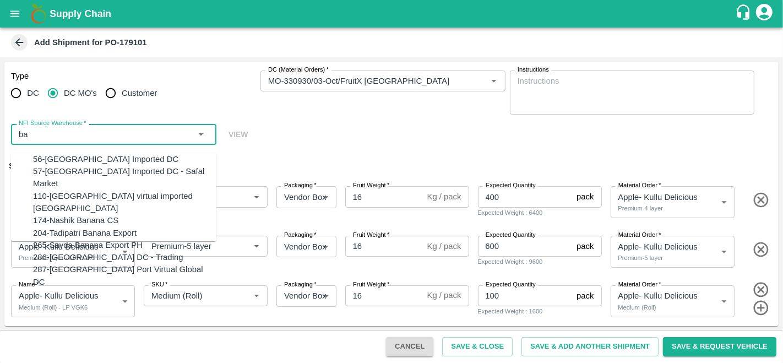
type input "b"
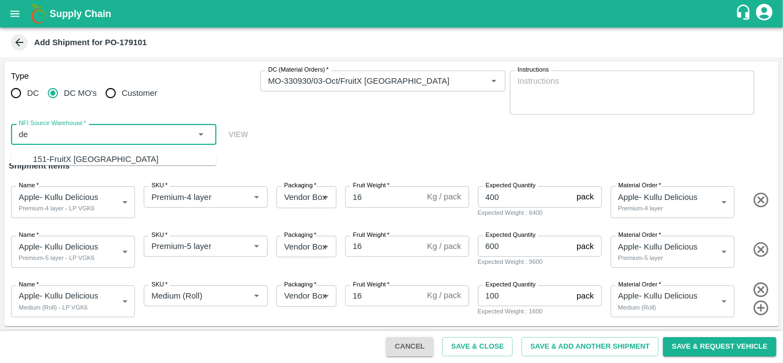
click at [81, 155] on div "151-FruitX Delhi" at bounding box center [124, 159] width 183 height 12
type input "151-FruitX Delhi"
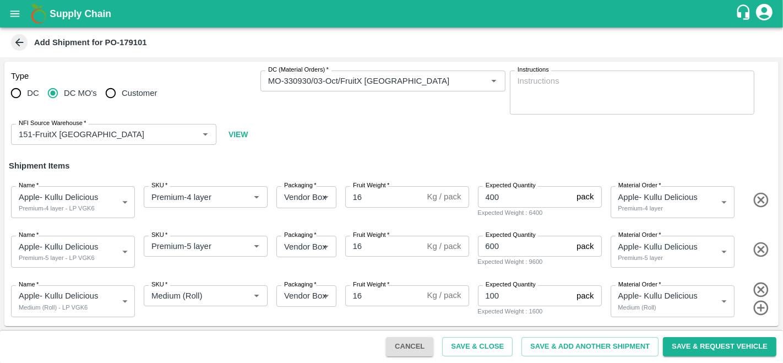
click at [412, 117] on div "Type DC DC MO's Customer DC (Material Orders)   * DC (Material Orders)   * Inst…" at bounding box center [391, 108] width 774 height 92
click at [691, 343] on button "Save & Request Vehicle" at bounding box center [719, 346] width 113 height 19
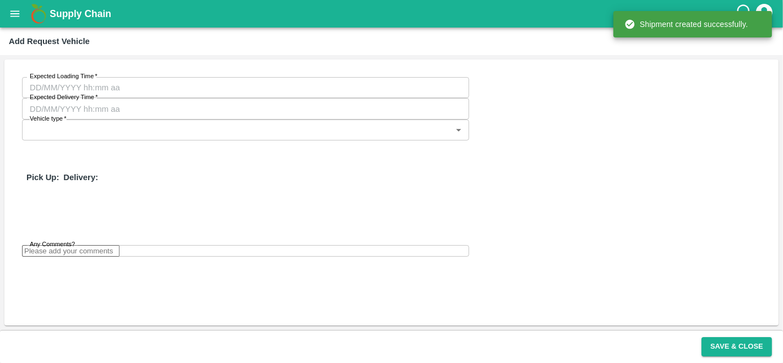
type input "03/10/2025 03:06 PM"
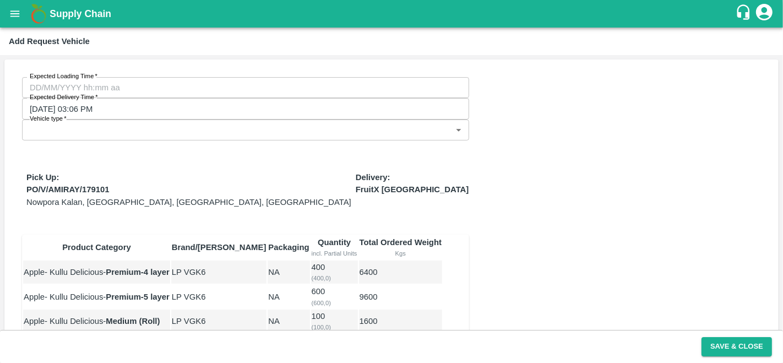
click at [336, 96] on body "Supply Chain Add Request Vehicle Expected Loading Time   * Expected Loading Tim…" at bounding box center [391, 181] width 783 height 363
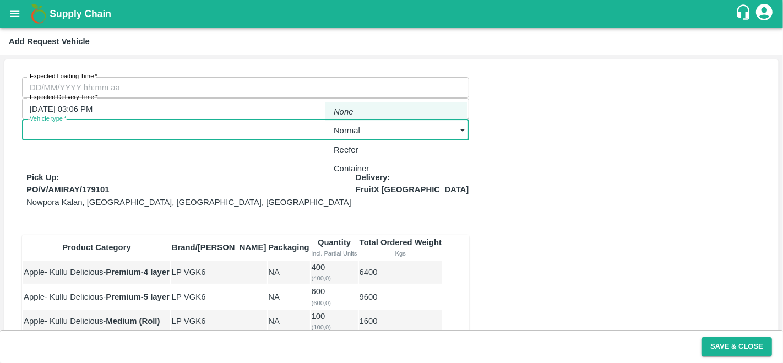
click at [343, 128] on p "Normal" at bounding box center [347, 130] width 26 height 12
type input "1"
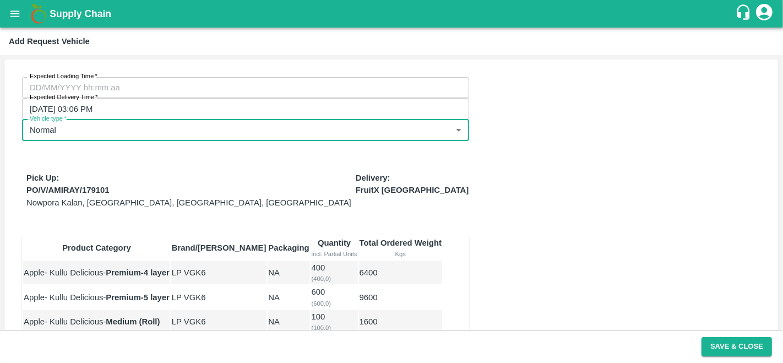
type input "DD/MM/YYYY hh:mm aa"
click at [67, 94] on input "DD/MM/YYYY hh:mm aa" at bounding box center [241, 87] width 439 height 21
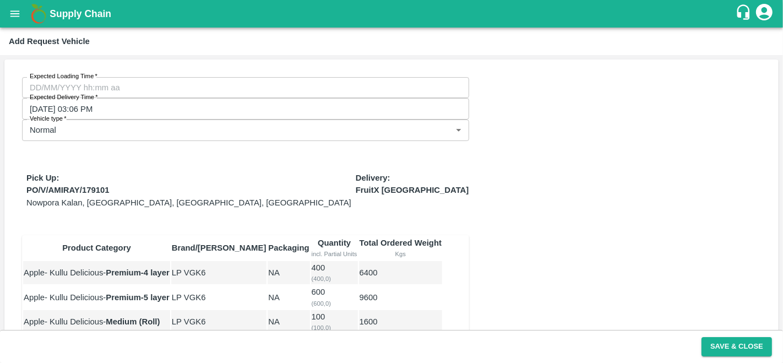
type input "DD/MM/YYYY hh:mm aa"
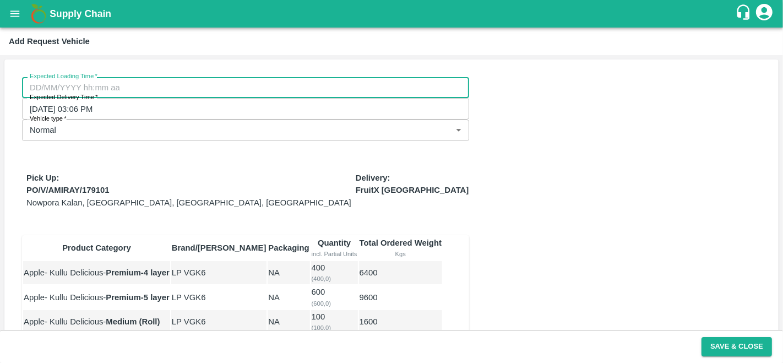
click at [568, 271] on div "Expected Loading Time   * Expected Loading Time Expected Delivery Time   * 03/1…" at bounding box center [391, 244] width 774 height 371
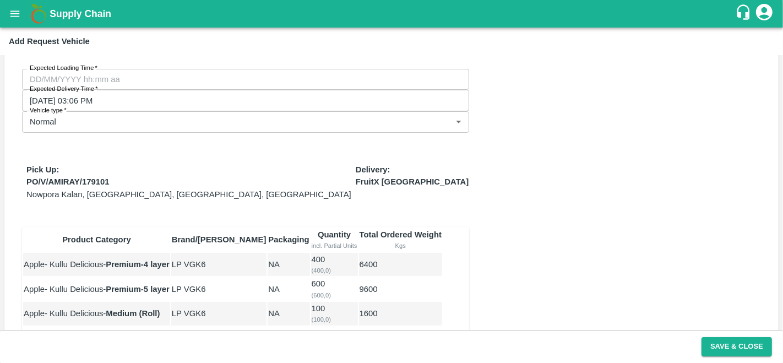
scroll to position [9, 0]
type input "DD/MM/YYYY hh:mm aa"
click at [154, 79] on input "DD/MM/YYYY hh:mm aa" at bounding box center [241, 78] width 439 height 21
type input "02/10/2025 12:00 AM"
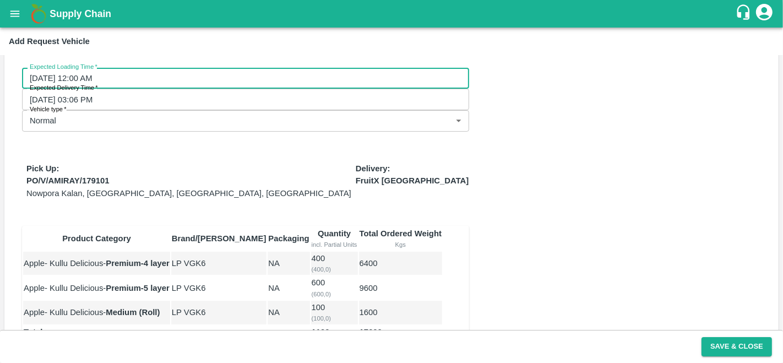
click at [540, 283] on div "Expected Loading Time   * 02/10/2025 12:00 AM Expected Loading Time Expected De…" at bounding box center [391, 235] width 774 height 371
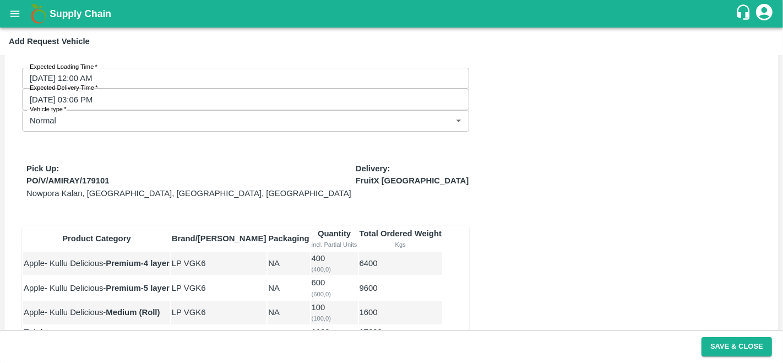
scroll to position [73, 0]
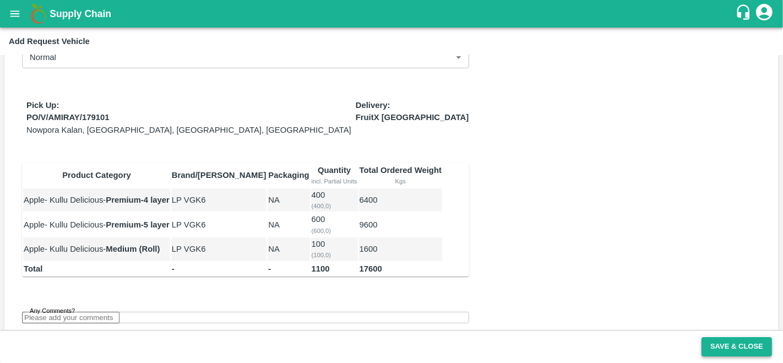
click at [737, 354] on button "Save & Close" at bounding box center [736, 346] width 70 height 19
